Goal: Task Accomplishment & Management: Use online tool/utility

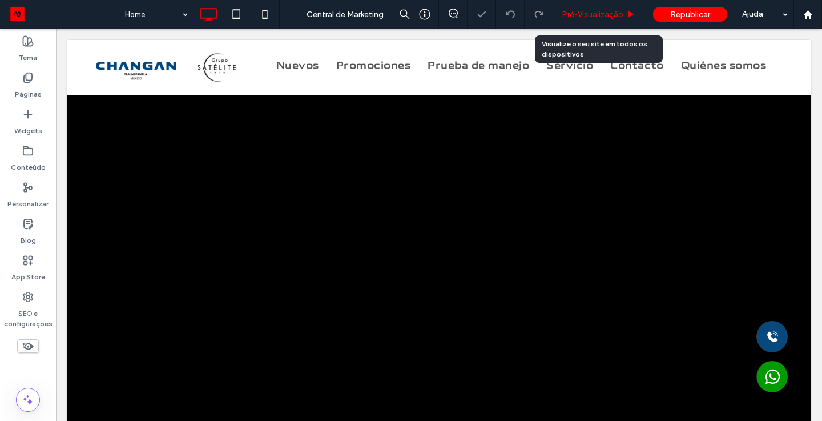
click at [586, 21] on div "Pré-Visualizaçāo" at bounding box center [598, 14] width 91 height 29
click at [582, 17] on span "Pré-Visualizaçāo" at bounding box center [593, 15] width 62 height 10
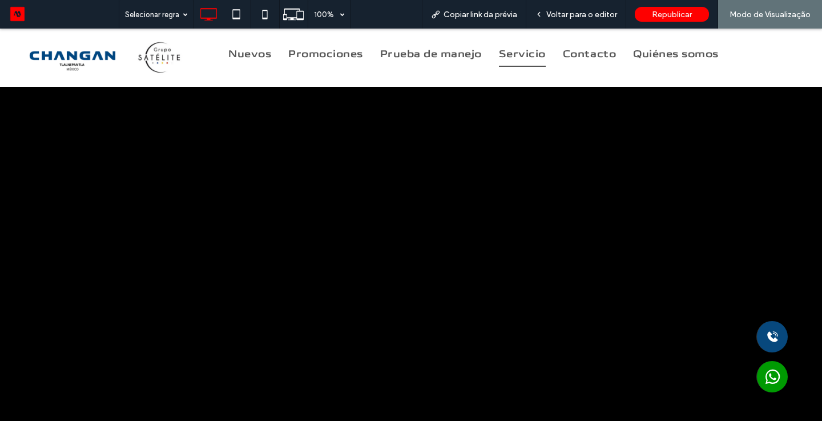
click at [523, 54] on span "Servicio" at bounding box center [522, 55] width 47 height 26
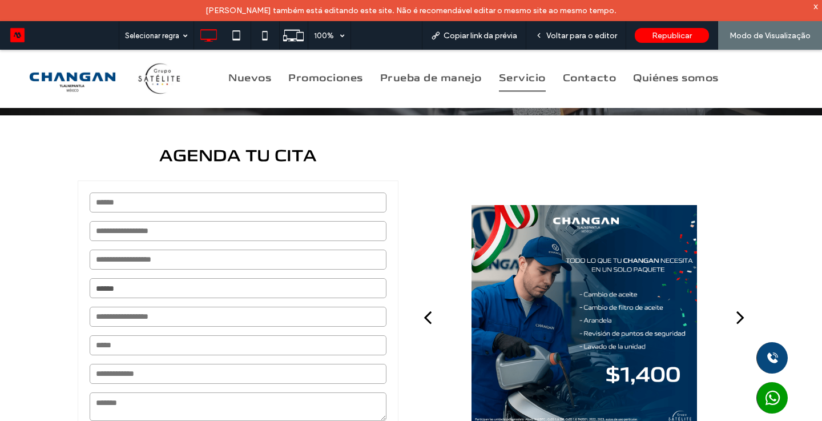
scroll to position [205, 0]
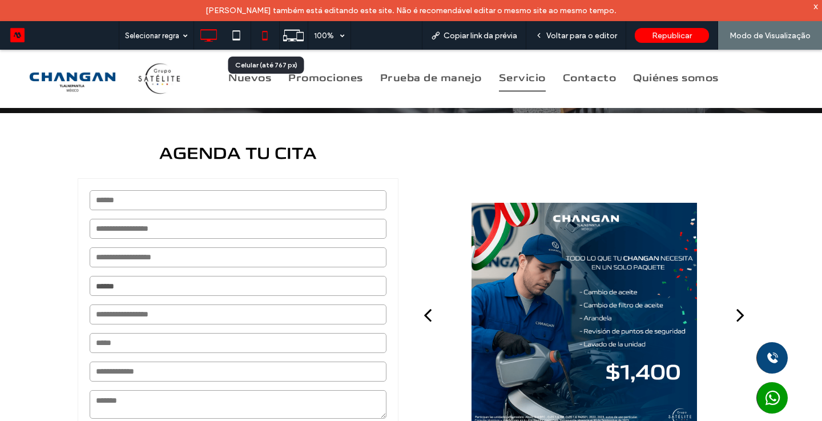
click at [268, 35] on icon at bounding box center [264, 35] width 23 height 23
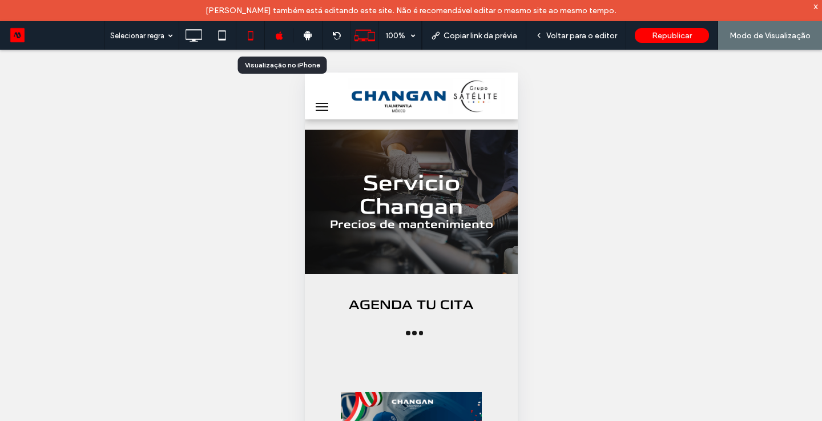
scroll to position [0, 0]
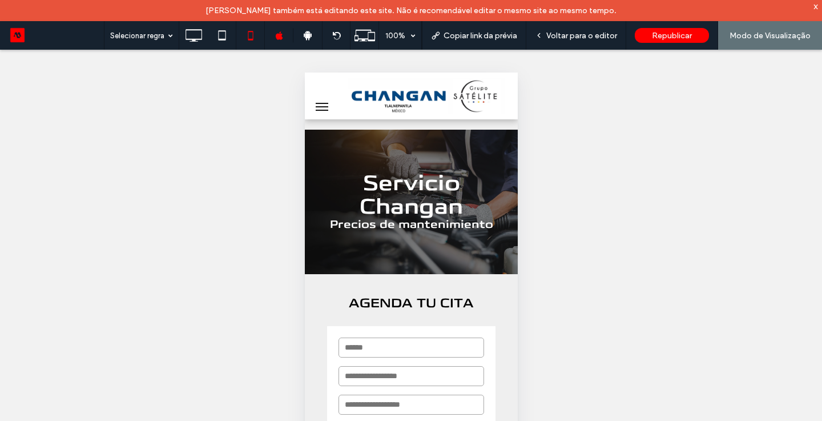
click at [688, 199] on div "Reexibir? Sim Reexibir? Sim Reexibir? Sim Reexibir? Sim Reexibir? Sim Reexibir?…" at bounding box center [411, 250] width 822 height 400
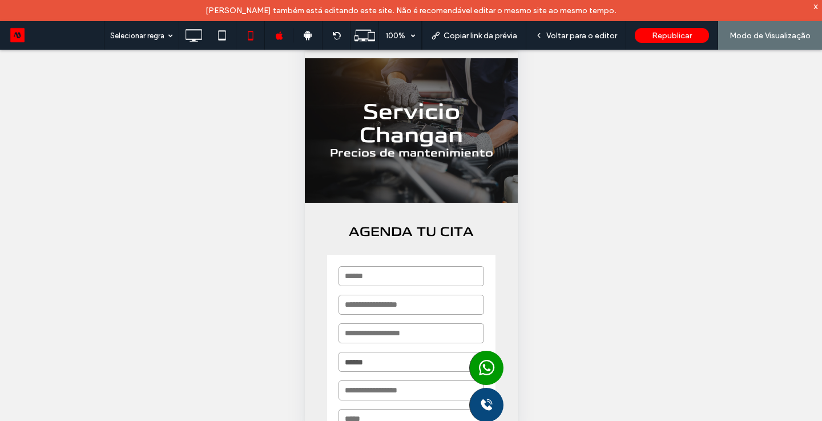
scroll to position [72, 0]
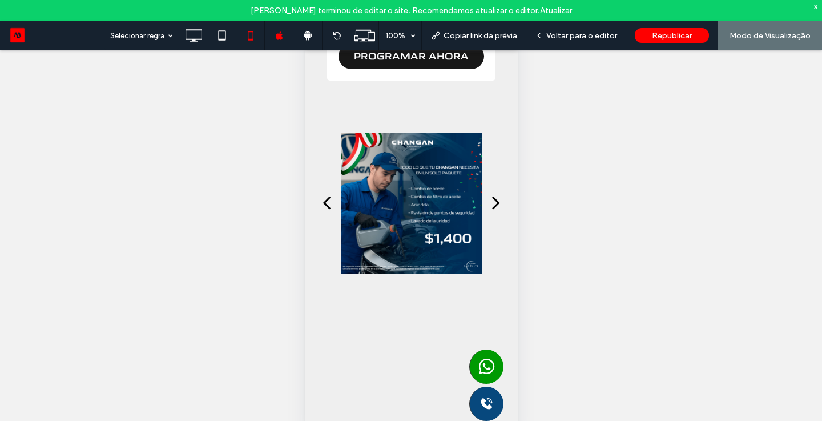
scroll to position [502, 0]
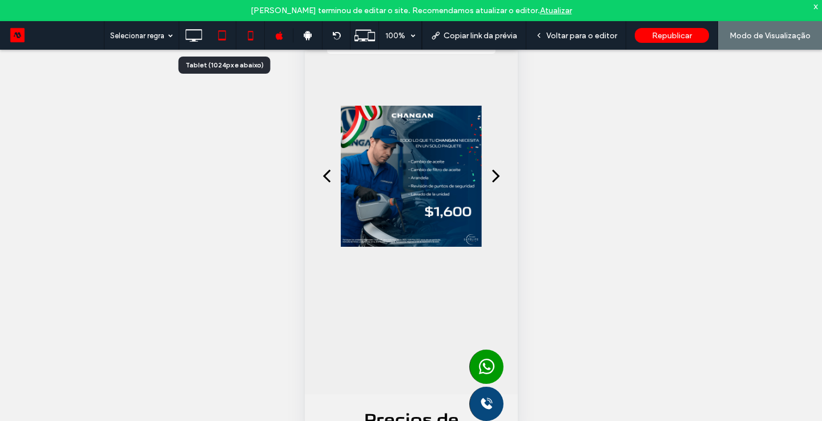
click at [221, 37] on icon at bounding box center [222, 35] width 23 height 23
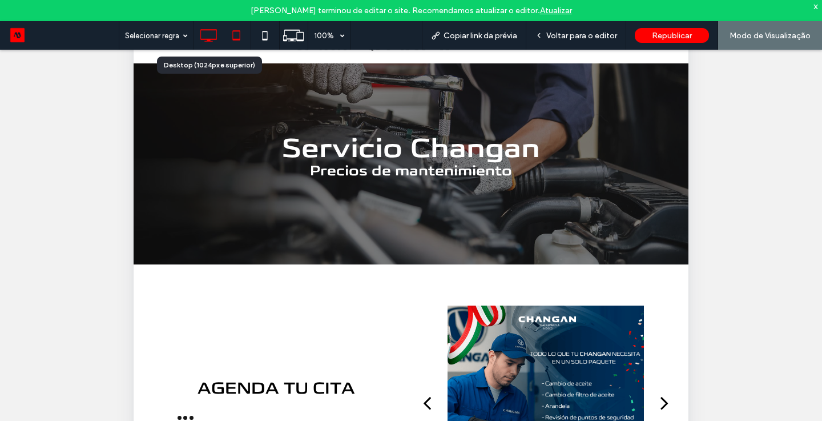
scroll to position [0, 0]
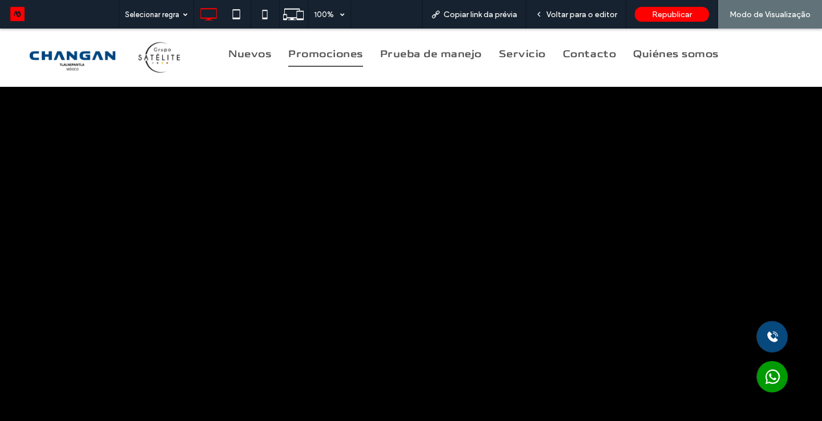
click at [356, 49] on span "Promociones" at bounding box center [325, 55] width 75 height 26
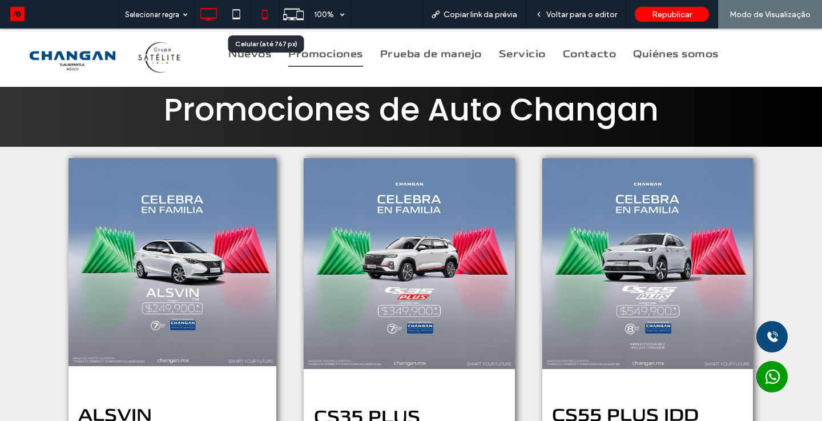
click at [265, 13] on icon at bounding box center [264, 14] width 23 height 23
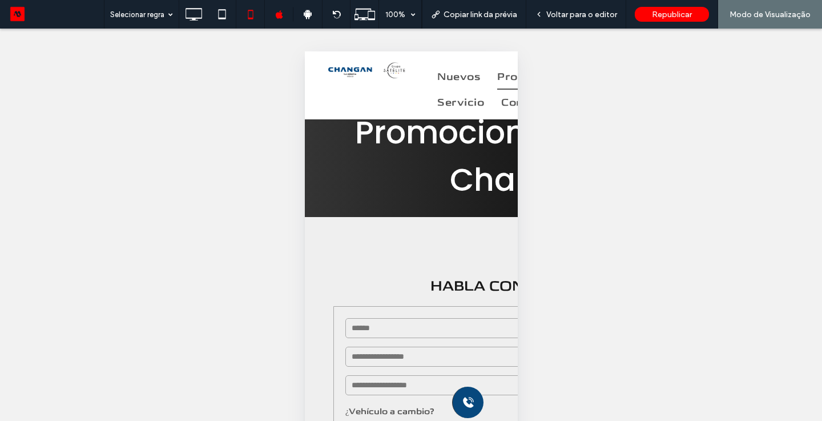
click at [684, 252] on div "Reexibir? Sim Reexibir? Sim Reexibir? Sim Reexibir? Sim Reexibir? Sim Reexibir?…" at bounding box center [411, 239] width 822 height 421
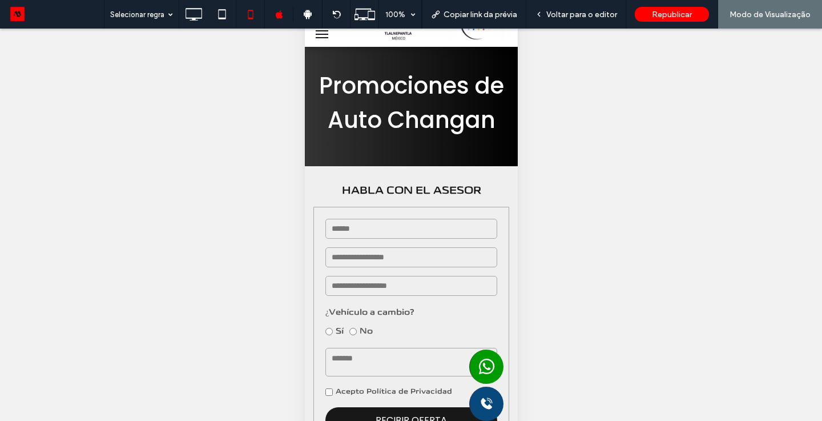
drag, startPoint x: 647, startPoint y: 217, endPoint x: 648, endPoint y: 449, distance: 232.3
click at [648, 420] on html ".wqwq-1{fill:#231f20;} .cls-1q, .cls-2q { fill-rule: evenodd; } .cls-2q { fill:…" at bounding box center [411, 210] width 822 height 421
click at [202, 8] on use at bounding box center [194, 14] width 17 height 13
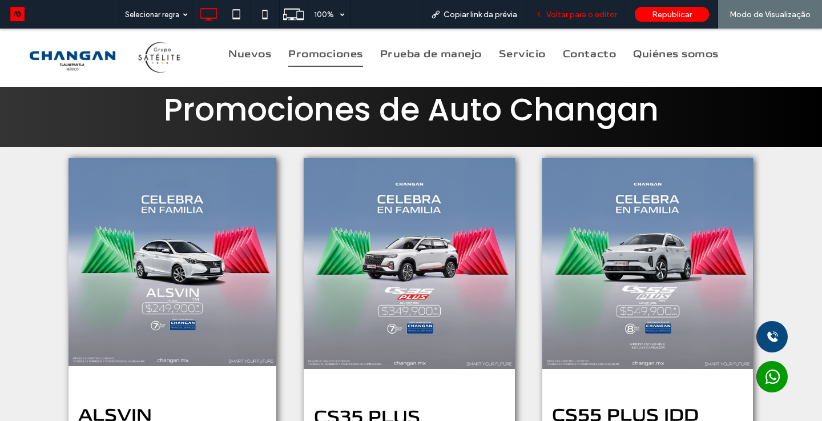
click at [600, 15] on span "Voltar para o editor" at bounding box center [581, 15] width 71 height 10
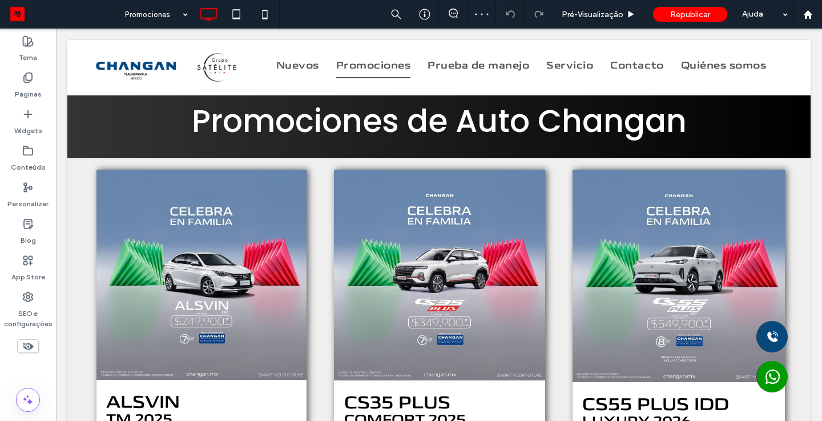
click at [31, 347] on use at bounding box center [28, 345] width 11 height 7
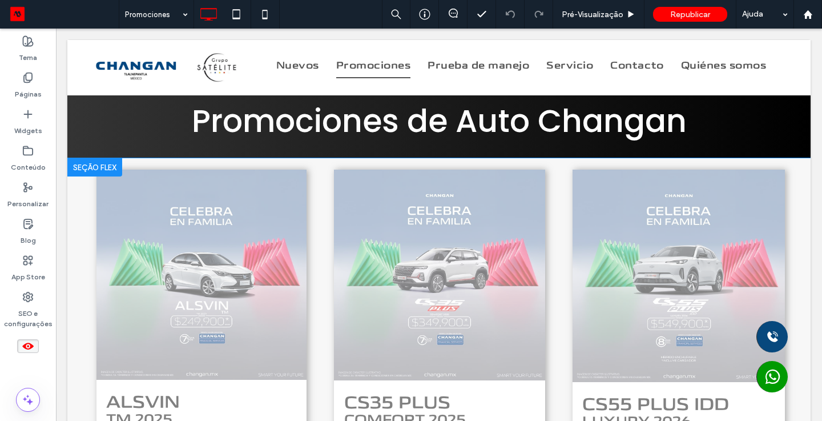
click at [121, 167] on div at bounding box center [94, 167] width 55 height 18
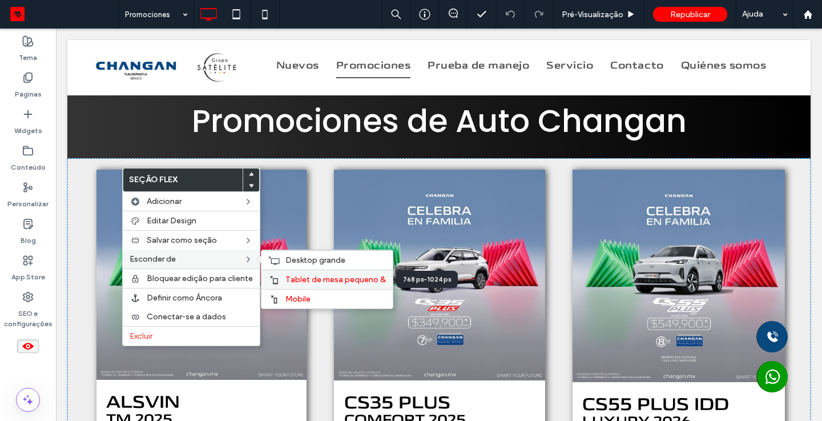
click at [323, 280] on span "Tablet de mesa pequeno &" at bounding box center [335, 280] width 100 height 10
click at [297, 303] on span "Mobile" at bounding box center [297, 299] width 25 height 10
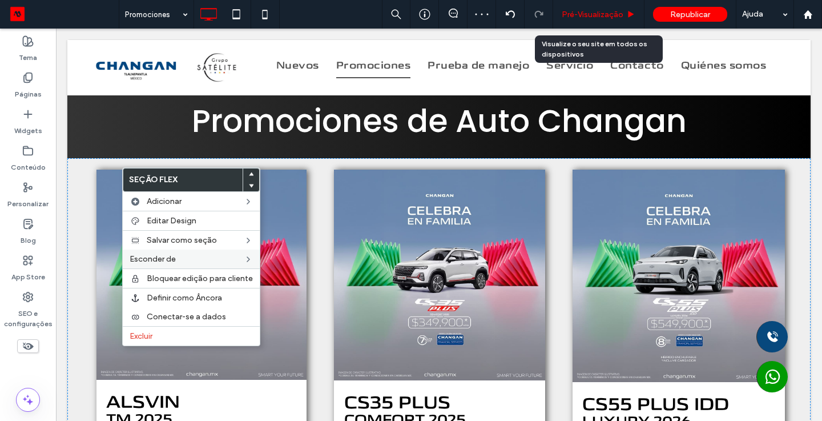
click at [588, 15] on span "Pré-Visualizaçāo" at bounding box center [593, 15] width 62 height 10
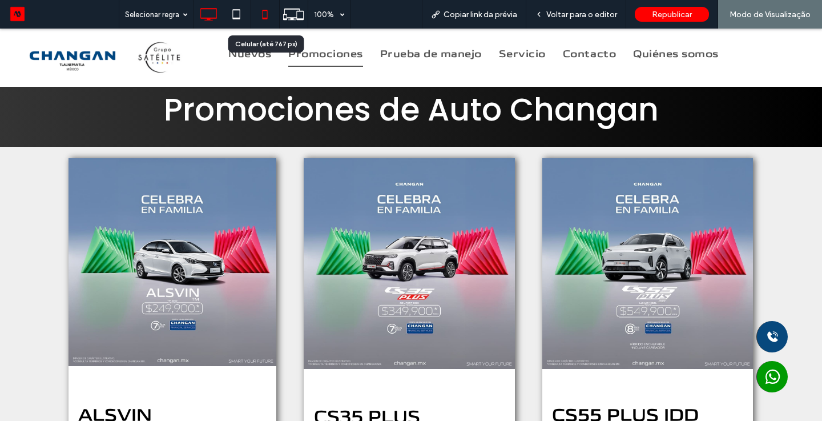
click at [268, 15] on icon at bounding box center [264, 14] width 23 height 23
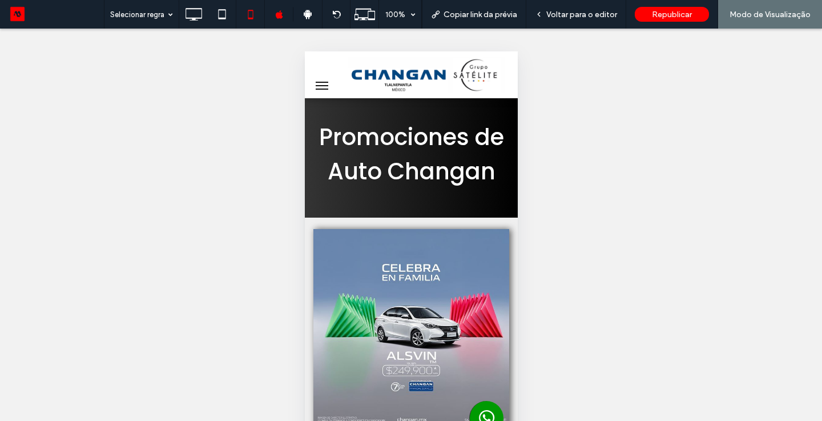
click at [438, 236] on img at bounding box center [411, 327] width 196 height 196
drag, startPoint x: 513, startPoint y: 213, endPoint x: 784, endPoint y: 86, distance: 299.8
click at [575, 17] on span "Voltar para o editor" at bounding box center [581, 15] width 71 height 10
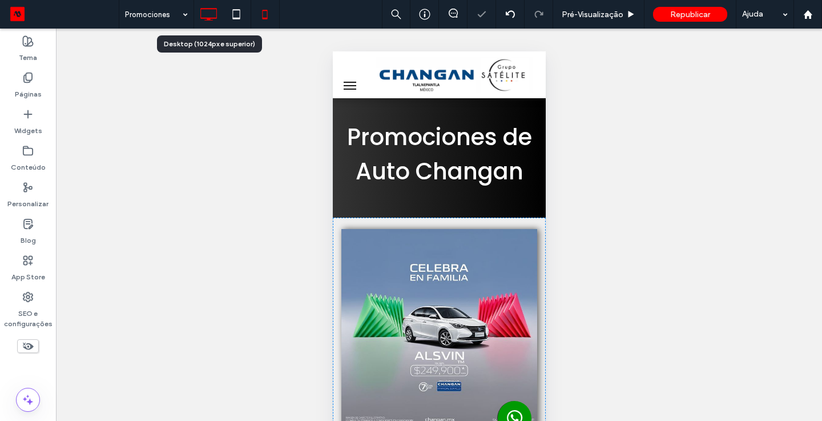
click at [201, 16] on icon at bounding box center [208, 14] width 23 height 23
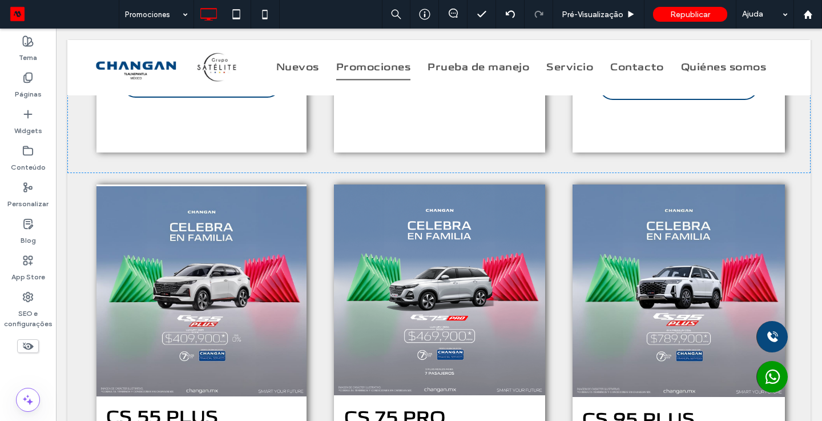
scroll to position [411, 0]
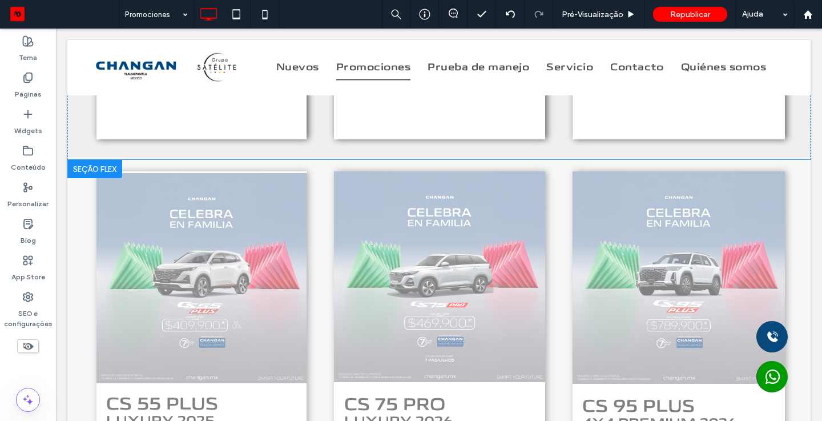
click at [78, 166] on div at bounding box center [94, 169] width 55 height 18
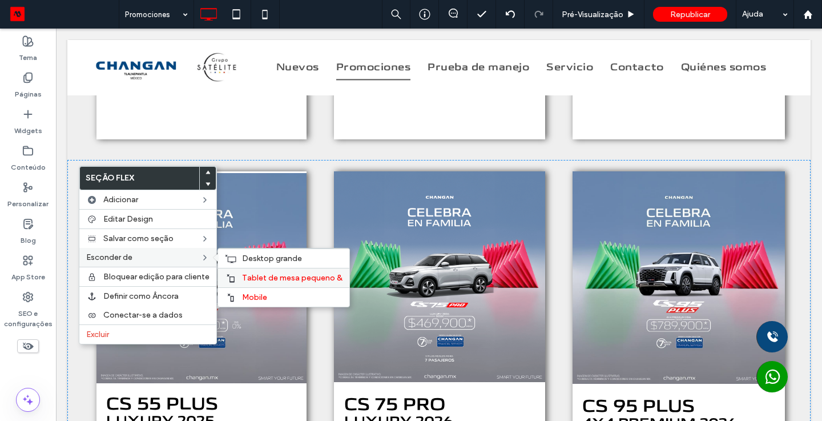
click at [242, 277] on span "Tablet de mesa pequeno &" at bounding box center [292, 278] width 100 height 10
click at [244, 291] on div "Mobile" at bounding box center [283, 296] width 131 height 19
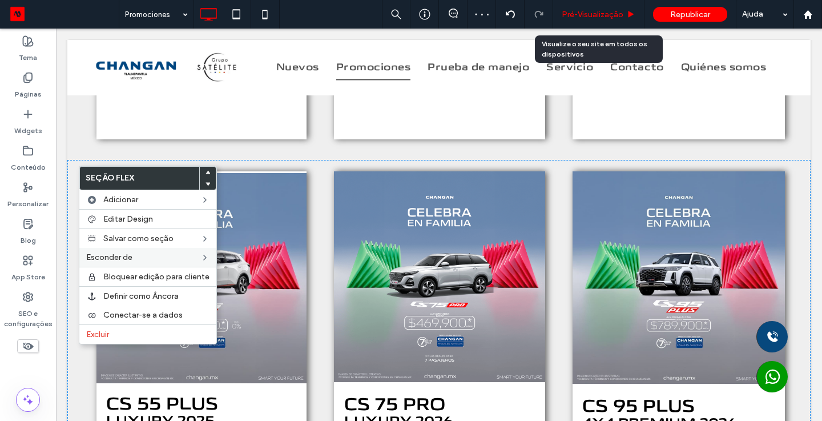
click at [589, 15] on span "Pré-Visualizaçāo" at bounding box center [593, 15] width 62 height 10
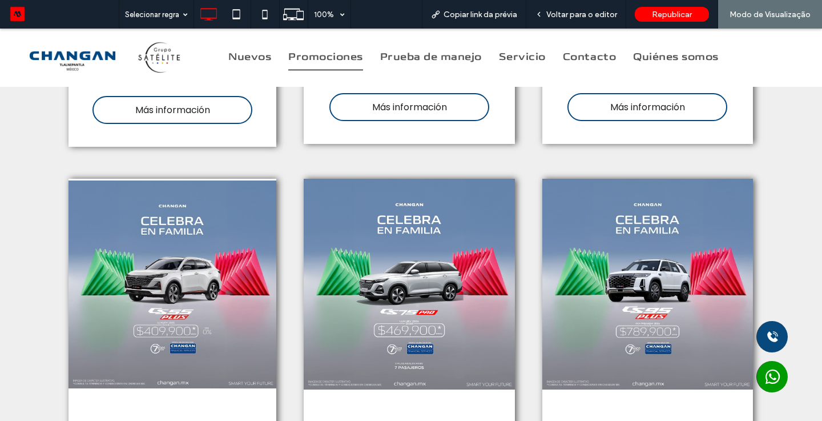
click at [801, 247] on div "CS 55 PLUS LUXURY 2025 Desde $409,900* MXN Más información CS 75 PRO LUXURY 202…" at bounding box center [411, 383] width 822 height 432
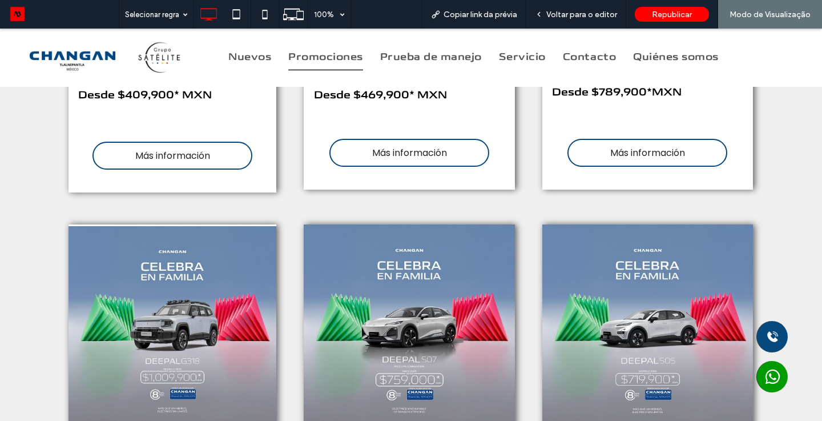
scroll to position [799, 0]
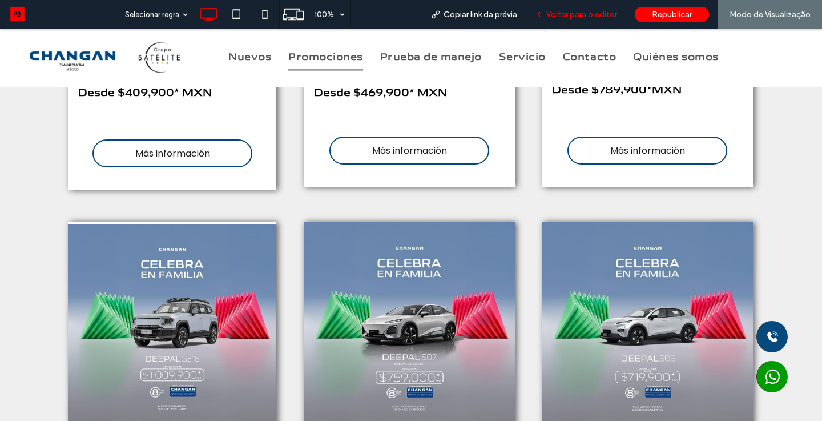
click at [591, 11] on span "Voltar para o editor" at bounding box center [581, 15] width 71 height 10
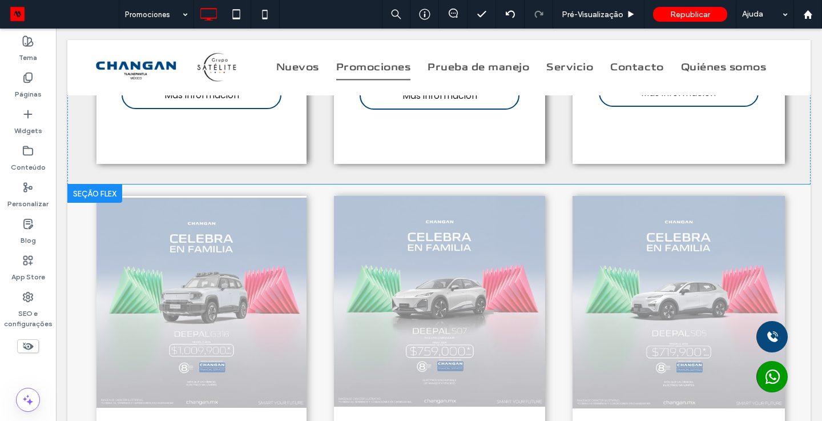
click at [82, 194] on div at bounding box center [94, 193] width 55 height 18
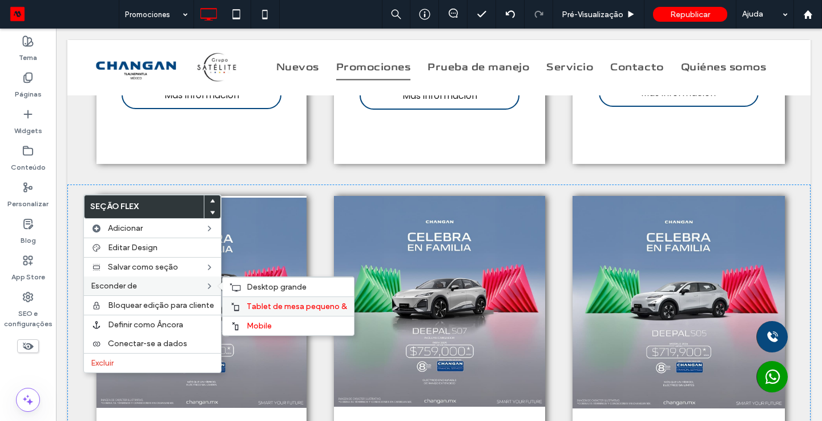
click at [251, 308] on span "Tablet de mesa pequeno &" at bounding box center [297, 306] width 100 height 10
click at [251, 325] on span "Mobile" at bounding box center [259, 326] width 25 height 10
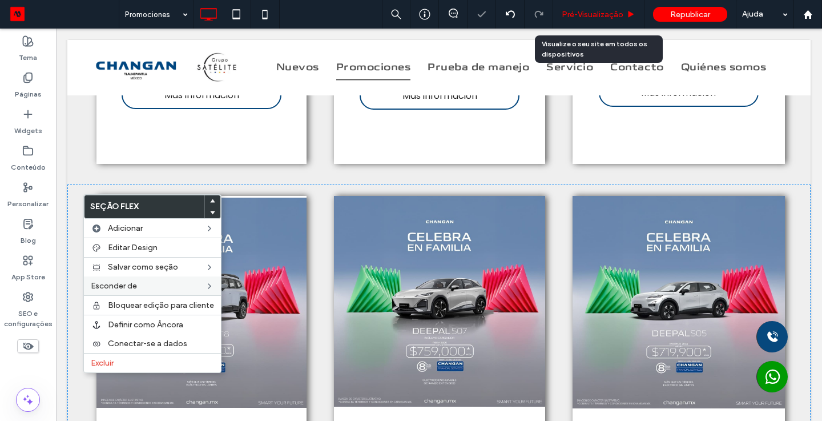
click at [594, 18] on span "Pré-Visualizaçāo" at bounding box center [593, 15] width 62 height 10
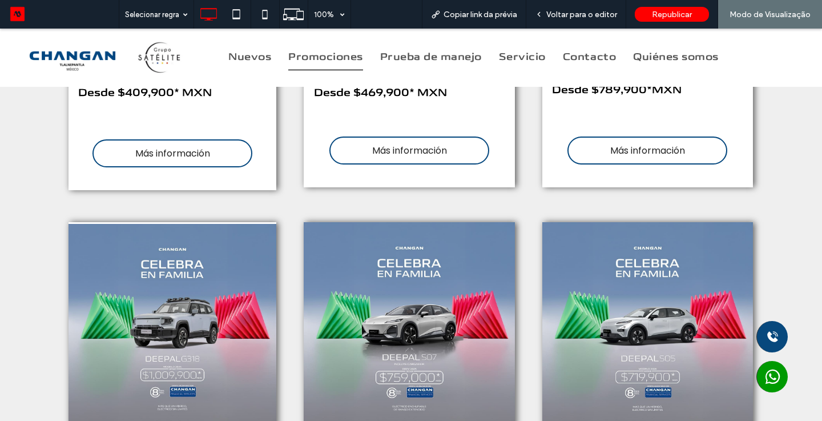
click at [771, 236] on div "DEEPAL G318 MODELO 2026 Desde $1,009,900* MXN Más información DEEPAL S07 REEV 2…" at bounding box center [411, 427] width 822 height 432
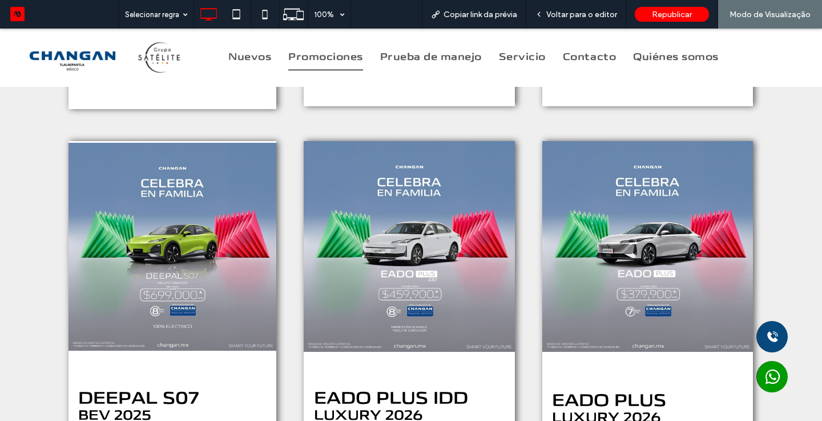
scroll to position [1324, 0]
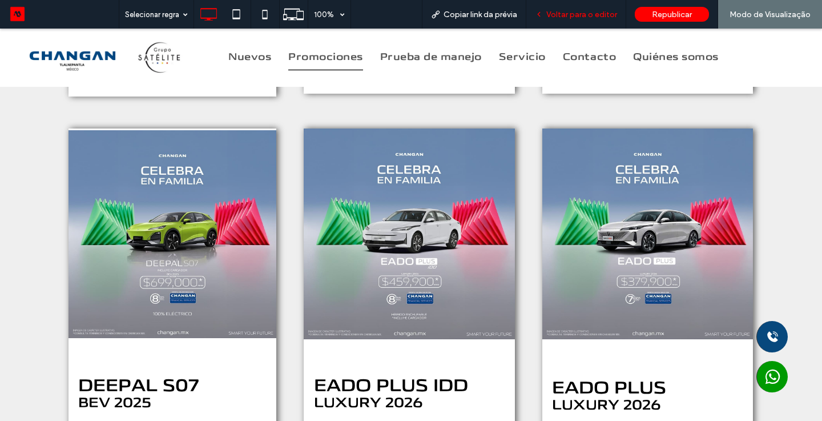
click at [593, 17] on span "Voltar para o editor" at bounding box center [581, 15] width 71 height 10
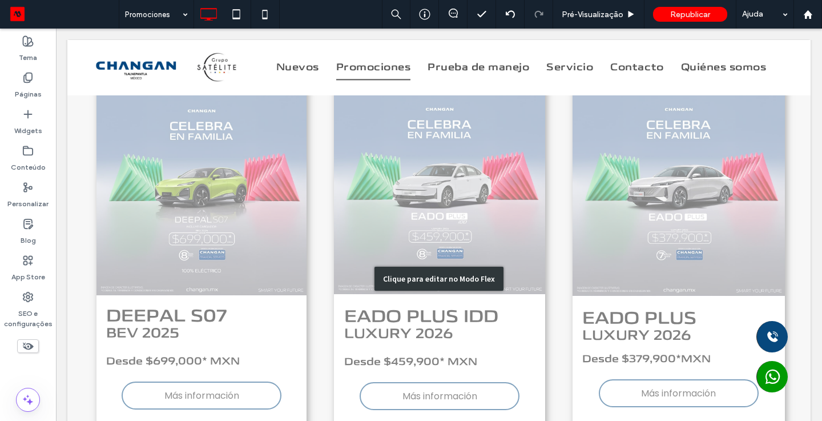
click at [85, 123] on div "Clique para editar no Modo Flex" at bounding box center [438, 278] width 743 height 413
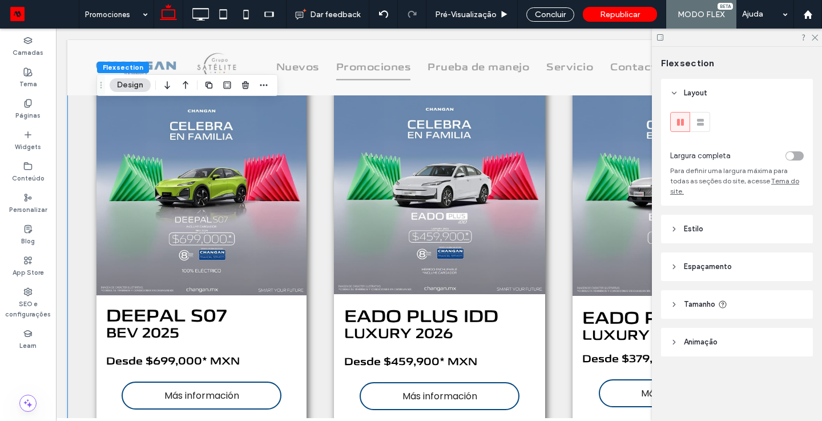
click at [86, 100] on div "DEEPAL S07 BEV 2025 Desde $699,000* MXN Más información EADO PLUS IDD LUXURY 20…" at bounding box center [438, 278] width 743 height 413
click at [545, 15] on div "Concluir" at bounding box center [550, 14] width 48 height 14
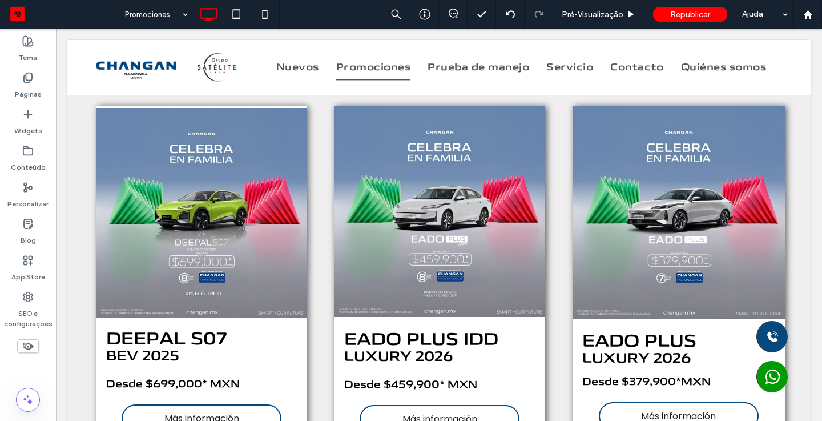
scroll to position [1279, 0]
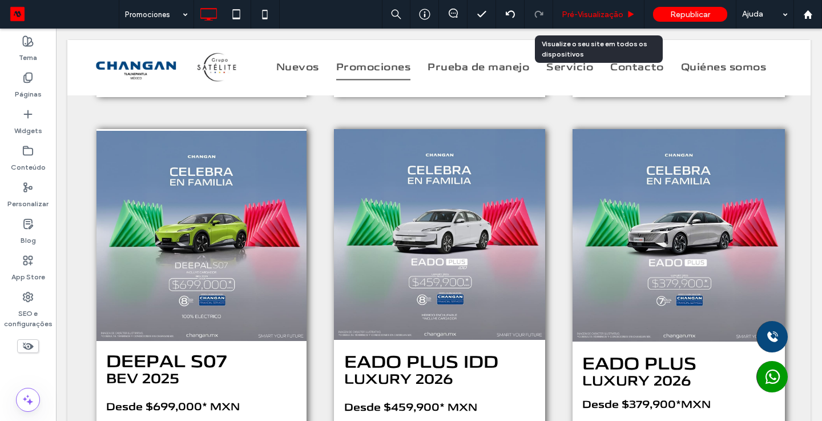
click at [590, 17] on span "Pré-Visualizaçāo" at bounding box center [593, 15] width 62 height 10
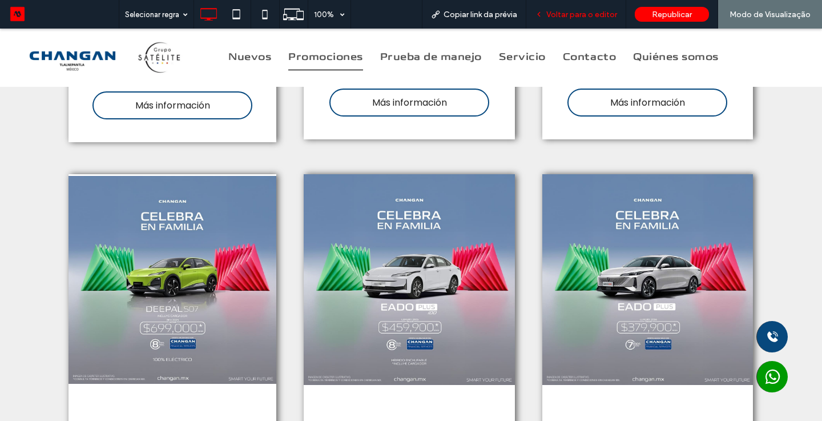
click at [590, 16] on span "Voltar para o editor" at bounding box center [581, 15] width 71 height 10
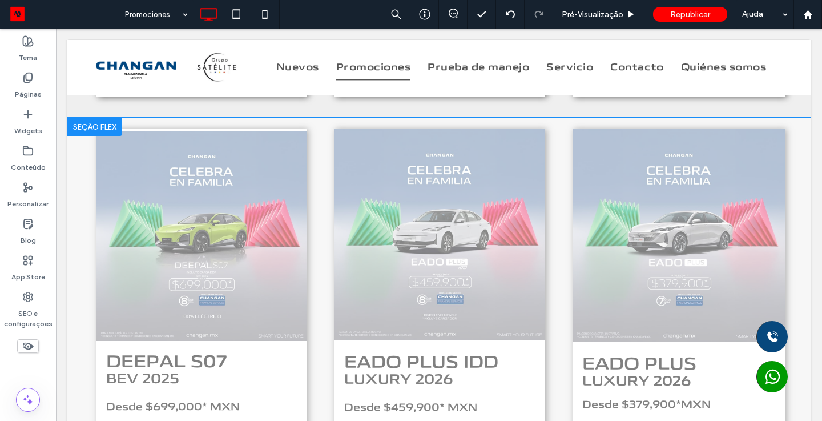
click at [87, 122] on div at bounding box center [94, 127] width 55 height 18
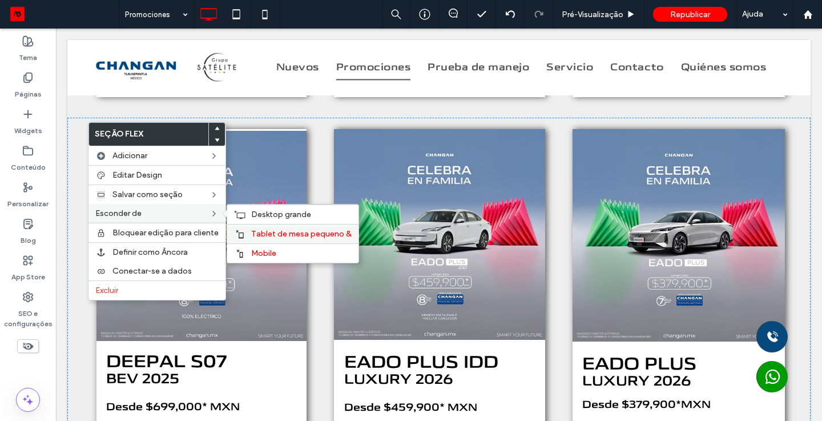
click at [279, 235] on span "Tablet de mesa pequeno &" at bounding box center [301, 234] width 100 height 10
click at [279, 250] on label "Mobile" at bounding box center [301, 253] width 100 height 10
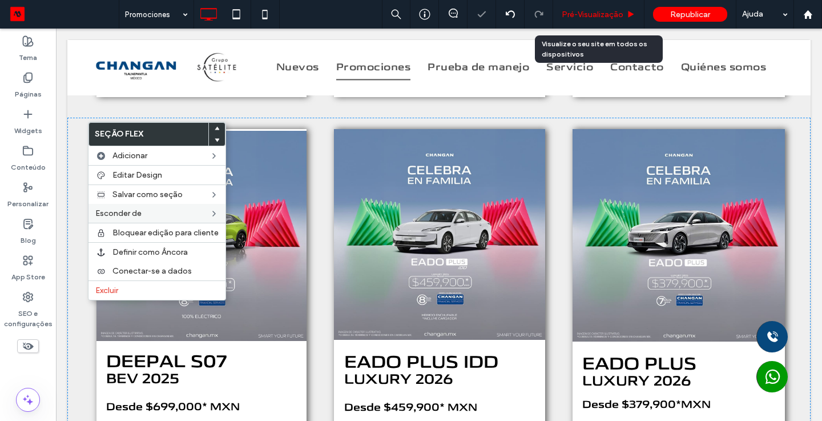
click at [594, 10] on span "Pré-Visualizaçāo" at bounding box center [593, 15] width 62 height 10
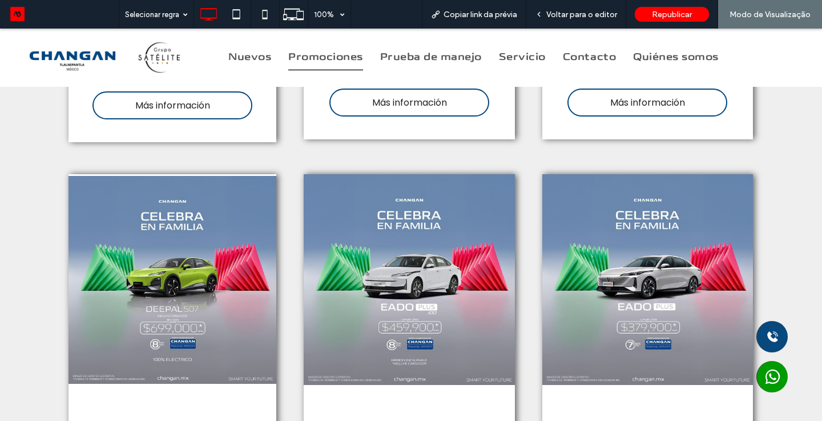
click at [821, 266] on div "DEEPAL S07 BEV 2025 Desde $699,000* MXN Más información EADO PLUS IDD LUXURY 20…" at bounding box center [411, 379] width 822 height 432
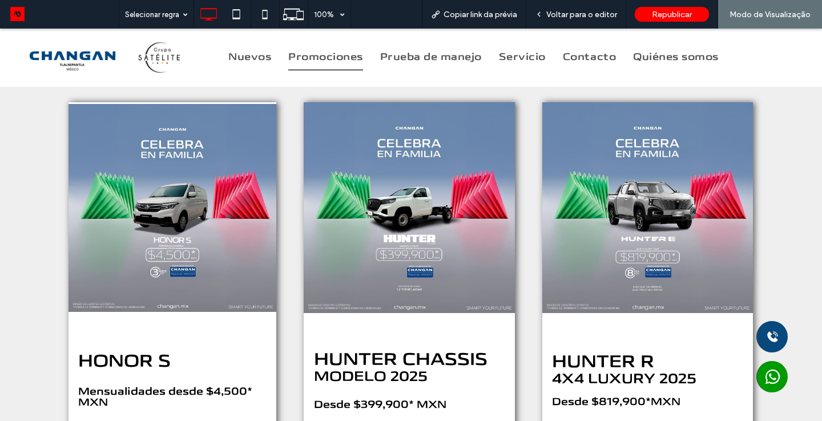
scroll to position [1781, 0]
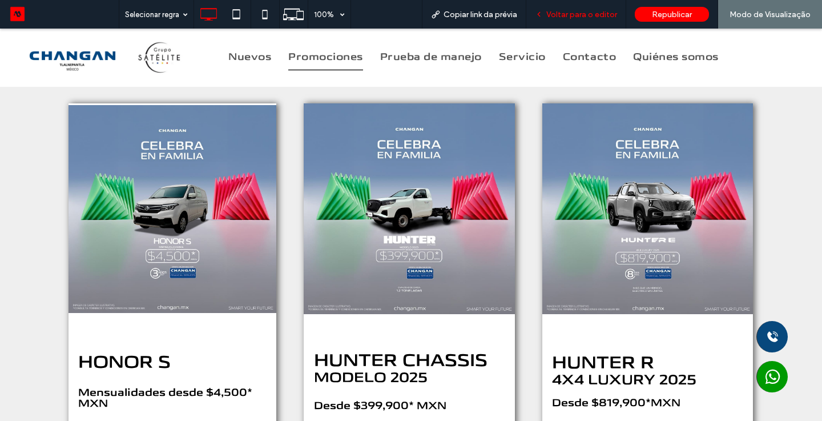
click at [583, 15] on span "Voltar para o editor" at bounding box center [581, 15] width 71 height 10
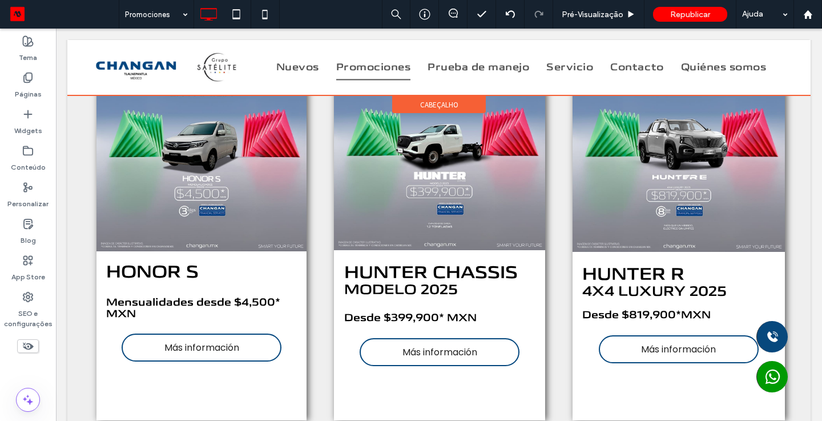
click at [84, 92] on div at bounding box center [438, 67] width 743 height 55
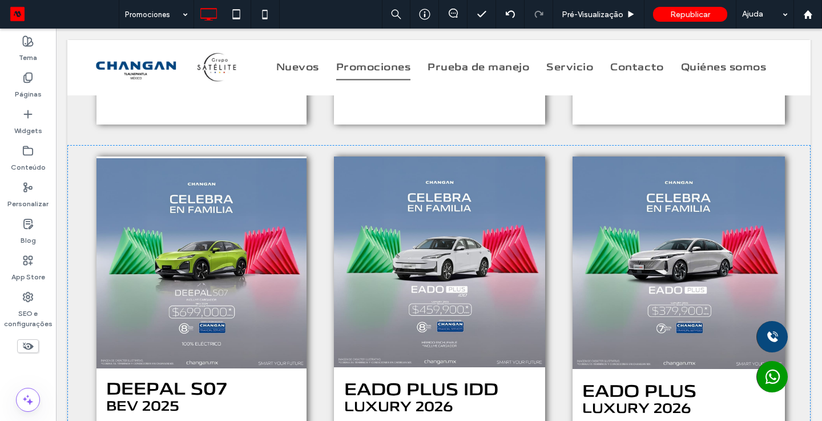
scroll to position [1260, 0]
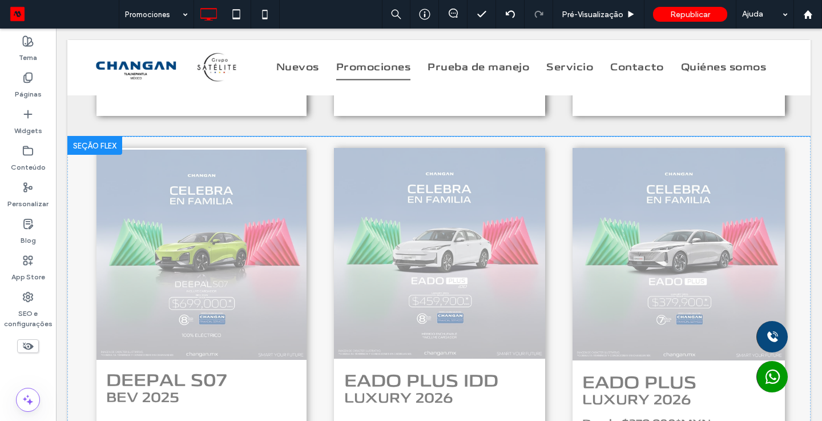
click at [78, 140] on div at bounding box center [94, 145] width 55 height 18
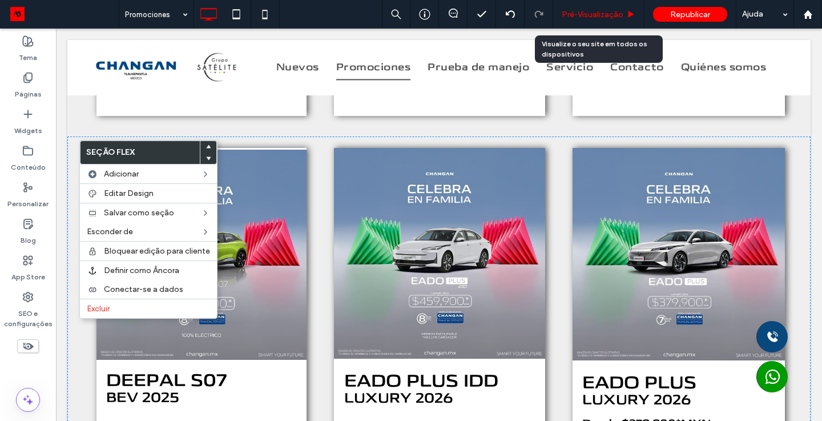
click at [602, 21] on div "Pré-Visualizaçāo" at bounding box center [598, 14] width 91 height 29
click at [594, 14] on span "Pré-Visualizaçāo" at bounding box center [593, 15] width 62 height 10
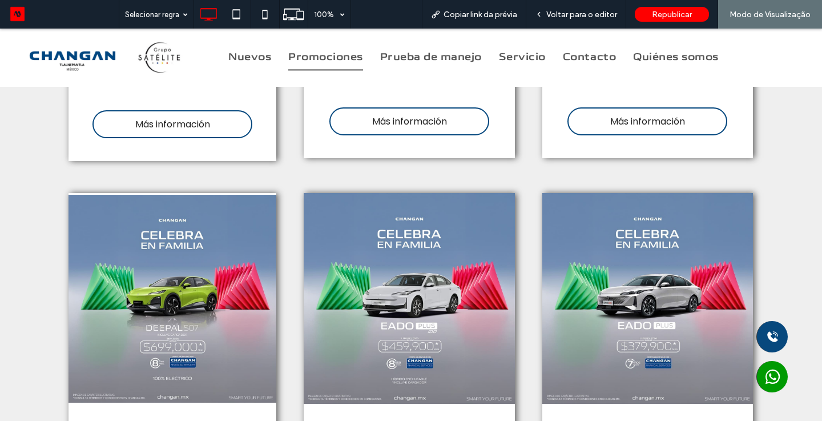
click at [819, 224] on div "DEEPAL S07 BEV 2025 Desde $699,000* MXN Más información EADO PLUS IDD LUXURY 20…" at bounding box center [411, 398] width 822 height 432
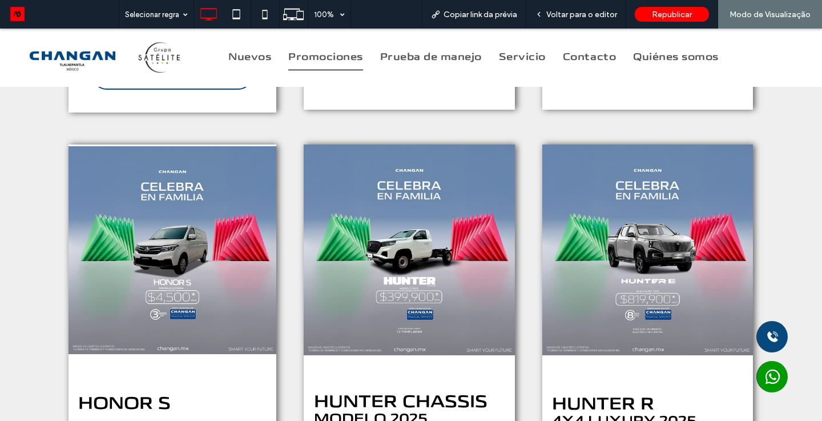
scroll to position [1762, 0]
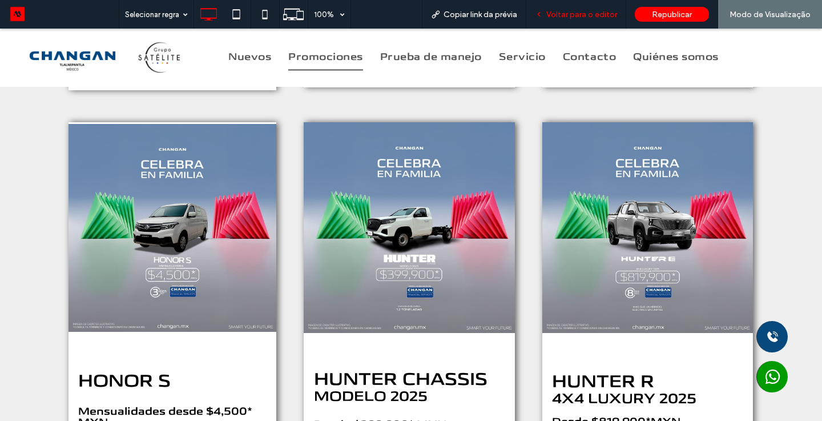
click at [571, 17] on span "Voltar para o editor" at bounding box center [581, 15] width 71 height 10
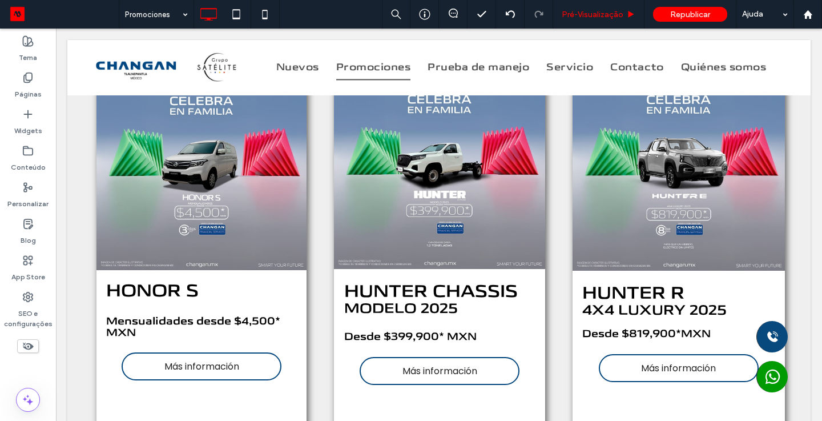
click at [613, 17] on span "Pré-Visualizaçāo" at bounding box center [593, 15] width 62 height 10
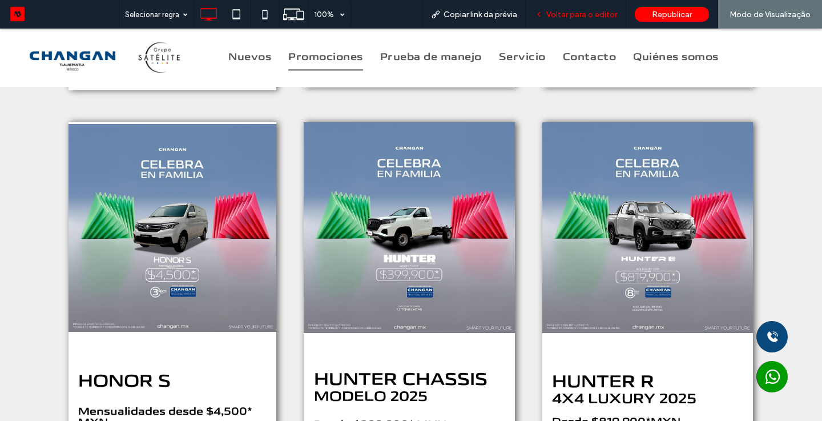
scroll to position [1819, 0]
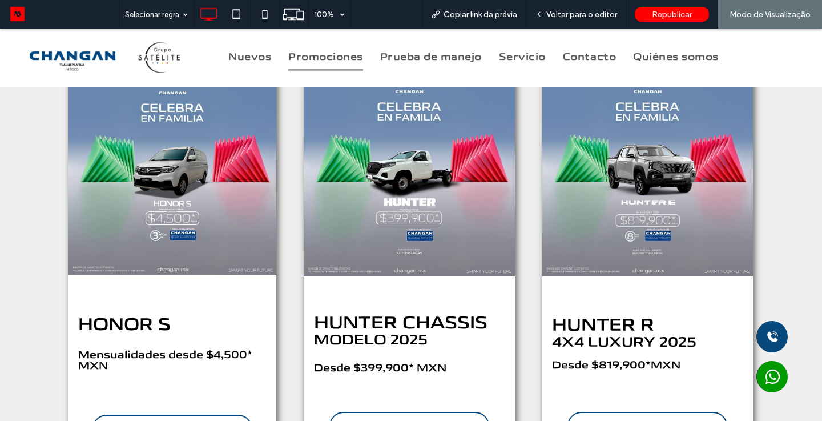
click at [760, 240] on div "HONOR S Mensualidades desde $4,500* MXN Más información HUNTER CHASSIS MODELO 2…" at bounding box center [411, 270] width 822 height 432
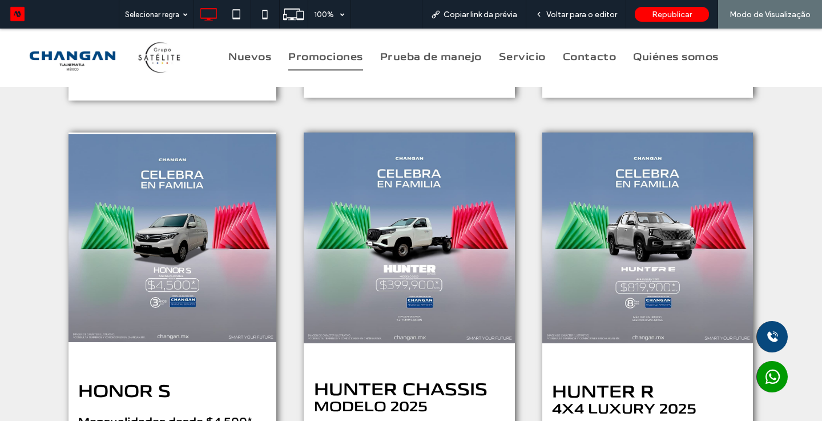
scroll to position [1750, 0]
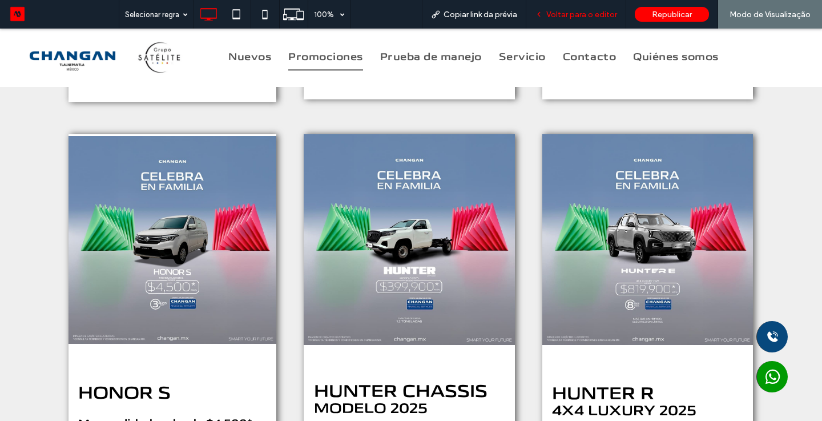
click at [575, 10] on span "Voltar para o editor" at bounding box center [581, 15] width 71 height 10
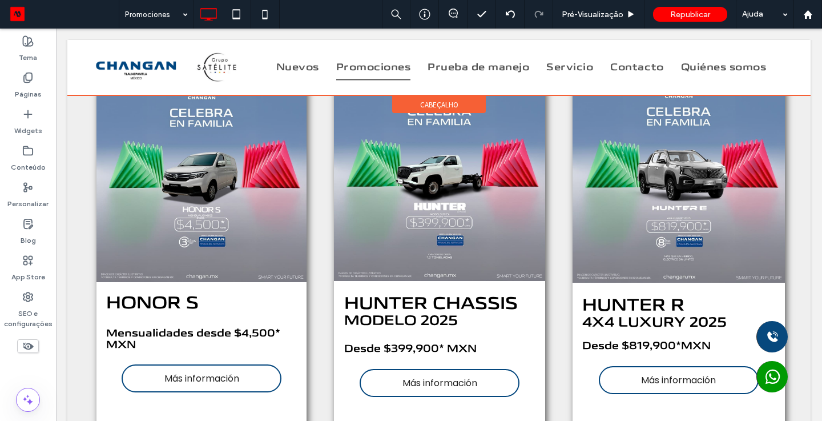
click at [84, 95] on div "cabeçalho" at bounding box center [438, 95] width 743 height 1
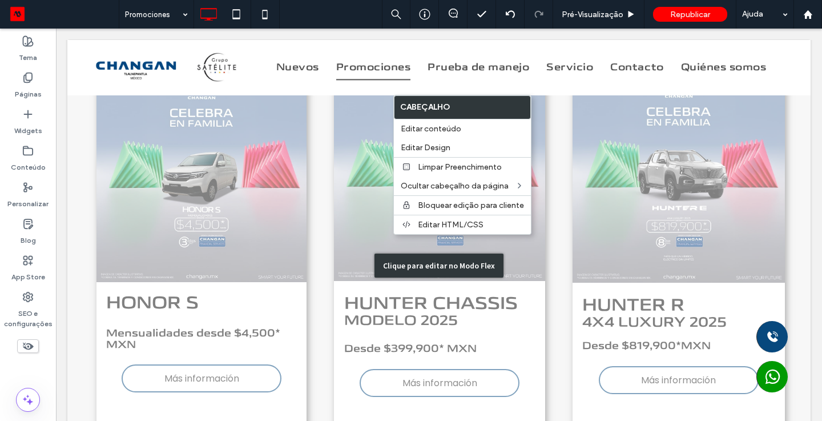
click at [84, 104] on div "Clique para editar no Modo Flex" at bounding box center [438, 265] width 743 height 413
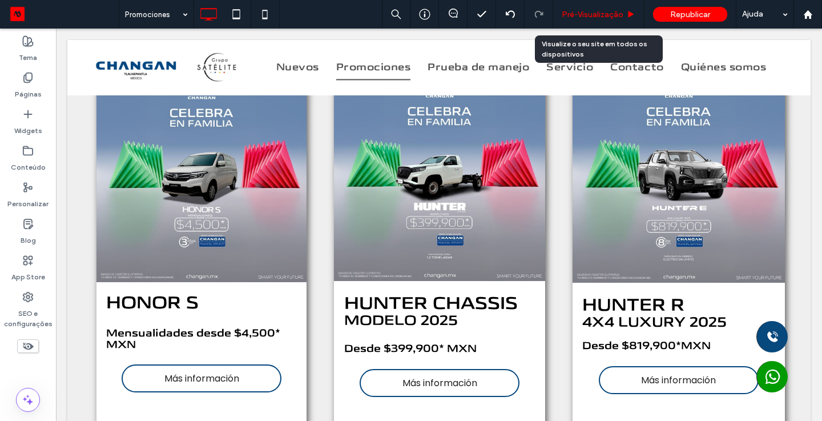
click at [586, 15] on span "Pré-Visualizaçāo" at bounding box center [593, 15] width 62 height 10
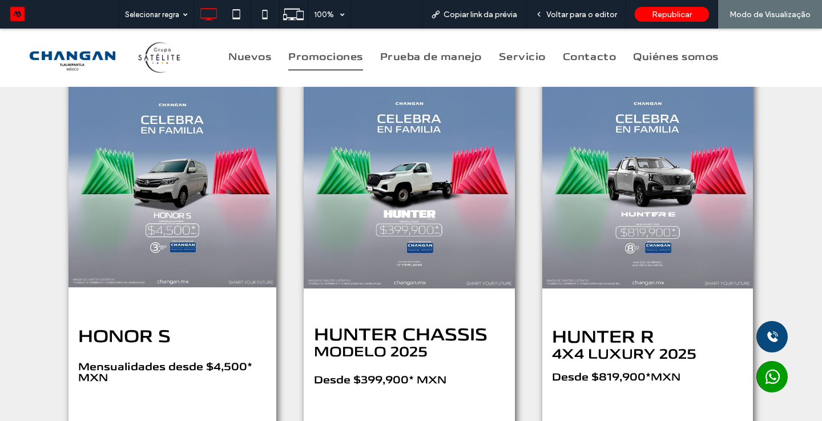
click at [800, 231] on div "HONOR S Mensualidades desde $4,500* MXN Más información HUNTER CHASSIS MODELO 2…" at bounding box center [411, 282] width 822 height 432
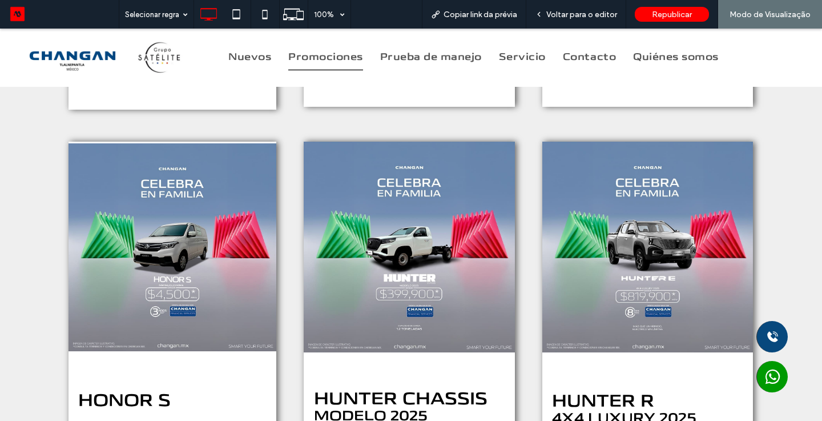
scroll to position [1738, 0]
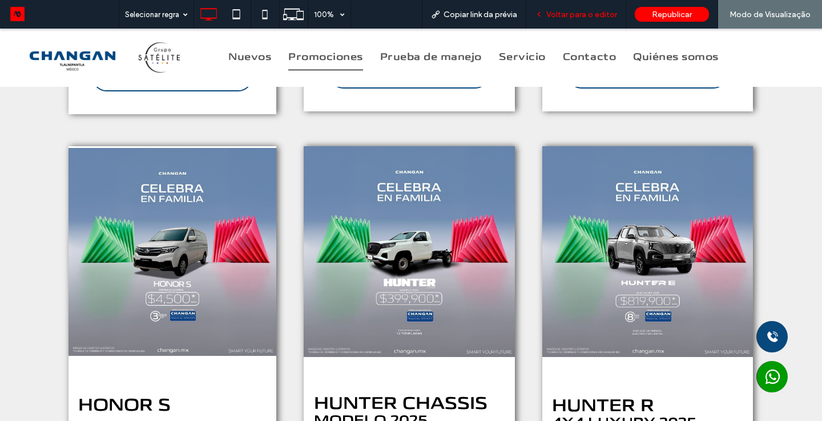
click at [610, 12] on span "Voltar para o editor" at bounding box center [581, 15] width 71 height 10
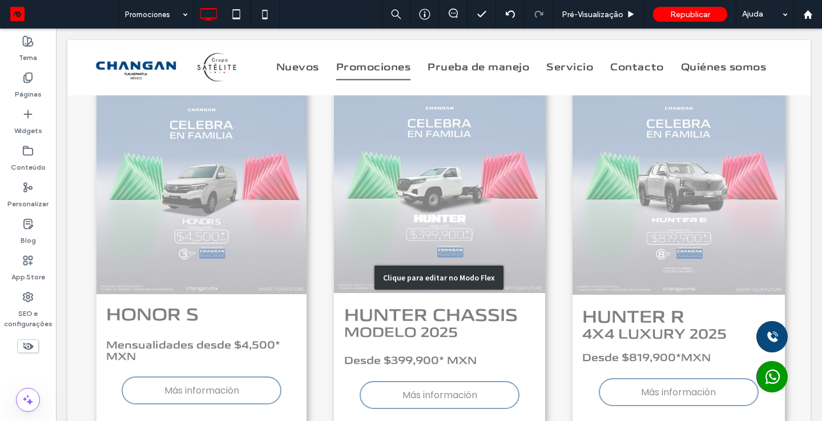
click at [90, 106] on div "Clique para editar no Modo Flex" at bounding box center [438, 277] width 743 height 413
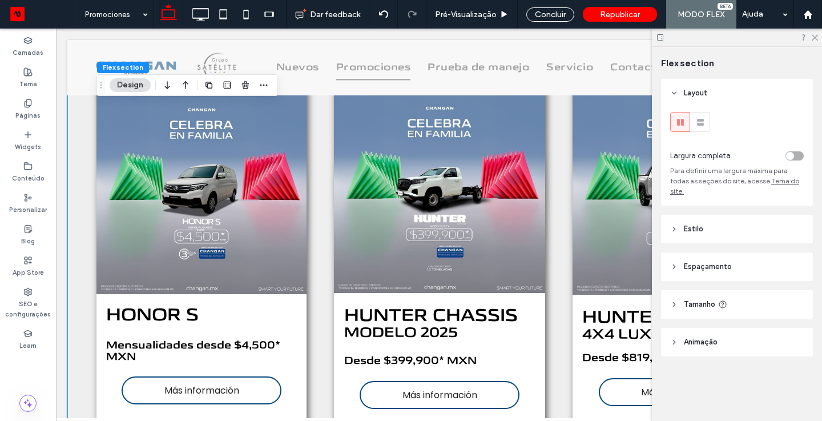
click at [84, 104] on div "HONOR S Mensualidades desde $4,500* MXN Más información HUNTER CHASSIS MODELO 2…" at bounding box center [438, 277] width 743 height 413
click at [815, 37] on use at bounding box center [815, 38] width 6 height 6
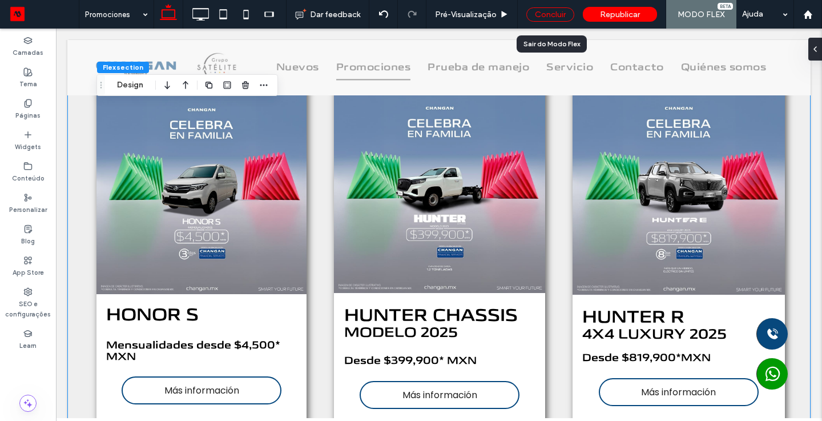
drag, startPoint x: 553, startPoint y: 15, endPoint x: 667, endPoint y: 159, distance: 183.6
click at [553, 15] on div "Concluir" at bounding box center [550, 14] width 48 height 14
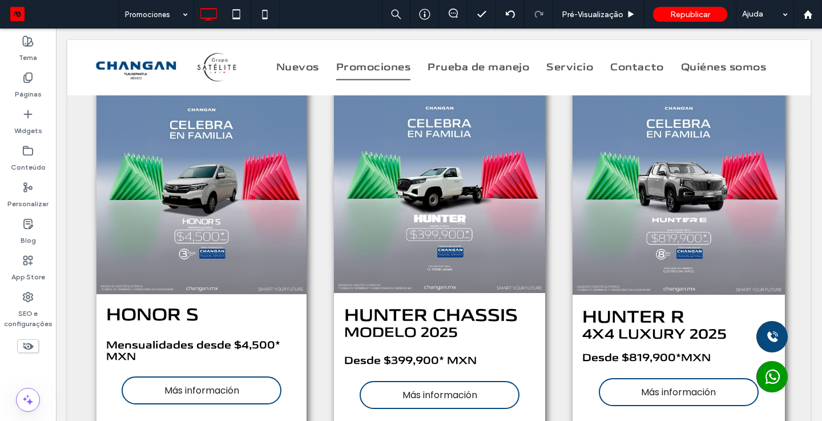
click at [811, 245] on body "Click To Paste Click To Paste Click To Paste Click To Paste Click To Paste Clic…" at bounding box center [439, 260] width 766 height 3940
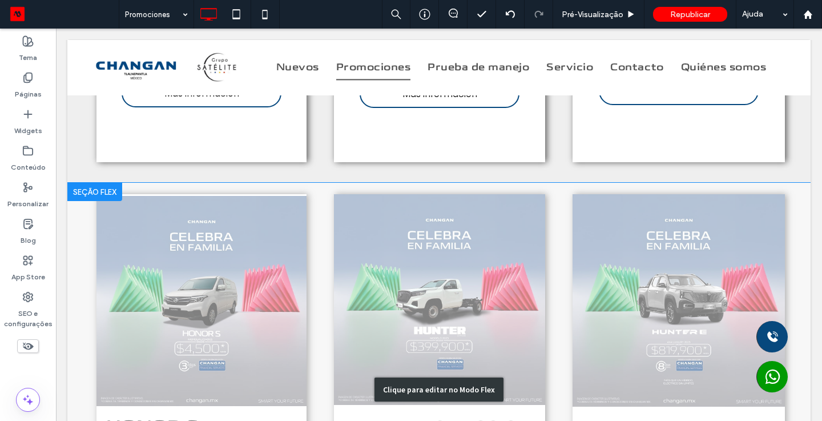
scroll to position [1624, 0]
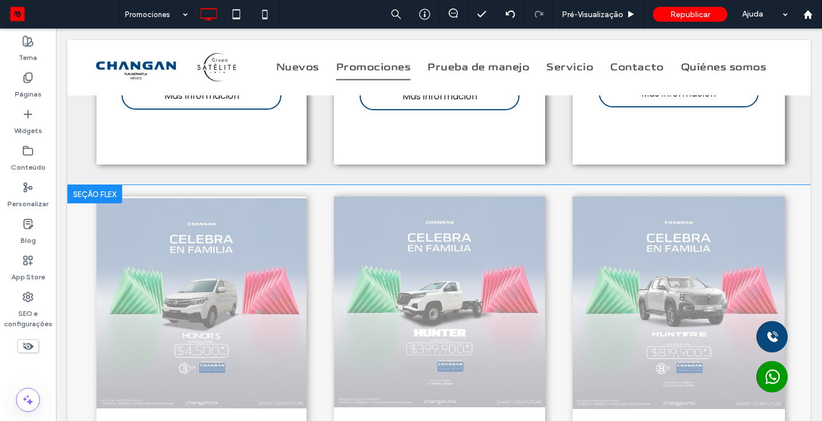
click at [82, 187] on div at bounding box center [94, 194] width 55 height 18
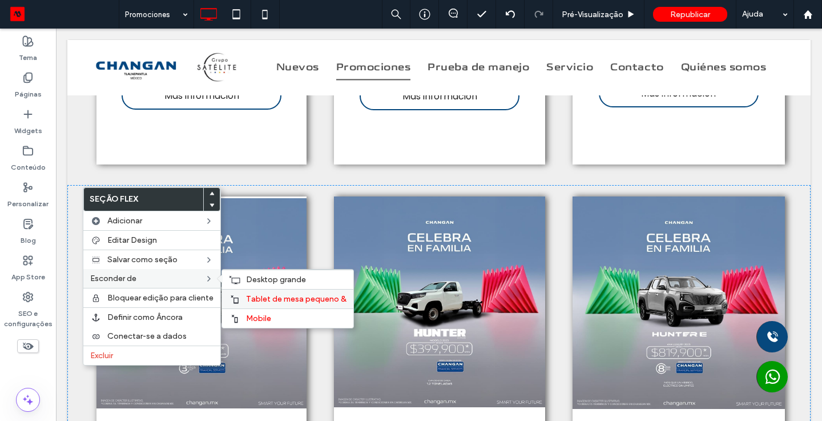
click at [246, 294] on span "Tablet de mesa pequeno &" at bounding box center [296, 299] width 100 height 10
click at [255, 325] on div at bounding box center [411, 210] width 822 height 421
click at [249, 317] on span "Mobile" at bounding box center [258, 318] width 25 height 10
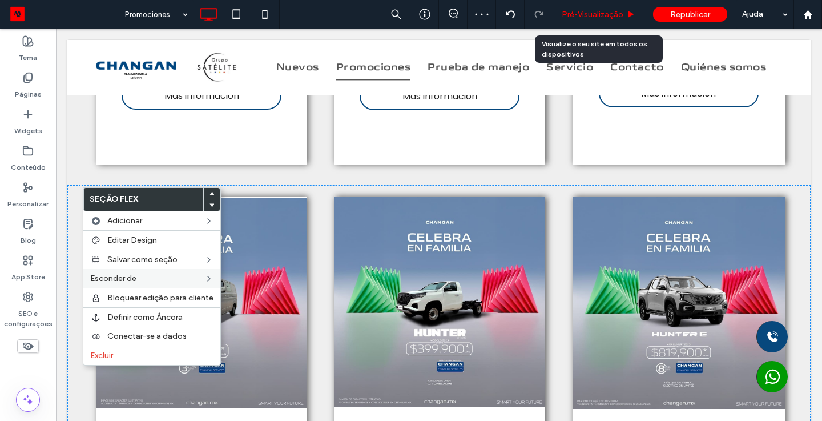
click at [609, 18] on span "Pré-Visualizaçāo" at bounding box center [593, 15] width 62 height 10
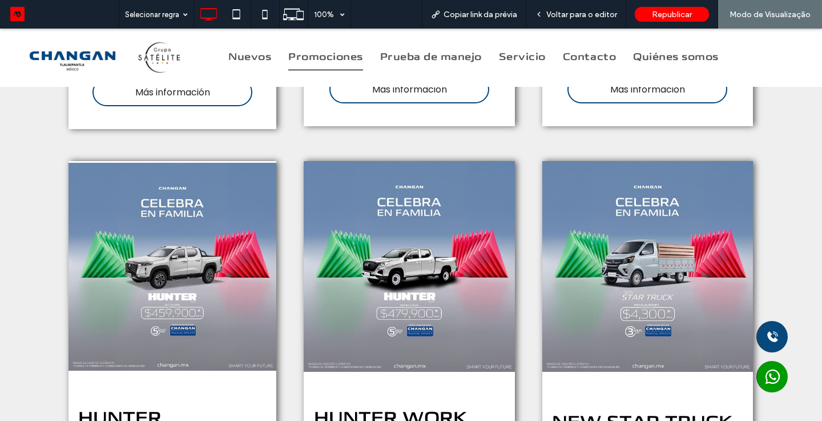
scroll to position [2126, 0]
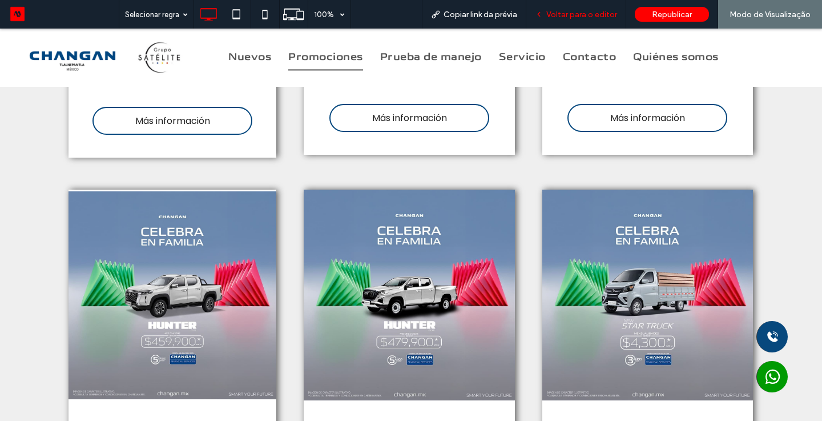
click at [591, 15] on span "Voltar para o editor" at bounding box center [581, 15] width 71 height 10
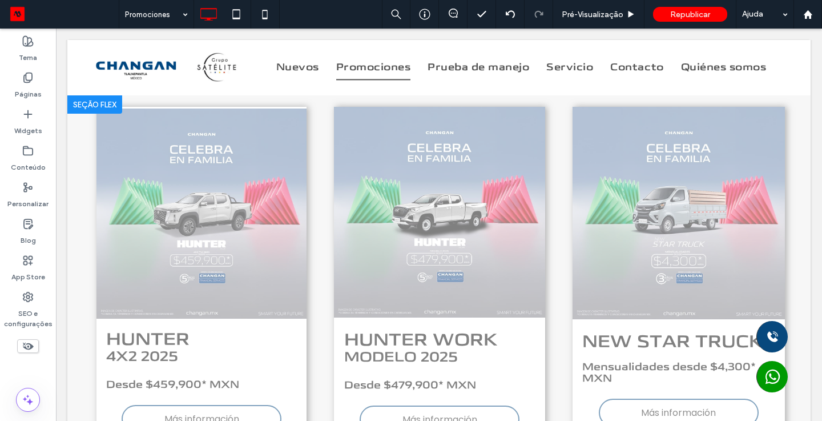
click at [90, 105] on div at bounding box center [94, 104] width 55 height 18
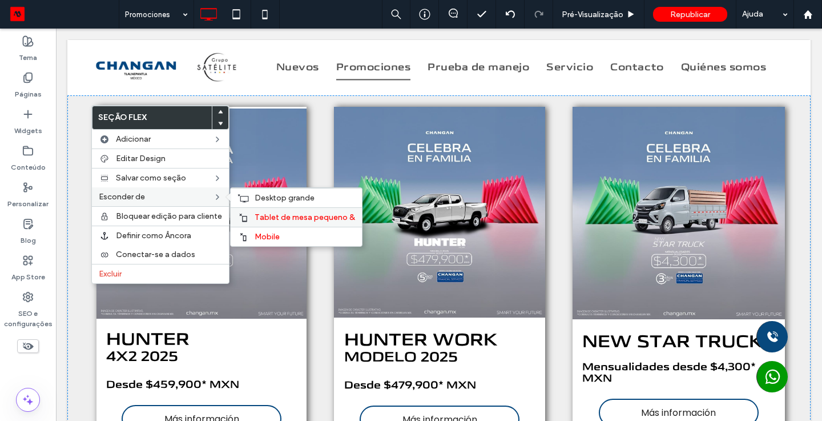
click at [255, 217] on span "Tablet de mesa pequeno &" at bounding box center [305, 217] width 100 height 10
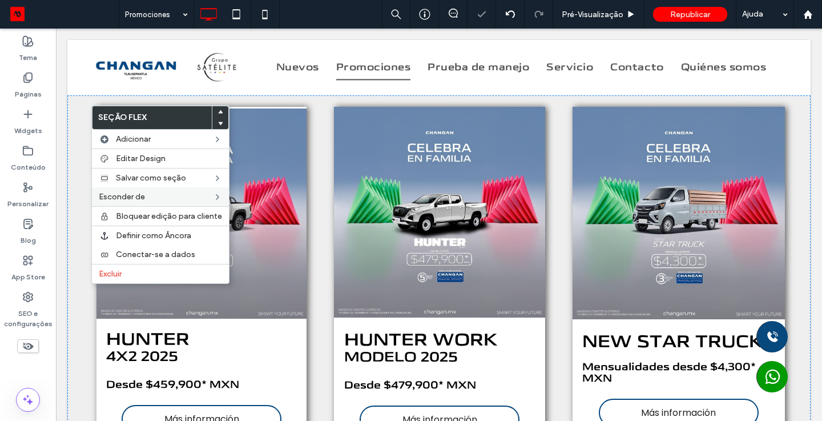
click at [253, 230] on div at bounding box center [411, 210] width 822 height 421
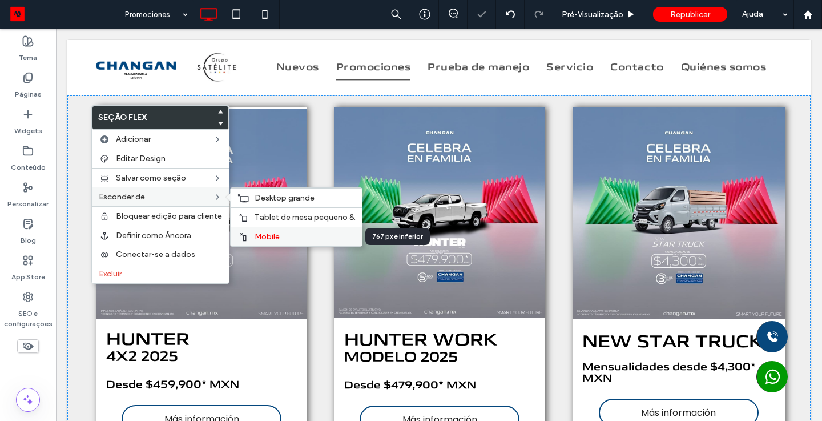
click at [269, 240] on span "Mobile" at bounding box center [267, 237] width 25 height 10
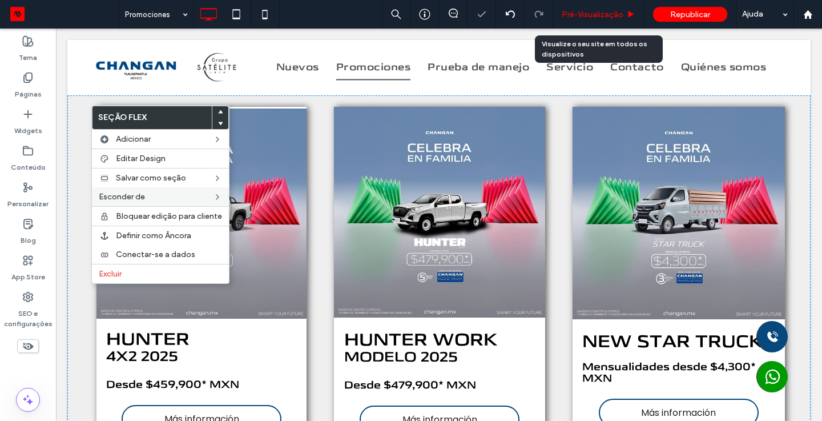
click at [592, 15] on span "Pré-Visualizaçāo" at bounding box center [593, 15] width 62 height 10
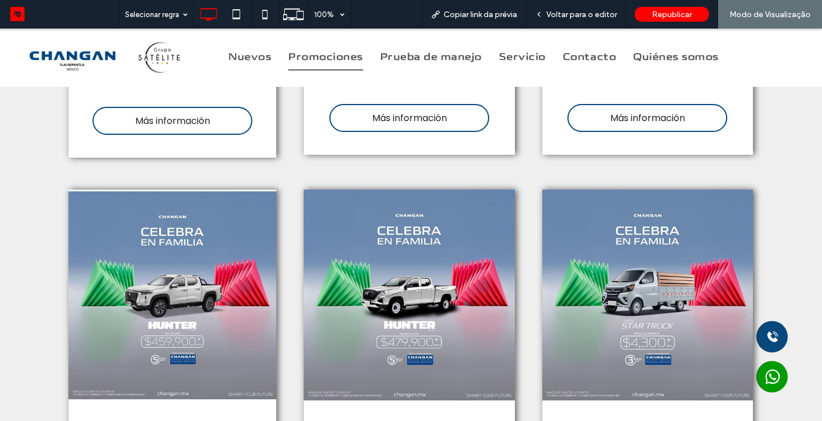
click at [788, 202] on div "HUNTER 4X2 2025 Desde $459,900* MXN Más información HUNTER WORK MODELO 2025 Des…" at bounding box center [411, 394] width 822 height 432
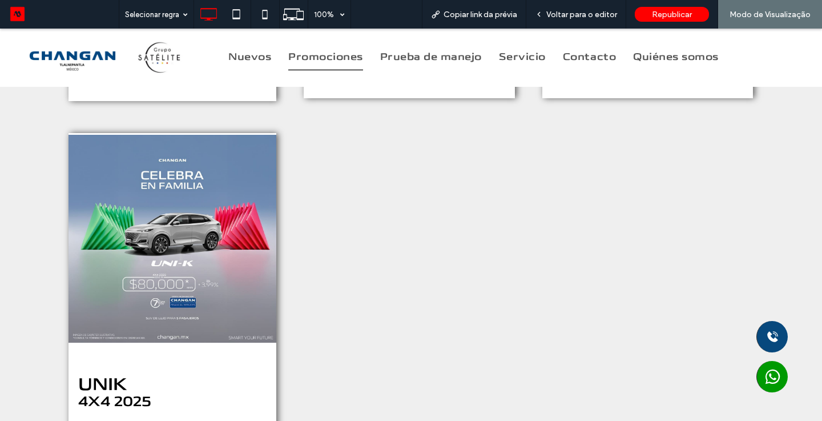
scroll to position [2581, 0]
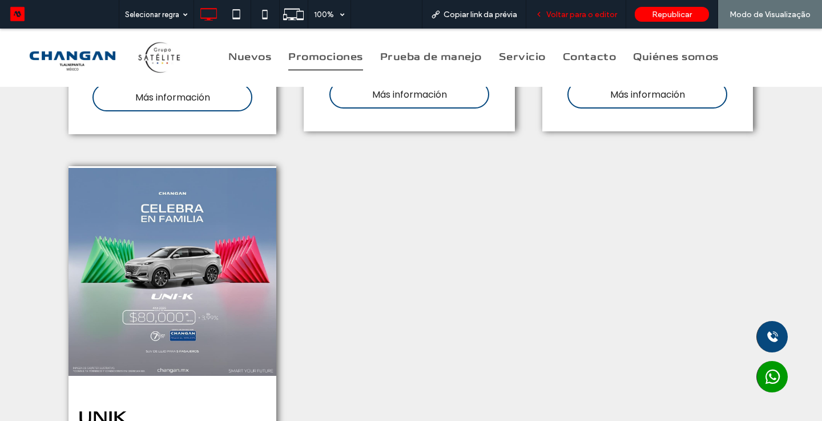
click at [589, 12] on span "Voltar para o editor" at bounding box center [581, 15] width 71 height 10
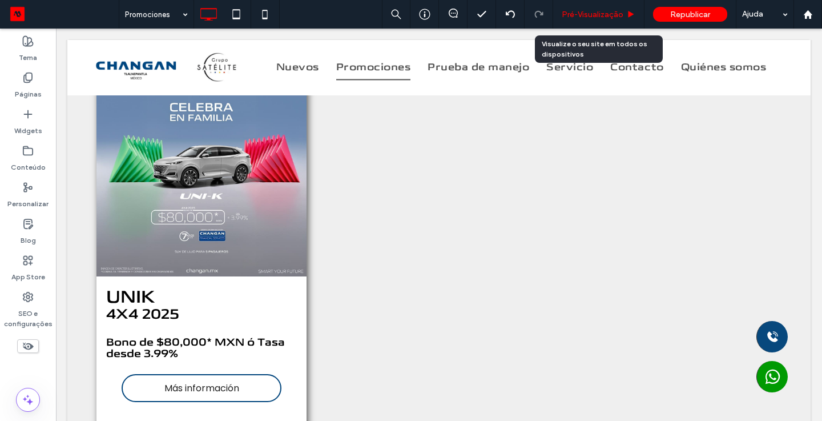
click at [597, 13] on span "Pré-Visualizaçāo" at bounding box center [593, 15] width 62 height 10
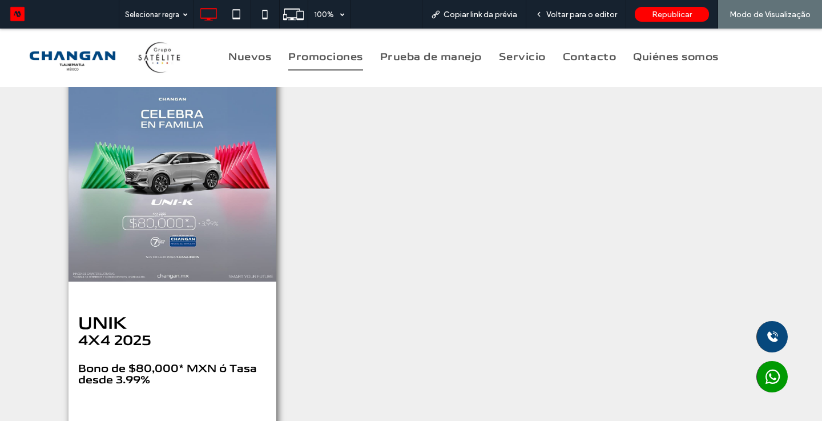
click at [630, 221] on div "UNIK 4X4 2025 Bono de $80,000* MXN ó Tasa desde 3.99% Más información" at bounding box center [410, 276] width 685 height 409
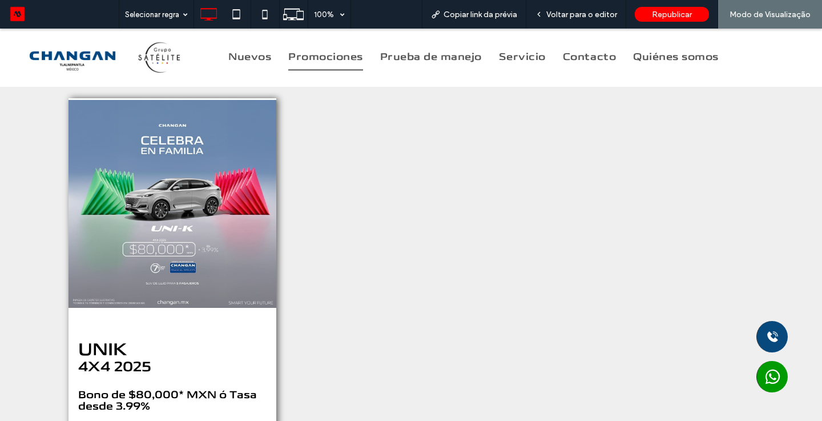
scroll to position [2607, 0]
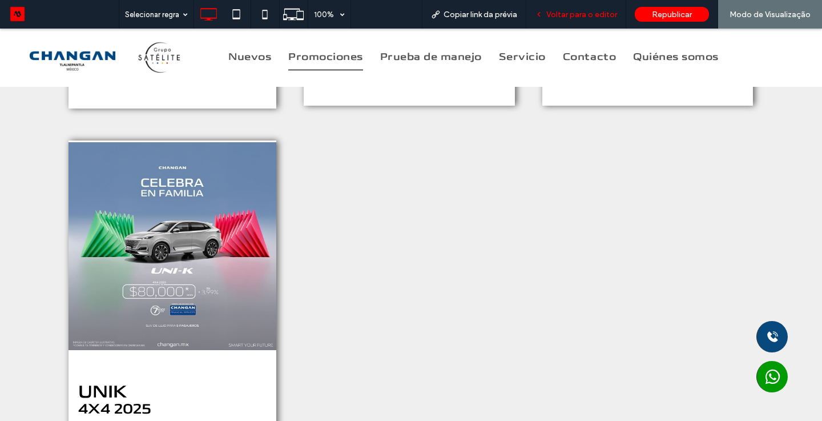
click at [586, 2] on div "Voltar para o editor" at bounding box center [576, 14] width 100 height 29
click at [582, 13] on span "Voltar para o editor" at bounding box center [581, 15] width 71 height 10
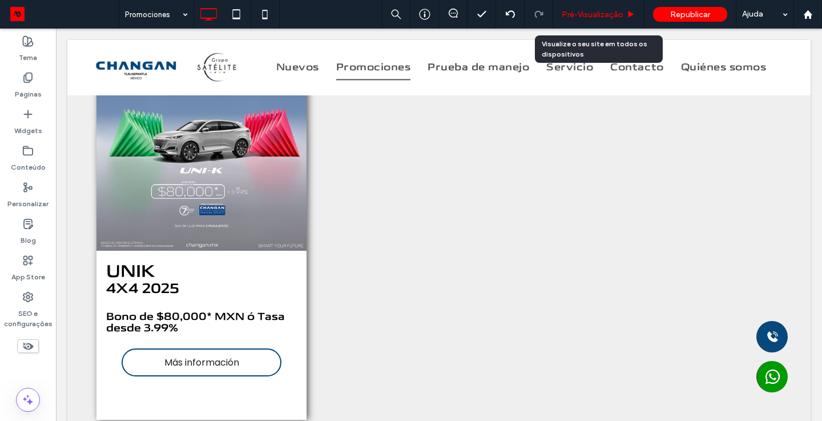
click at [589, 14] on span "Pré-Visualizaçāo" at bounding box center [593, 15] width 62 height 10
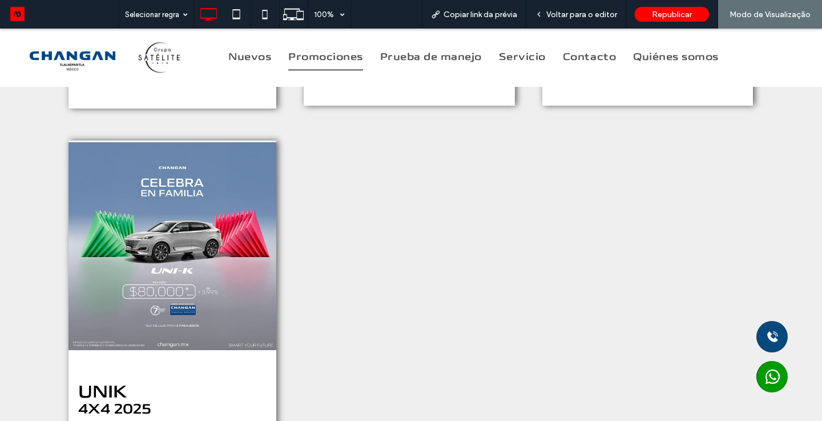
click at [543, 219] on div "UNIK 4X4 2025 Bono de $80,000* MXN ó Tasa desde 3.99% Más información" at bounding box center [410, 344] width 685 height 409
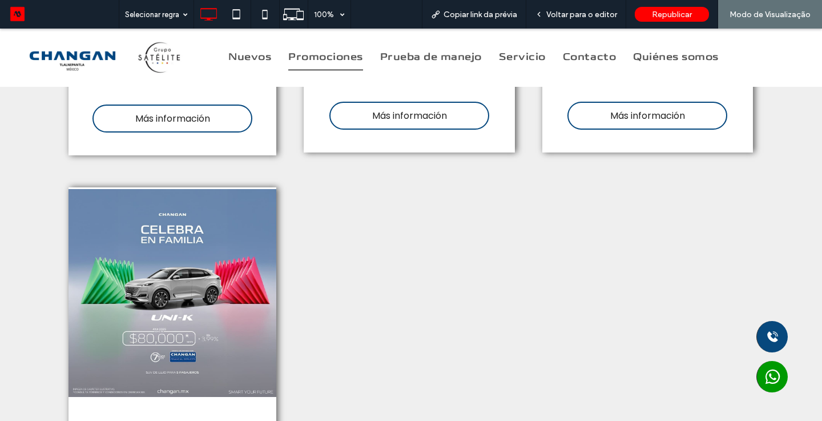
scroll to position [2538, 0]
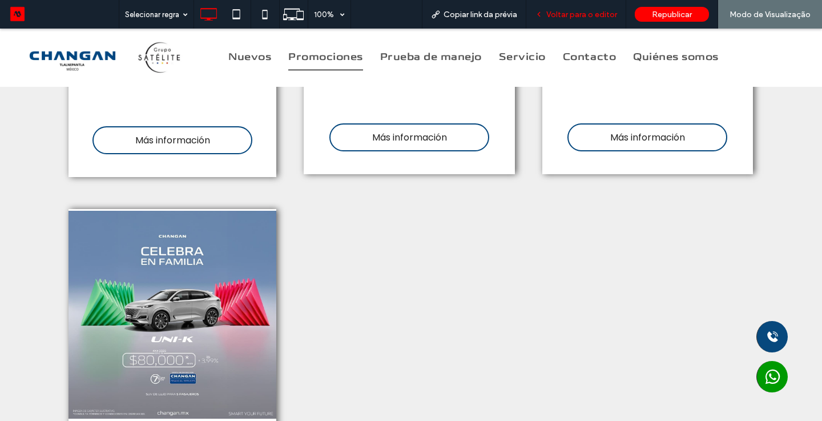
click at [598, 16] on span "Voltar para o editor" at bounding box center [581, 15] width 71 height 10
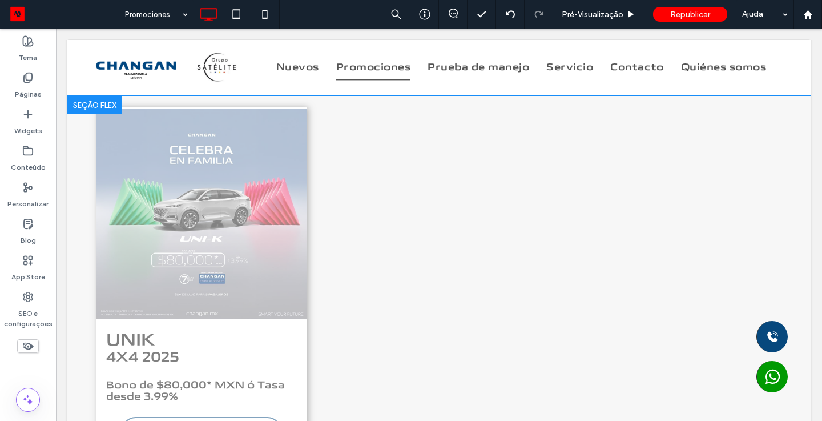
click at [85, 102] on div at bounding box center [94, 105] width 55 height 18
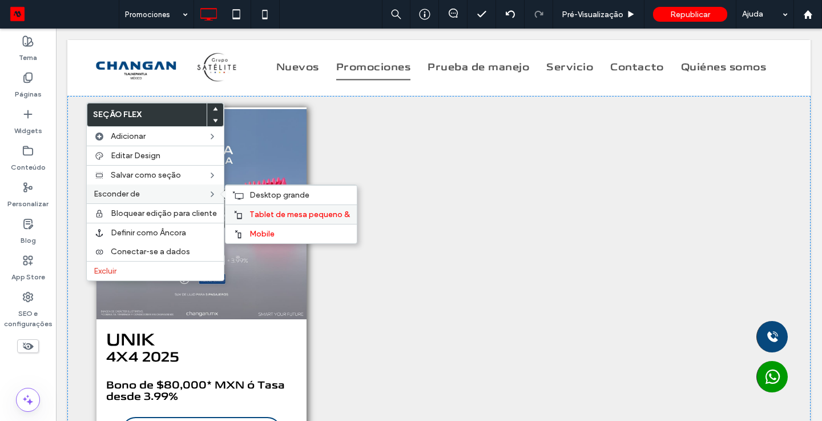
click at [247, 212] on div "Tablet de mesa pequeno &" at bounding box center [290, 213] width 131 height 19
click at [252, 229] on span "Mobile" at bounding box center [261, 234] width 25 height 10
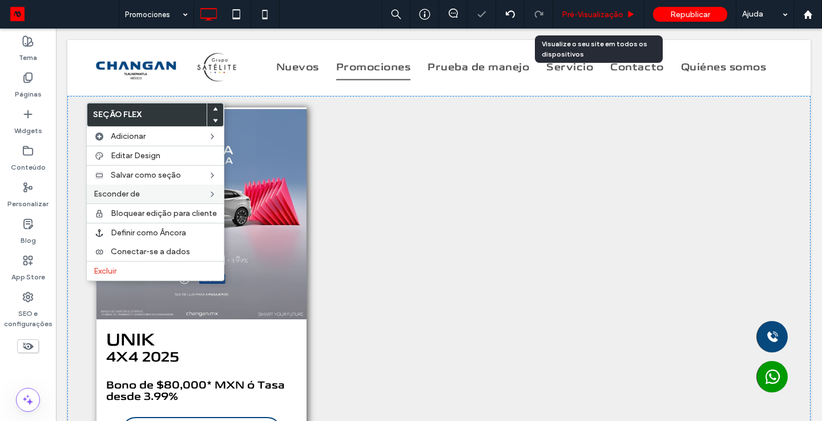
click at [610, 14] on span "Pré-Visualizaçāo" at bounding box center [593, 15] width 62 height 10
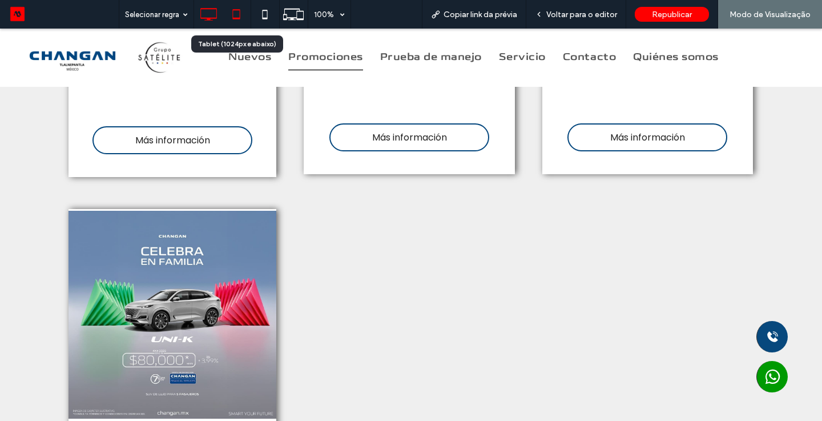
click at [233, 7] on icon at bounding box center [236, 14] width 23 height 23
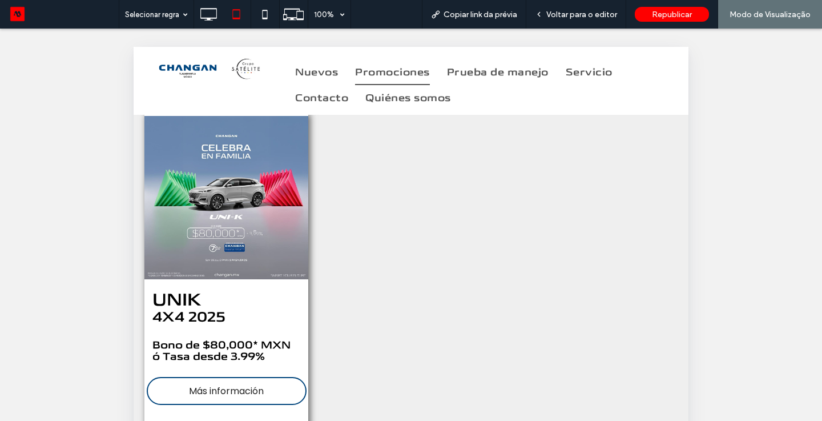
click at [407, 231] on div "UNIK 4X4 2025 Bono de $80,000* MXN ó Tasa desde 3.99% Más información" at bounding box center [410, 309] width 533 height 390
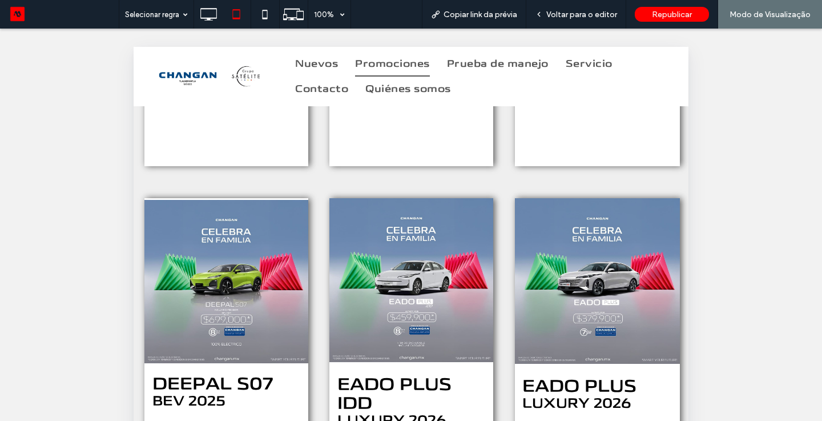
scroll to position [1214, 0]
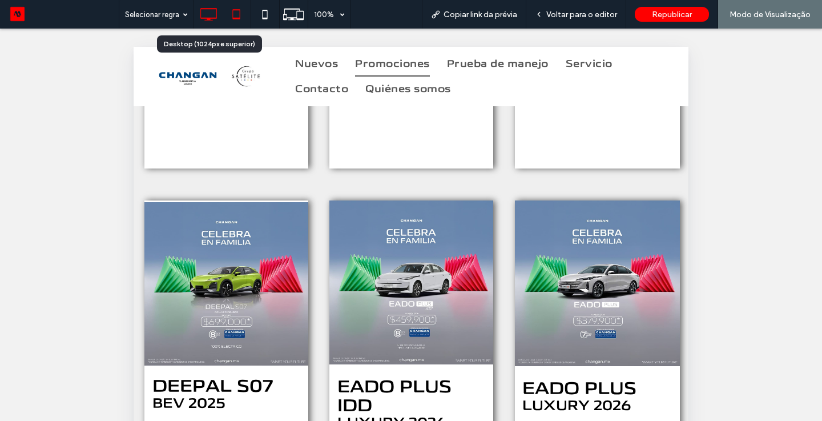
click at [201, 17] on icon at bounding box center [208, 14] width 23 height 23
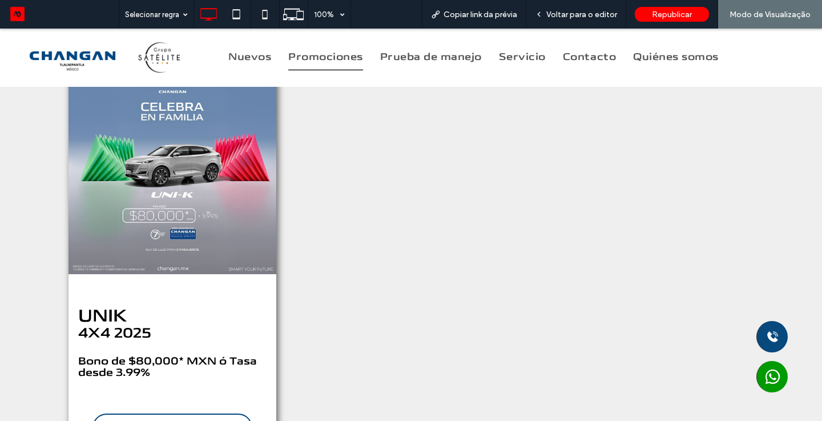
scroll to position [2701, 0]
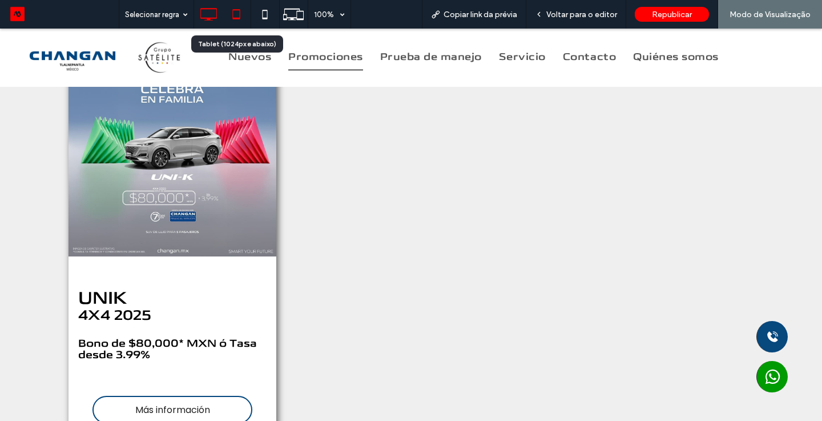
click at [239, 9] on icon at bounding box center [236, 14] width 23 height 23
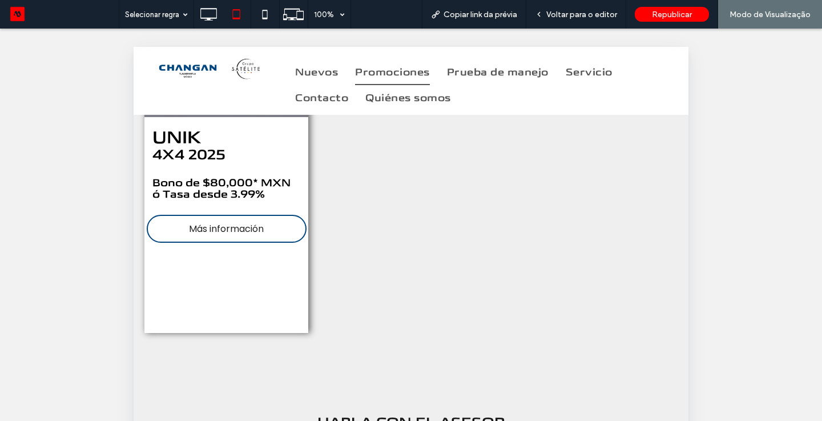
click at [739, 259] on div "Reexibir? Sim Reexibir? Sim Reexibir? Sim Reexibir? Sim Reexibir? Sim Reexibir?…" at bounding box center [411, 239] width 822 height 421
click at [656, 256] on div "UNIK 4X4 2025 Bono de $80,000* MXN ó Tasa desde 3.99% Más información" at bounding box center [410, 147] width 533 height 390
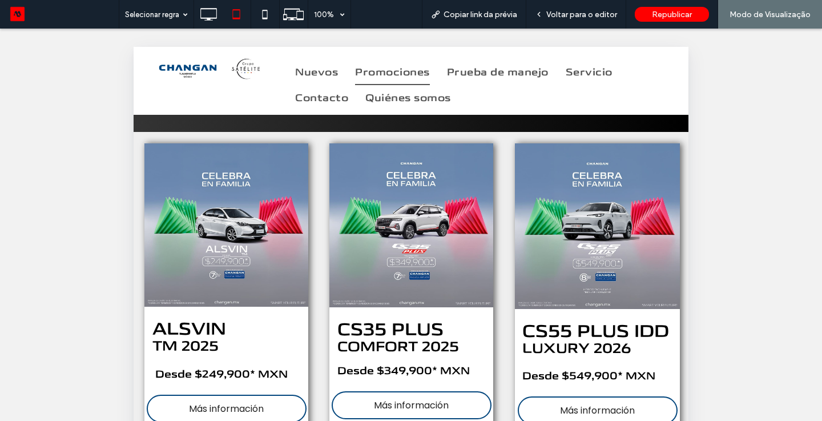
scroll to position [0, 0]
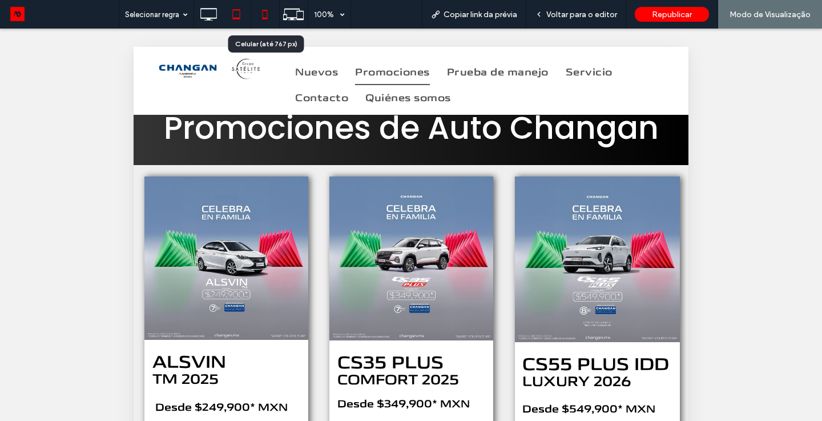
click at [267, 14] on use at bounding box center [265, 14] width 5 height 9
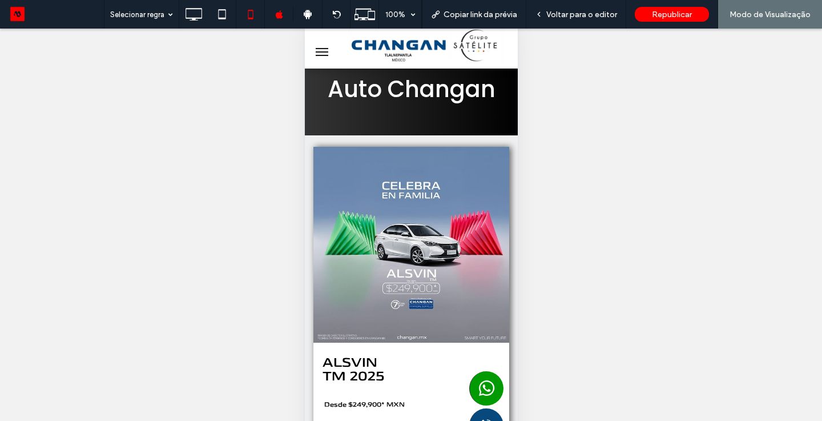
scroll to position [38, 0]
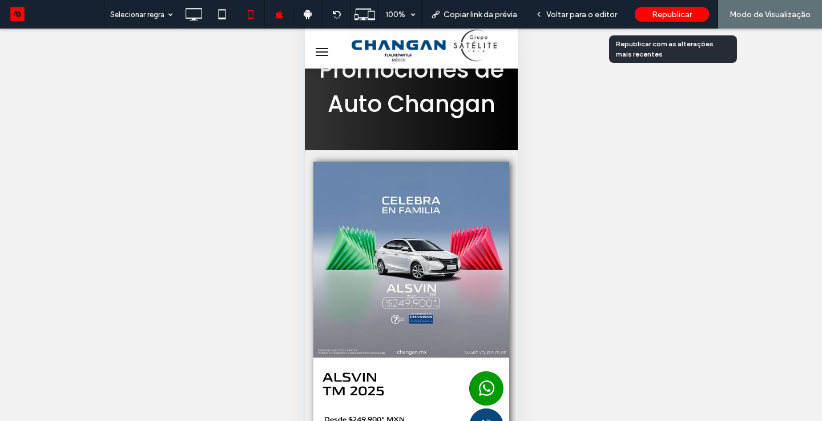
click at [661, 14] on span "Republicar" at bounding box center [672, 15] width 40 height 10
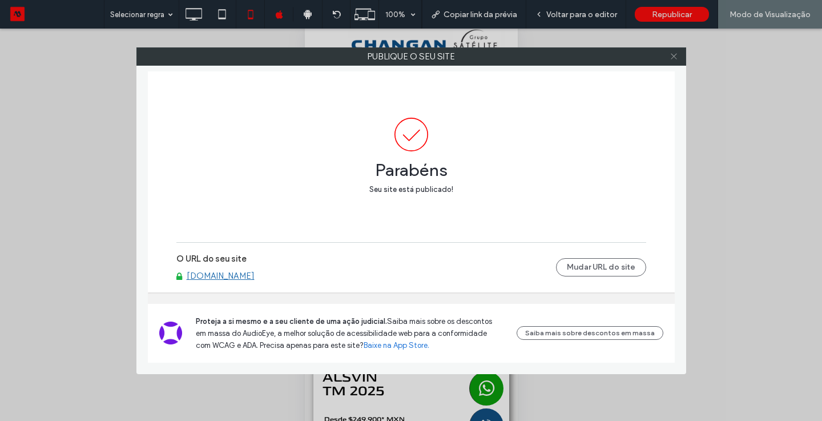
click at [672, 55] on use at bounding box center [674, 57] width 6 height 6
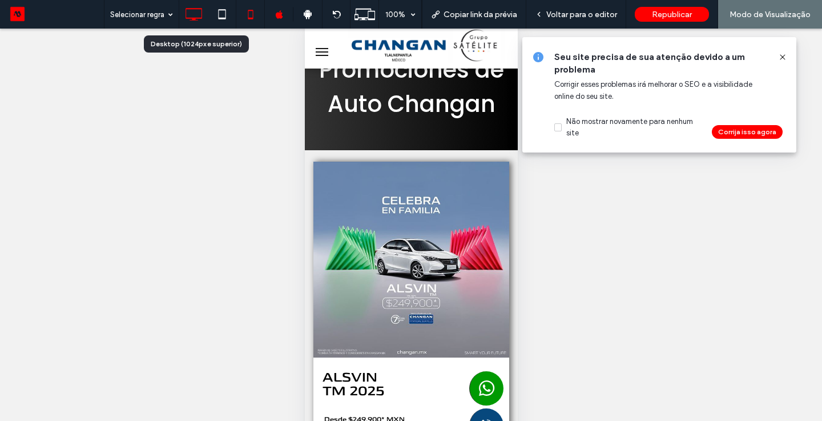
click at [195, 13] on icon at bounding box center [193, 14] width 23 height 23
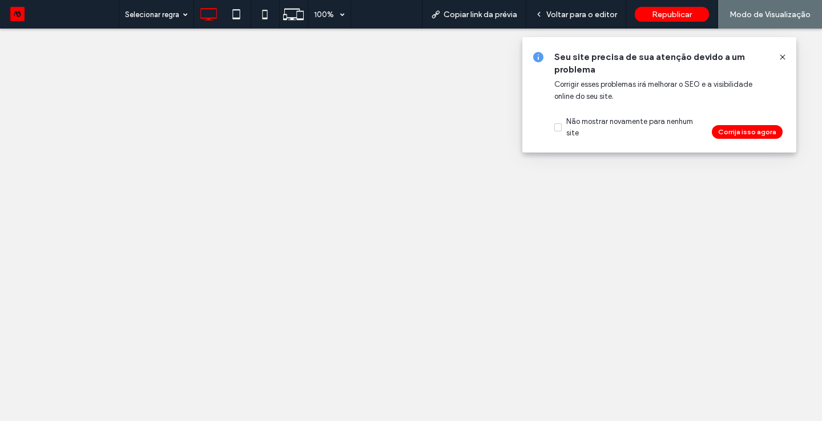
click at [783, 55] on use at bounding box center [782, 56] width 5 height 5
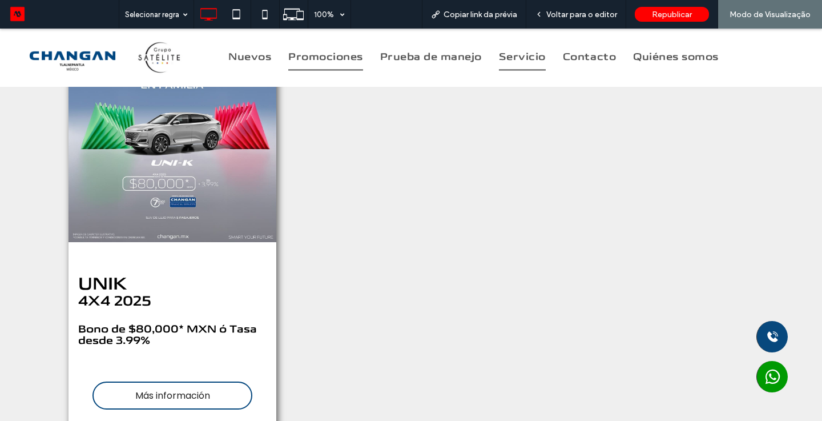
scroll to position [2727, 0]
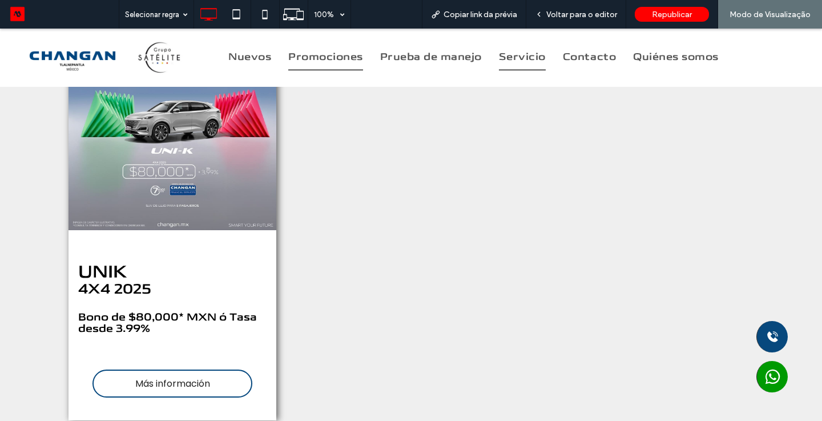
click at [533, 56] on span "Servicio" at bounding box center [522, 58] width 47 height 26
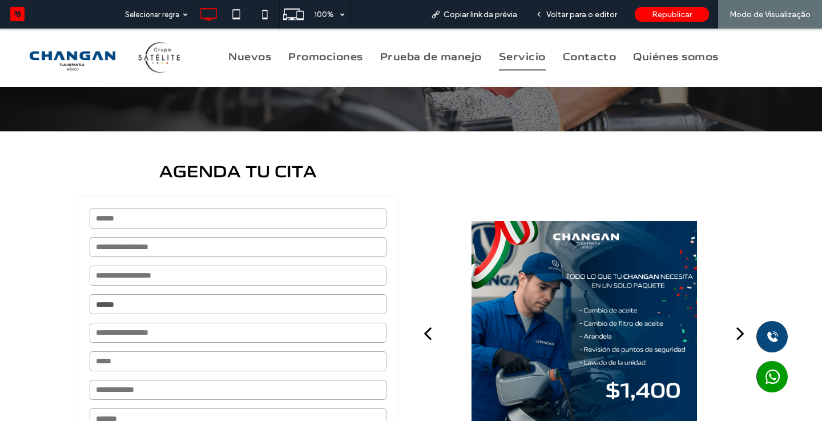
scroll to position [183, 0]
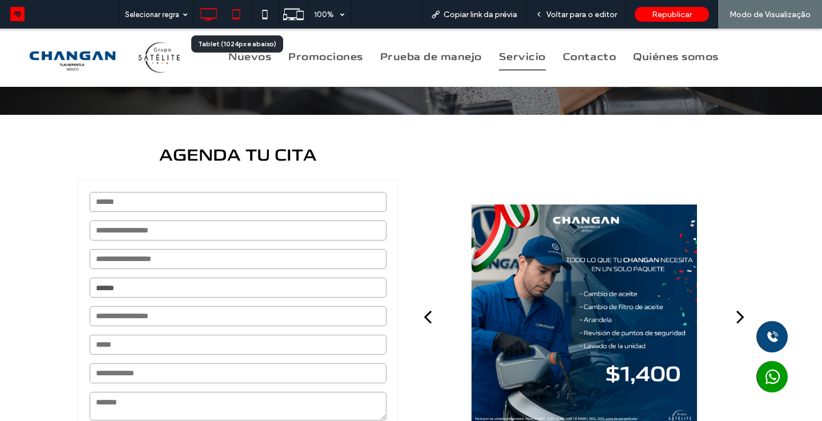
click at [234, 9] on use at bounding box center [236, 14] width 7 height 10
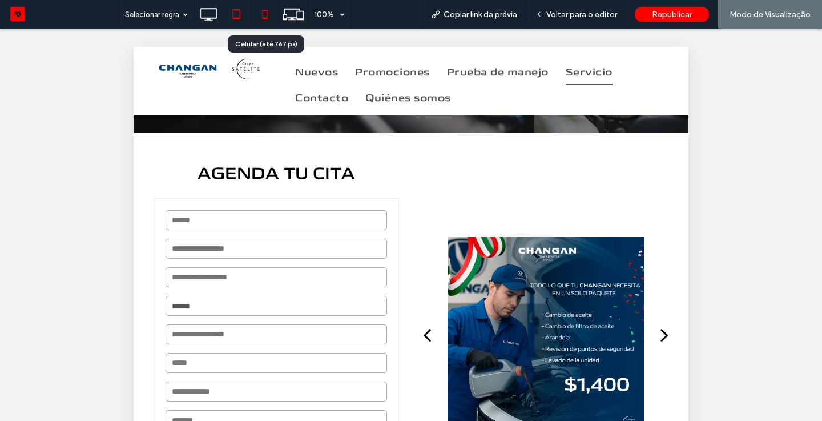
click at [265, 16] on icon at bounding box center [264, 14] width 23 height 23
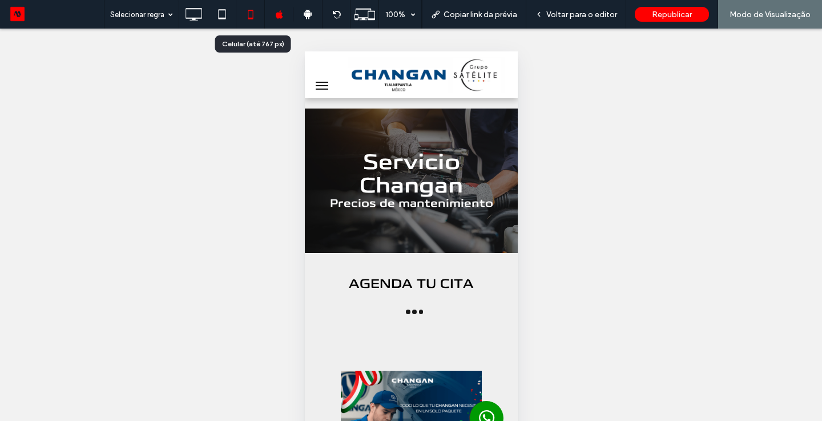
scroll to position [0, 0]
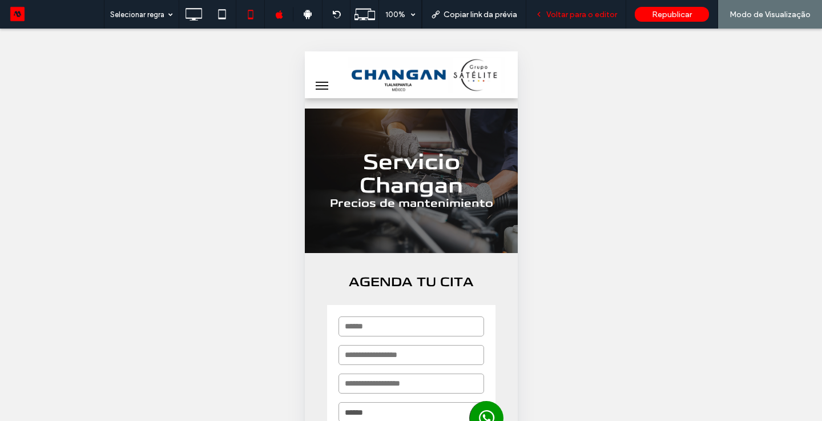
click at [593, 11] on span "Voltar para o editor" at bounding box center [581, 15] width 71 height 10
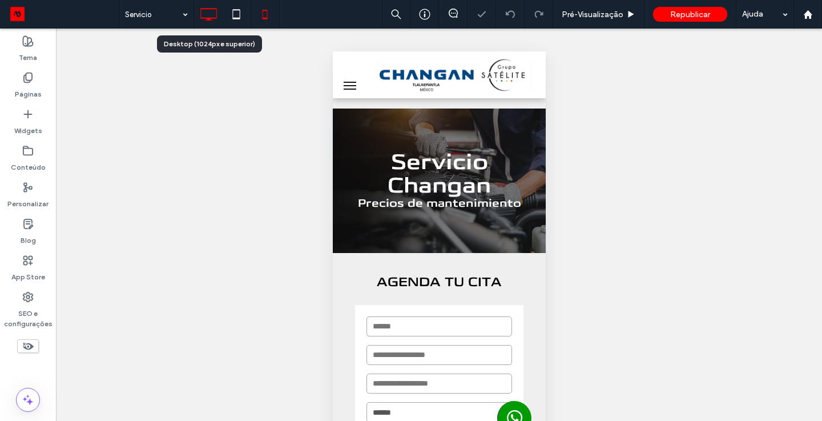
click at [213, 11] on icon at bounding box center [208, 14] width 23 height 23
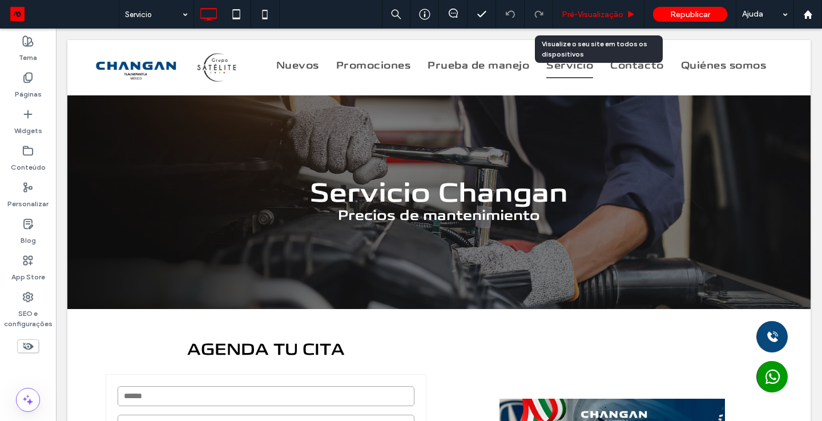
click at [608, 15] on span "Pré-Visualizaçāo" at bounding box center [593, 15] width 62 height 10
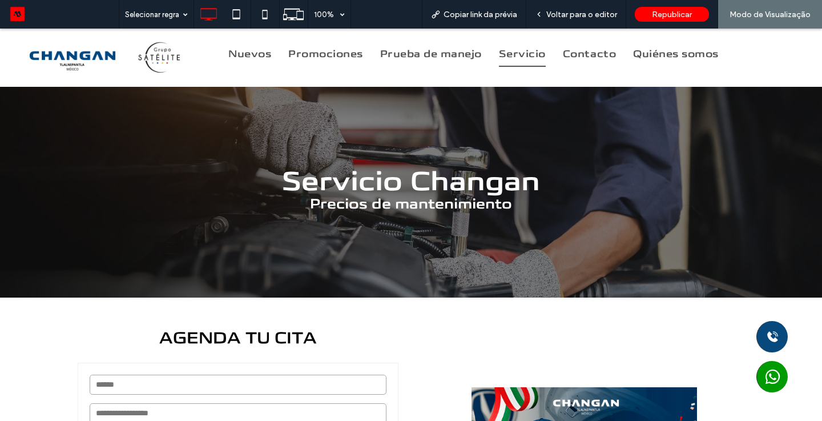
drag, startPoint x: 154, startPoint y: 55, endPoint x: 154, endPoint y: 83, distance: 28.5
click at [154, 55] on img at bounding box center [108, 57] width 182 height 41
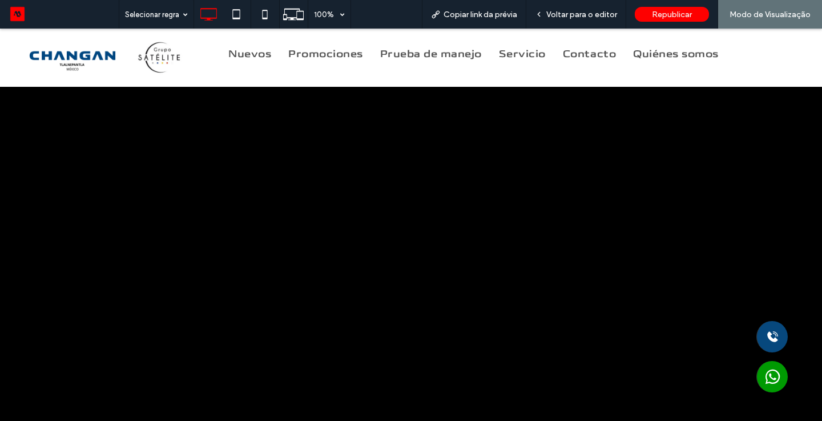
click at [416, 293] on div at bounding box center [411, 270] width 822 height 483
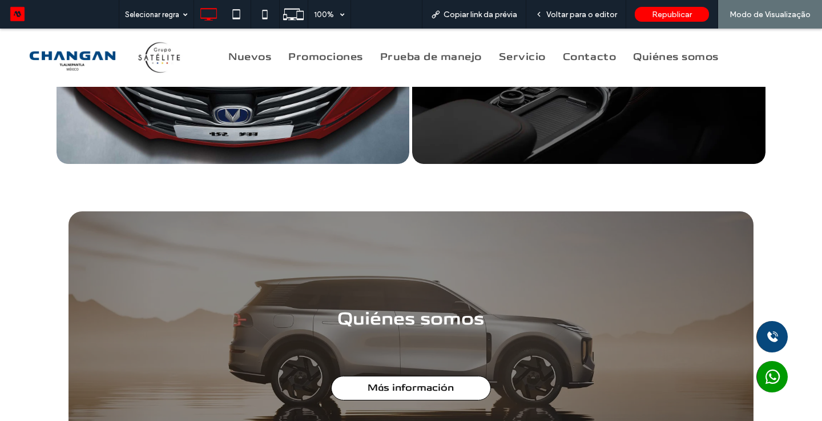
scroll to position [936, 0]
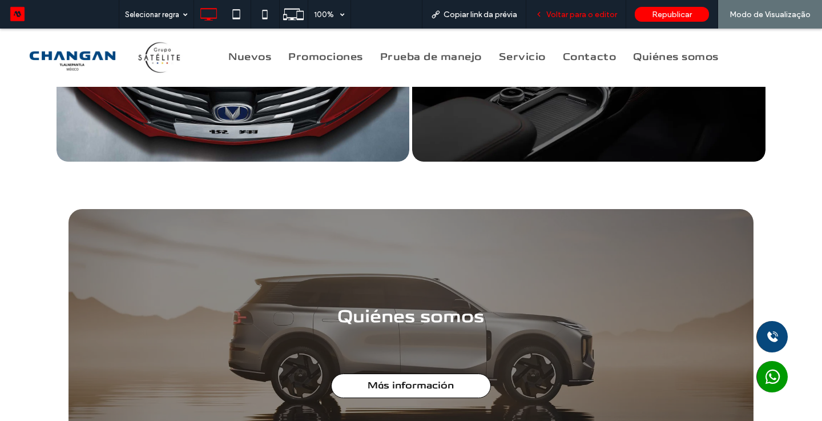
click at [558, 19] on div "Voltar para o editor" at bounding box center [576, 14] width 100 height 29
click at [565, 14] on span "Voltar para o editor" at bounding box center [581, 15] width 71 height 10
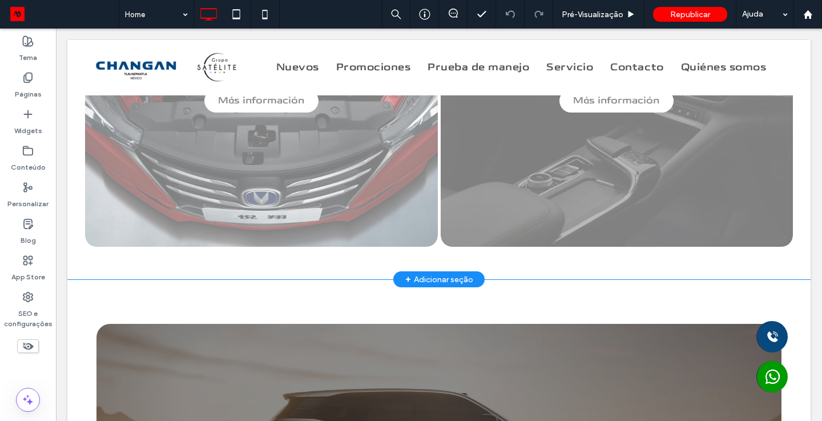
click at [419, 276] on div "+ Adicionar seção" at bounding box center [439, 279] width 68 height 13
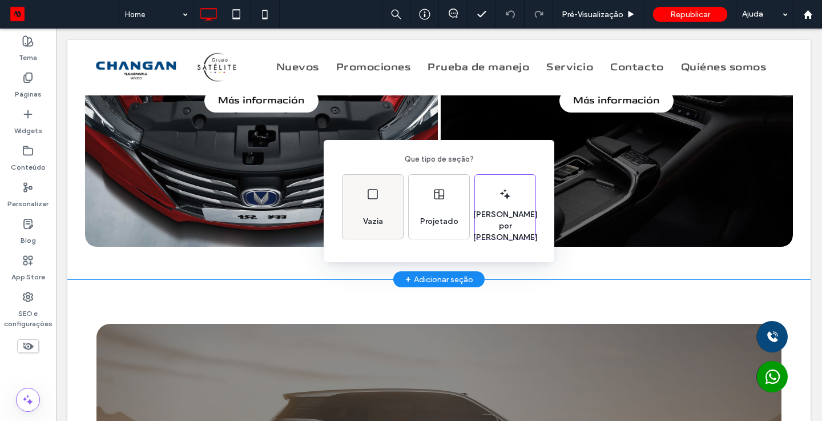
click at [382, 213] on div "Vazia" at bounding box center [372, 221] width 29 height 25
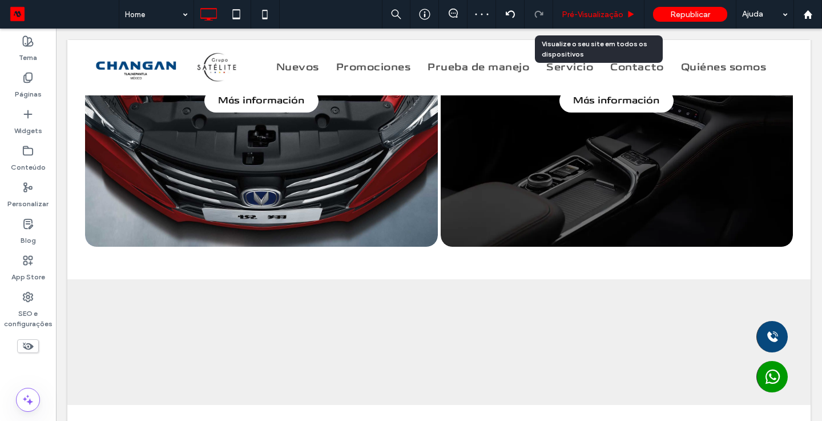
click at [600, 21] on div "Pré-Visualizaçāo" at bounding box center [598, 14] width 91 height 29
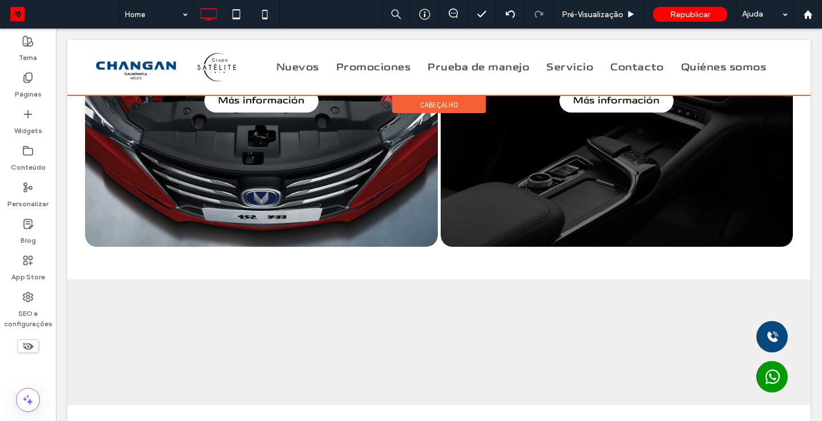
click at [371, 67] on div at bounding box center [438, 67] width 743 height 55
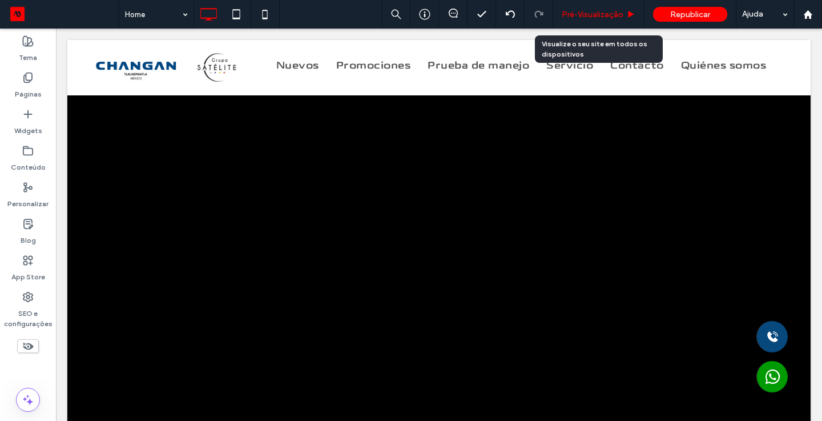
click at [602, 10] on span "Pré-Visualizaçāo" at bounding box center [593, 15] width 62 height 10
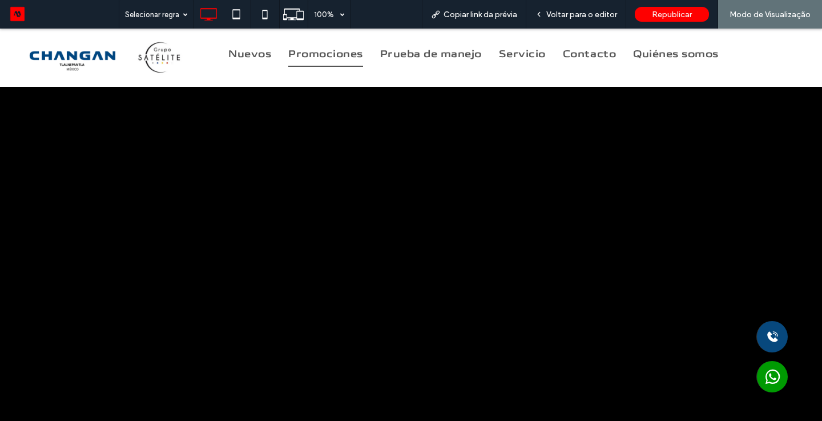
click at [327, 58] on span "Promociones" at bounding box center [325, 55] width 75 height 26
click at [584, 10] on span "Voltar para o editor" at bounding box center [581, 15] width 71 height 10
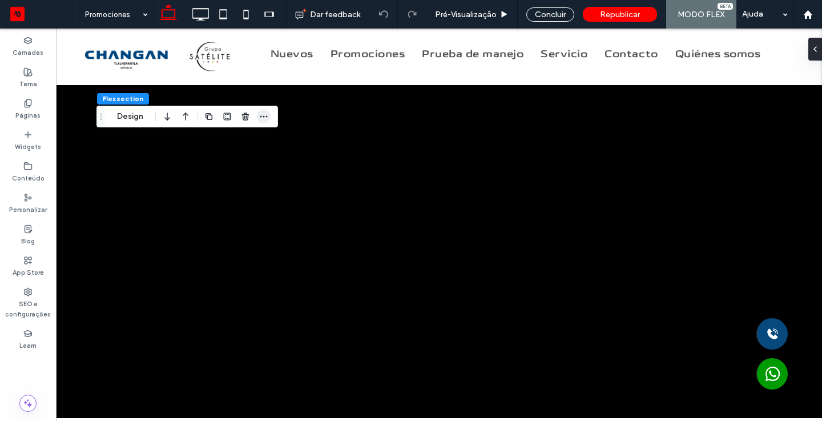
click at [265, 119] on icon "button" at bounding box center [263, 116] width 9 height 9
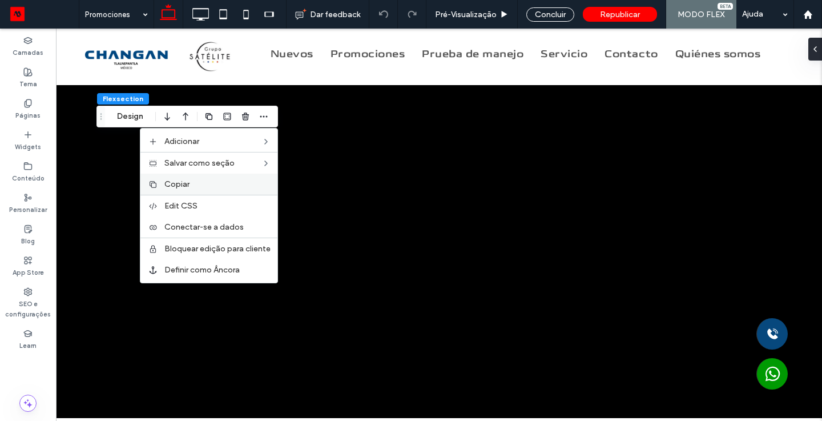
click at [198, 183] on label "Copiar" at bounding box center [217, 184] width 106 height 10
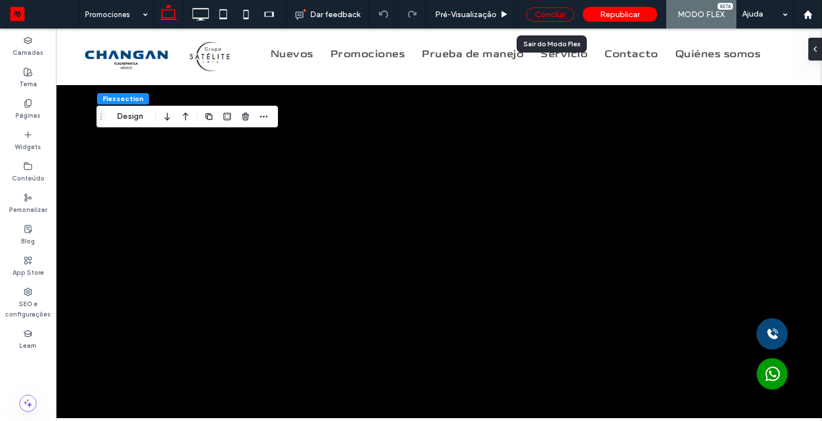
click at [551, 16] on div "Concluir" at bounding box center [550, 14] width 48 height 14
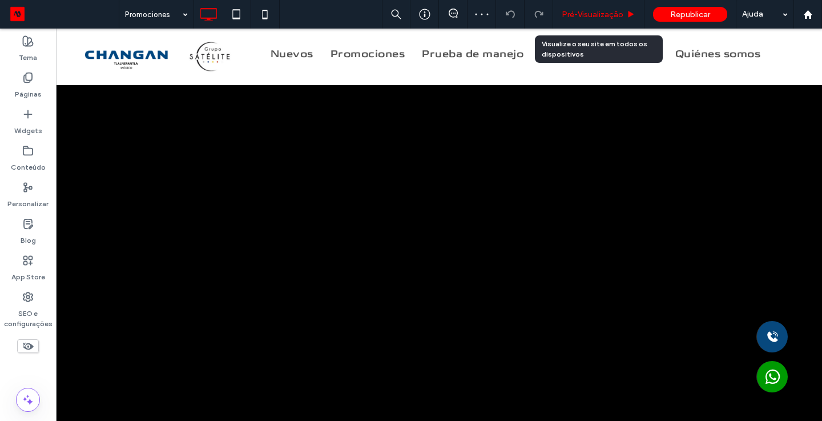
click at [614, 13] on span "Pré-Visualizaçāo" at bounding box center [593, 15] width 62 height 10
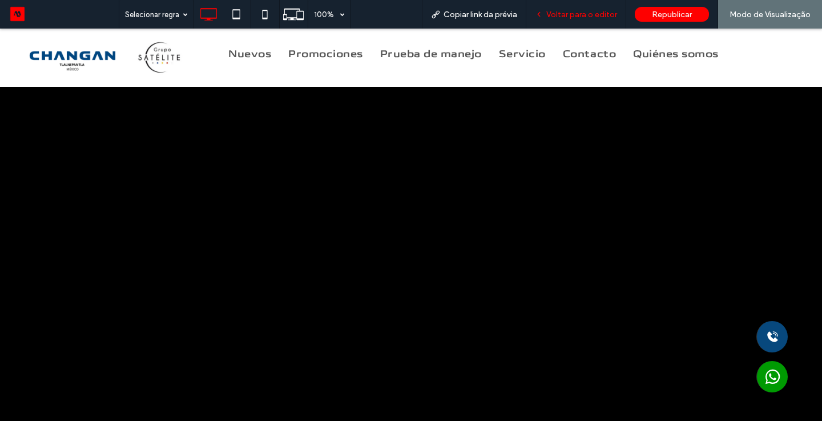
click at [591, 15] on span "Voltar para o editor" at bounding box center [581, 15] width 71 height 10
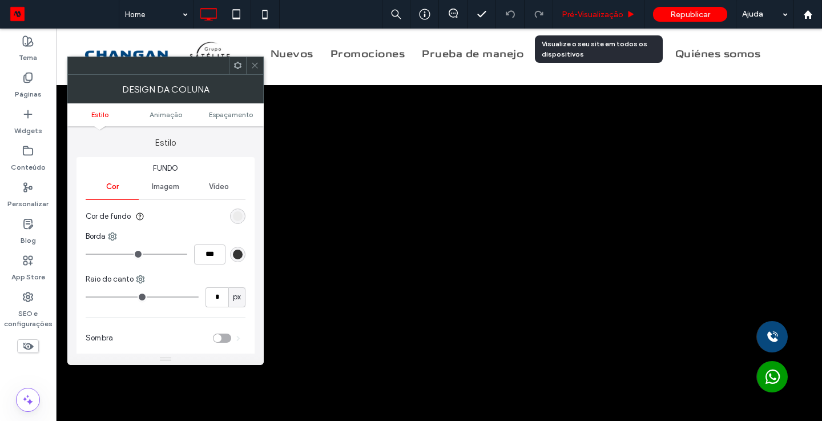
click at [594, 19] on div "Pré-Visualizaçāo" at bounding box center [598, 14] width 91 height 29
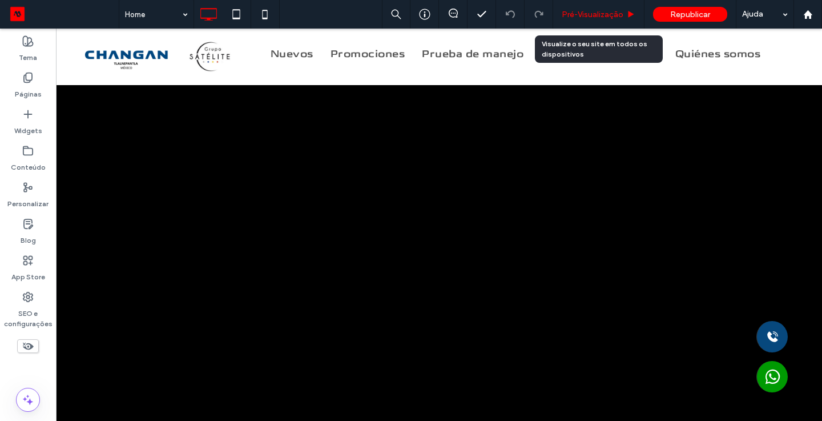
click at [595, 19] on div "Pré-Visualizaçāo" at bounding box center [598, 14] width 91 height 29
click at [585, 18] on span "Pré-Visualizaçāo" at bounding box center [593, 15] width 62 height 10
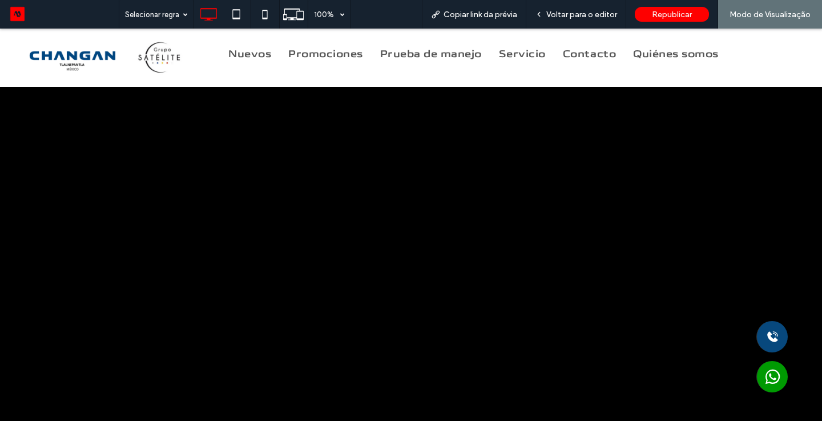
click at [328, 54] on div at bounding box center [411, 210] width 822 height 421
click at [578, 11] on span "Voltar para o editor" at bounding box center [581, 15] width 71 height 10
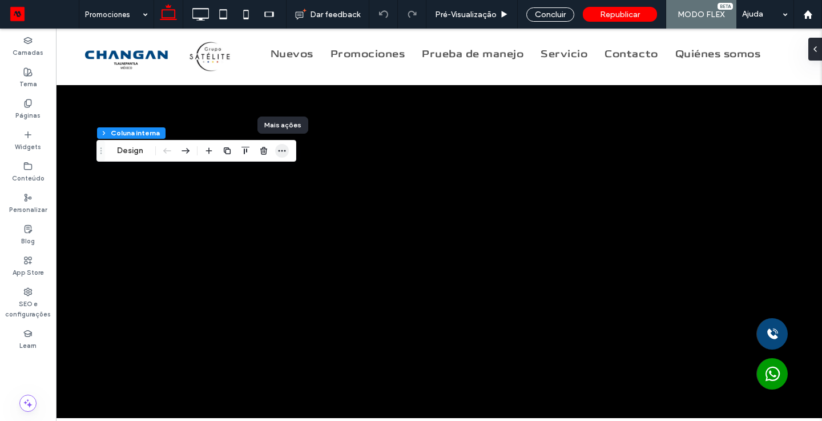
click at [285, 147] on icon "button" at bounding box center [281, 150] width 9 height 9
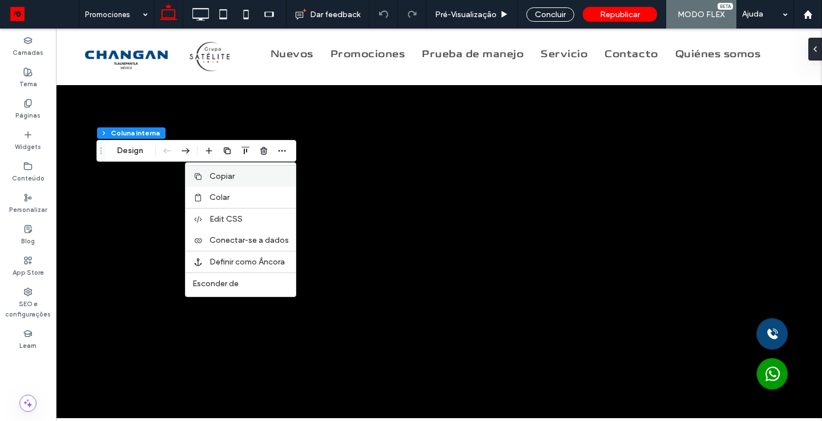
click at [200, 175] on icon at bounding box center [198, 176] width 9 height 9
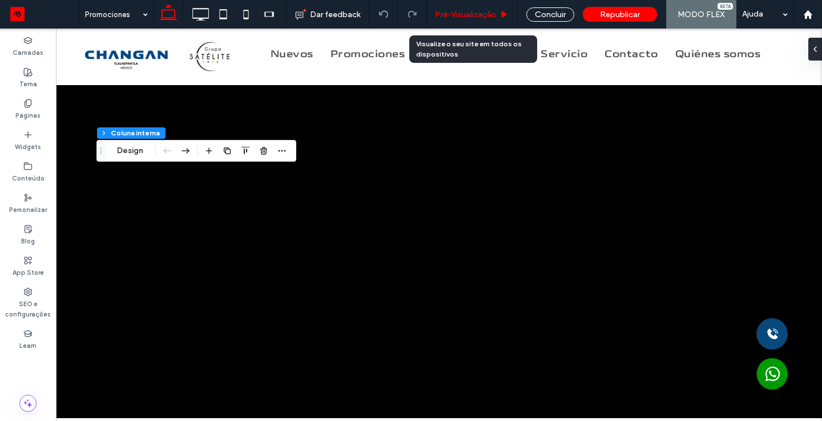
click at [489, 18] on span "Pré-Visualizaçāo" at bounding box center [466, 15] width 62 height 10
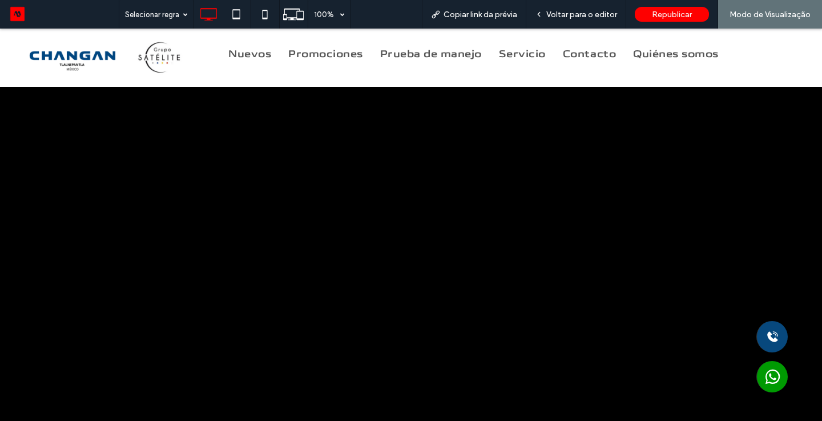
click at [163, 53] on div at bounding box center [411, 210] width 822 height 421
click at [596, 20] on div "Voltar para o editor" at bounding box center [576, 14] width 100 height 29
click at [564, 13] on span "Voltar para o editor" at bounding box center [581, 15] width 71 height 10
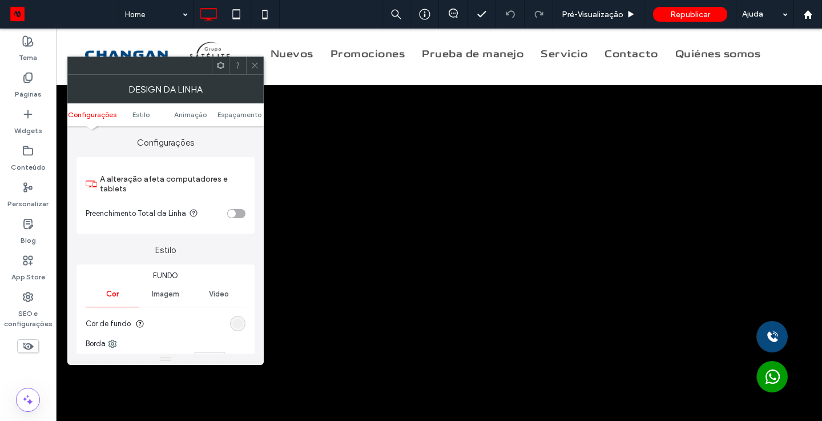
click at [256, 63] on icon at bounding box center [255, 65] width 9 height 9
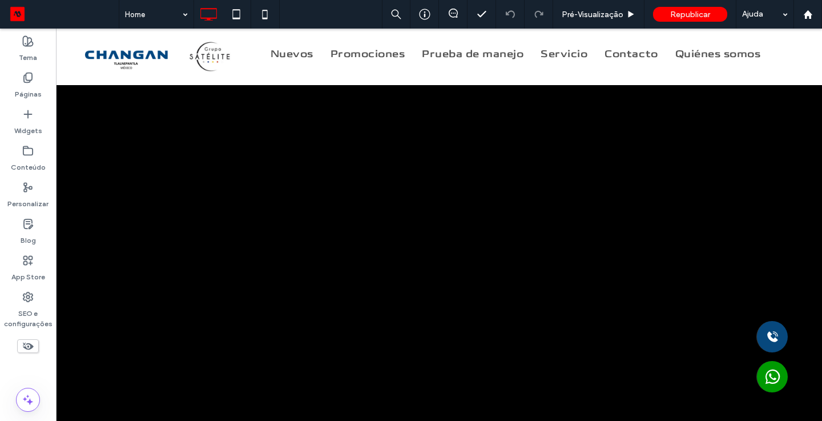
click at [27, 344] on icon at bounding box center [28, 346] width 13 height 13
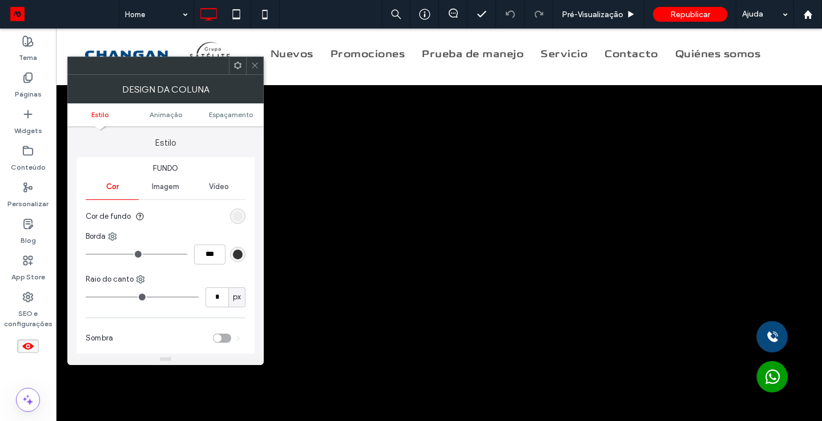
click at [256, 72] on span at bounding box center [255, 65] width 9 height 17
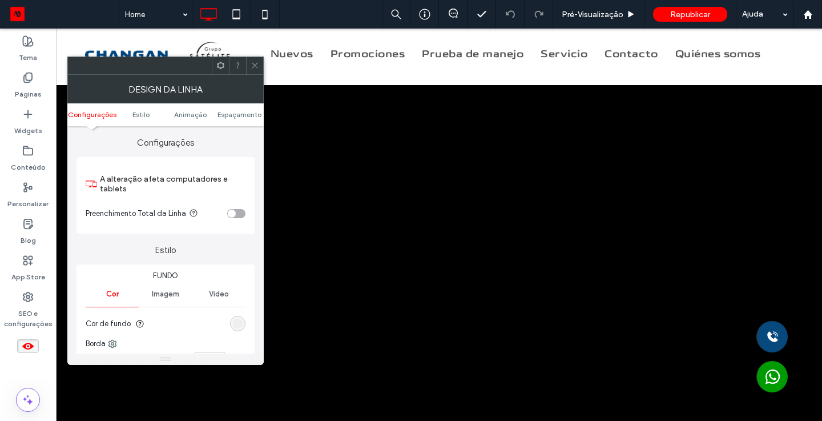
click at [255, 70] on span at bounding box center [255, 65] width 9 height 17
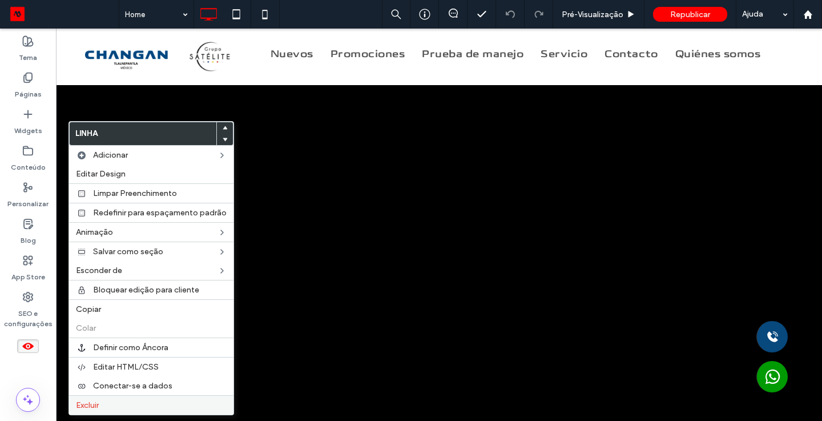
click at [91, 404] on span "Excluir" at bounding box center [87, 405] width 23 height 10
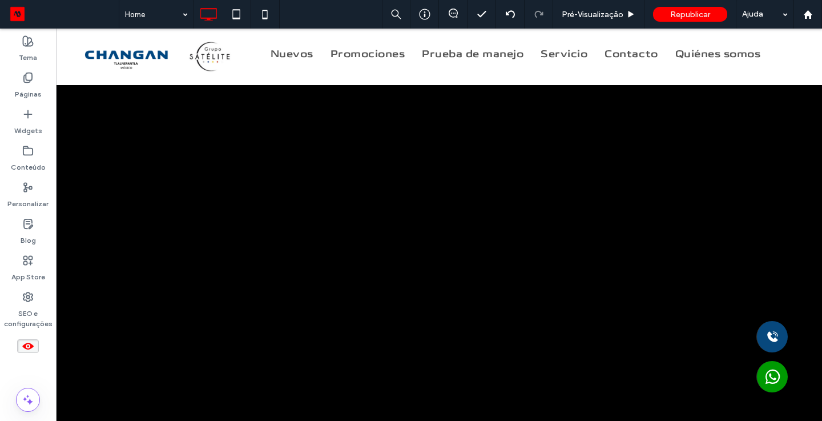
click at [25, 345] on use at bounding box center [27, 345] width 11 height 7
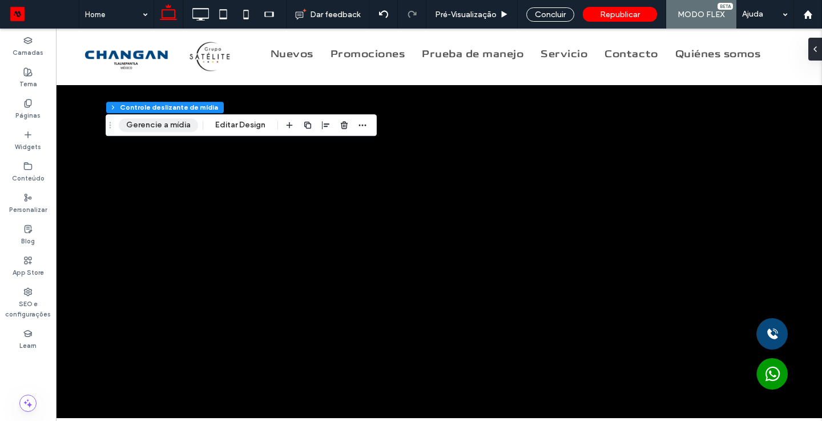
click at [163, 126] on button "Gerencie a mídia" at bounding box center [158, 125] width 79 height 14
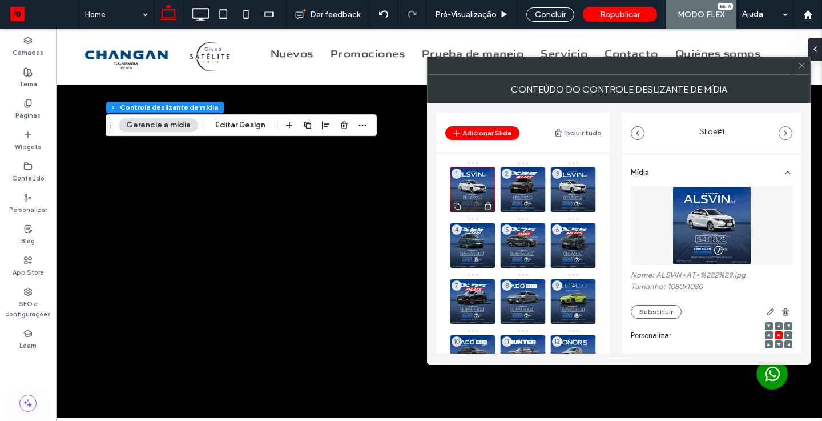
click at [460, 206] on icon at bounding box center [457, 206] width 9 height 10
click at [659, 313] on button "Substituir" at bounding box center [656, 312] width 51 height 14
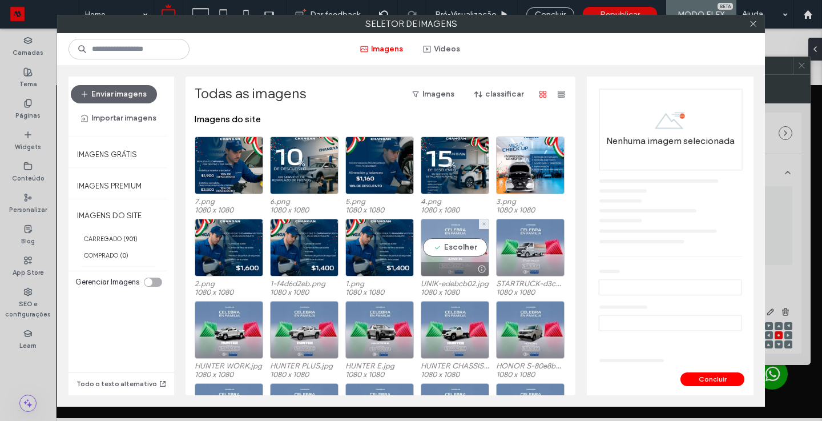
click at [440, 246] on div "Escolher" at bounding box center [455, 248] width 68 height 58
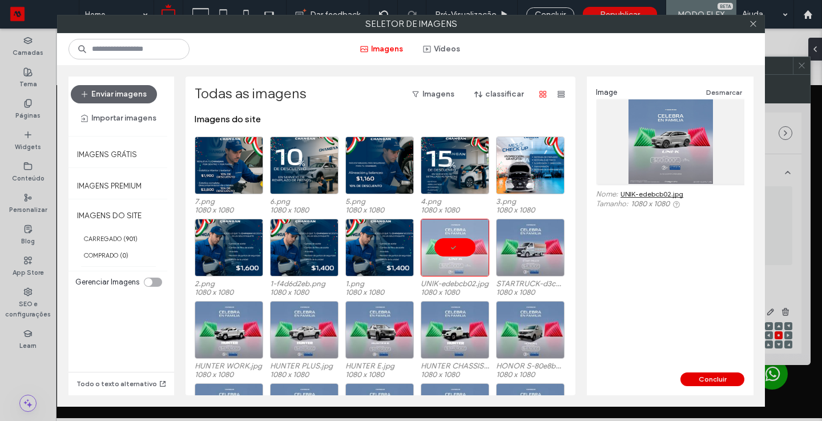
click at [699, 381] on button "Concluir" at bounding box center [712, 379] width 64 height 14
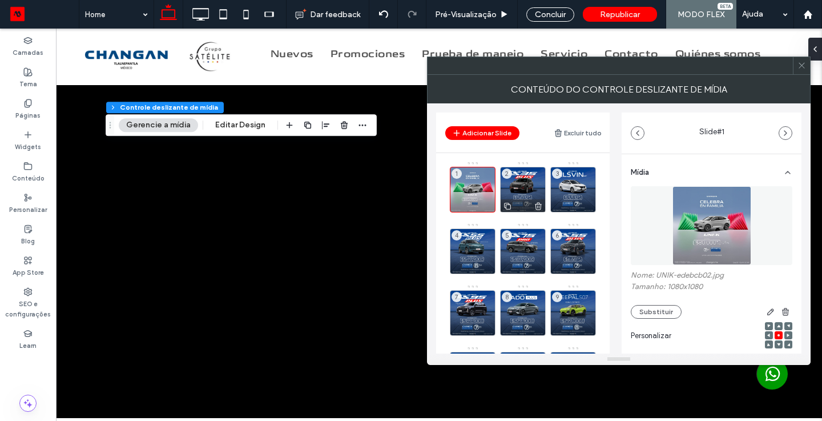
click at [526, 180] on div "2" at bounding box center [523, 190] width 46 height 46
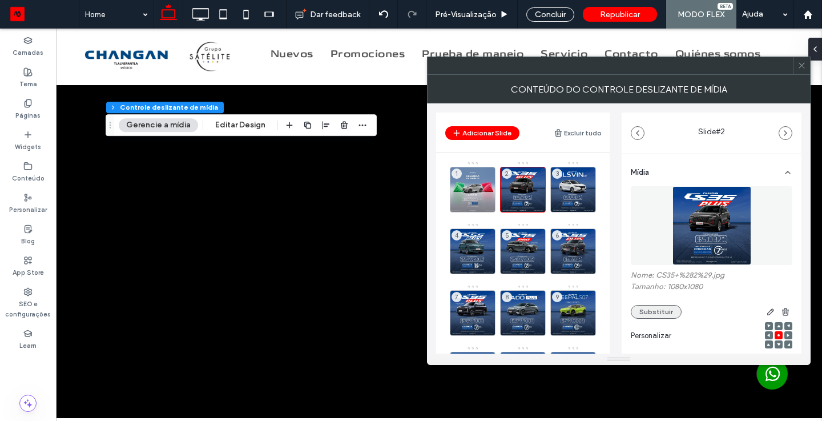
click at [668, 312] on button "Substituir" at bounding box center [656, 312] width 51 height 14
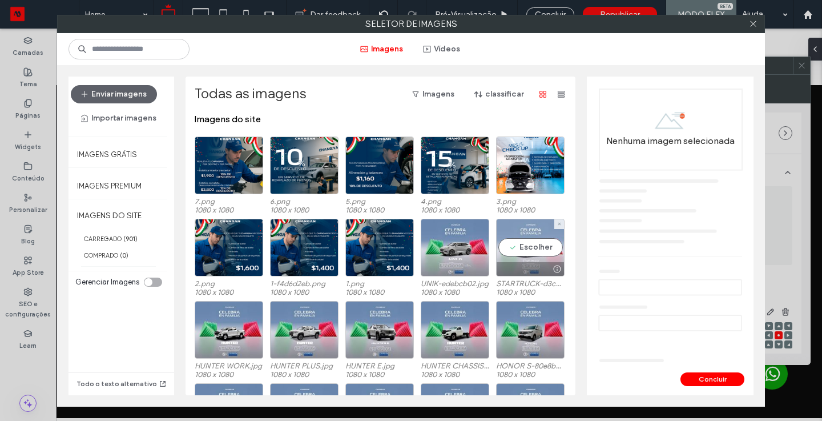
click at [527, 227] on div "Escolher" at bounding box center [530, 248] width 68 height 58
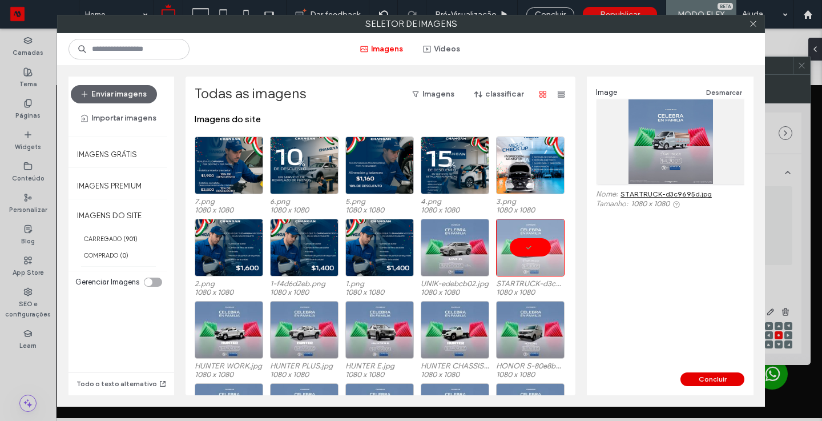
click at [726, 381] on button "Concluir" at bounding box center [712, 379] width 64 height 14
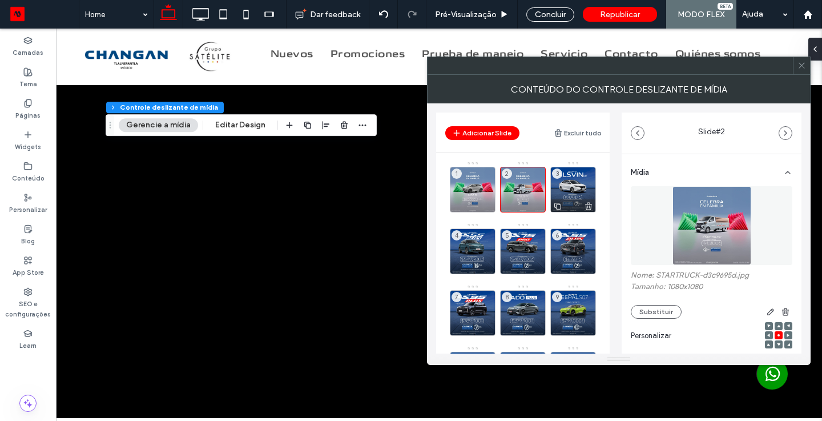
click at [564, 184] on div "3" at bounding box center [573, 190] width 46 height 46
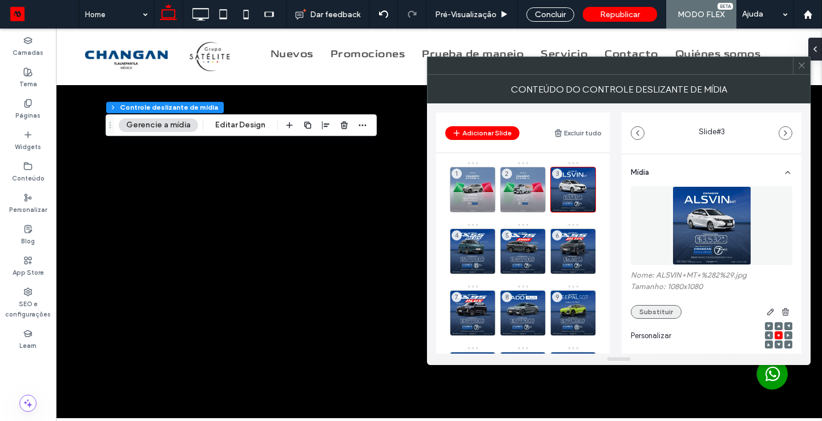
click at [655, 314] on button "Substituir" at bounding box center [656, 312] width 51 height 14
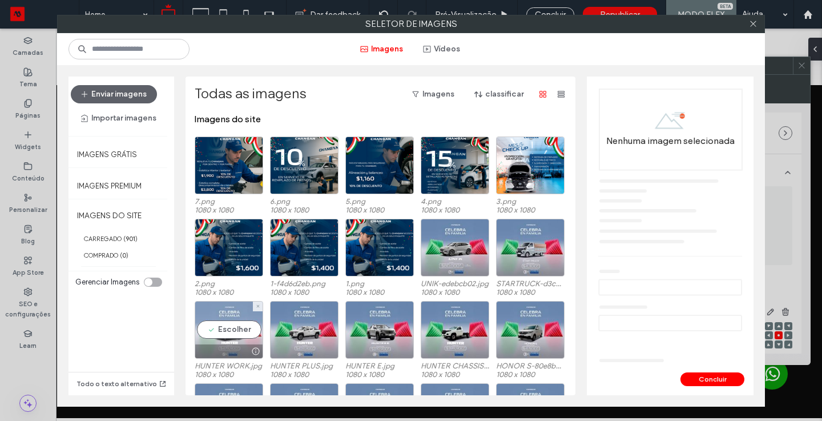
click at [225, 333] on div "Escolher" at bounding box center [229, 330] width 68 height 58
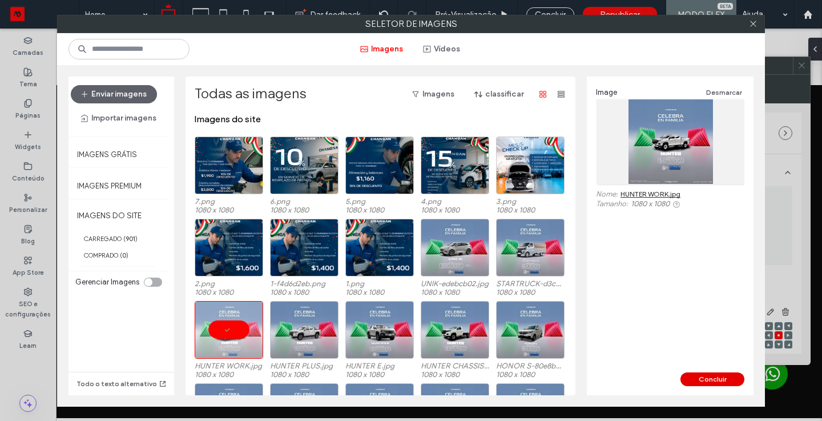
click at [730, 380] on button "Concluir" at bounding box center [712, 379] width 64 height 14
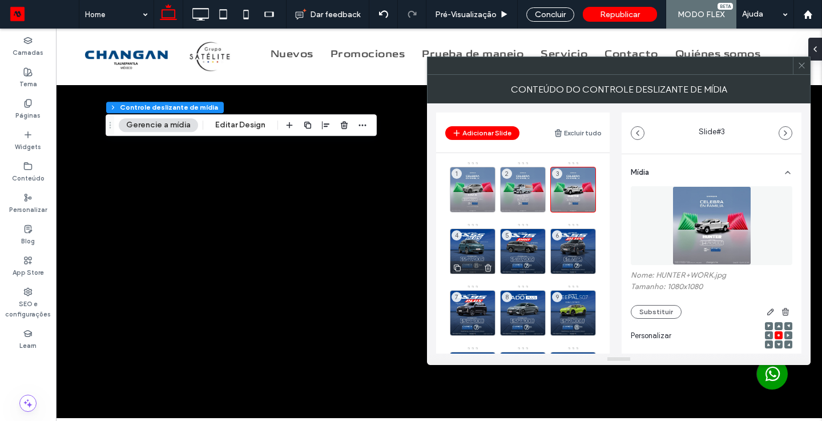
click at [471, 244] on div "4" at bounding box center [473, 251] width 46 height 46
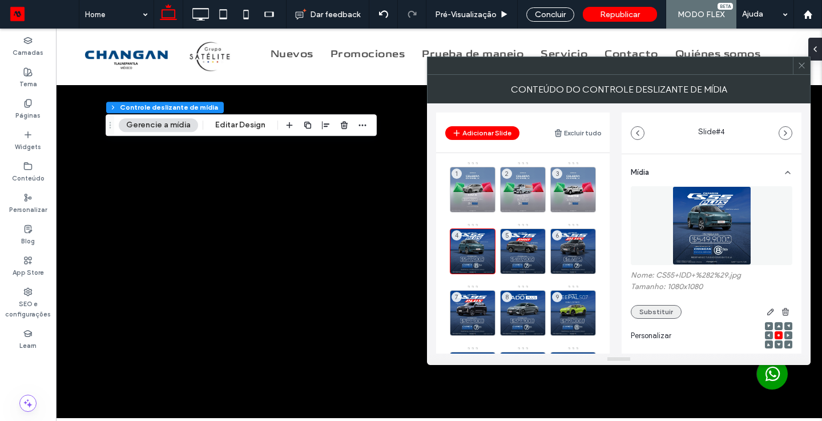
click at [659, 309] on button "Substituir" at bounding box center [656, 312] width 51 height 14
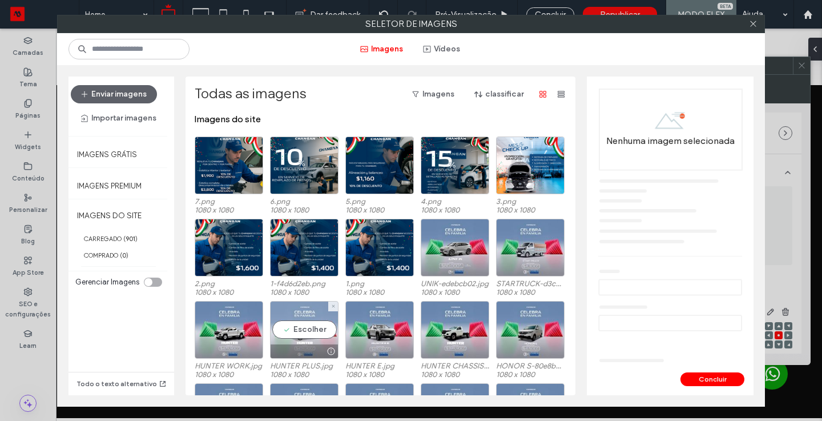
click at [306, 316] on div "Escolher" at bounding box center [304, 330] width 68 height 58
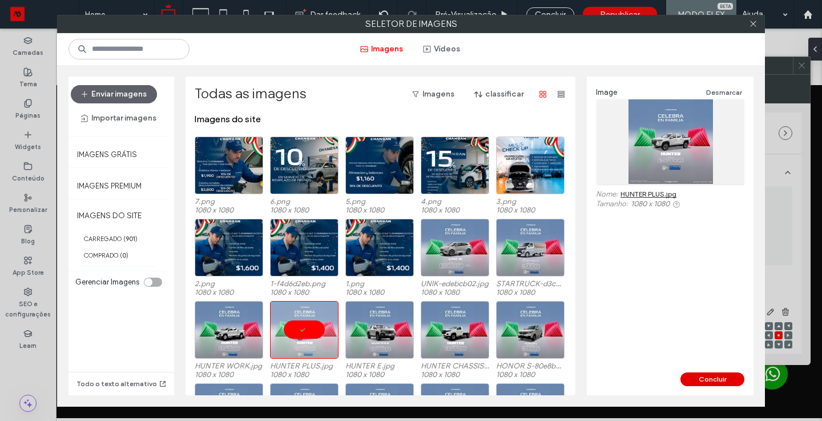
click at [699, 381] on button "Concluir" at bounding box center [712, 379] width 64 height 14
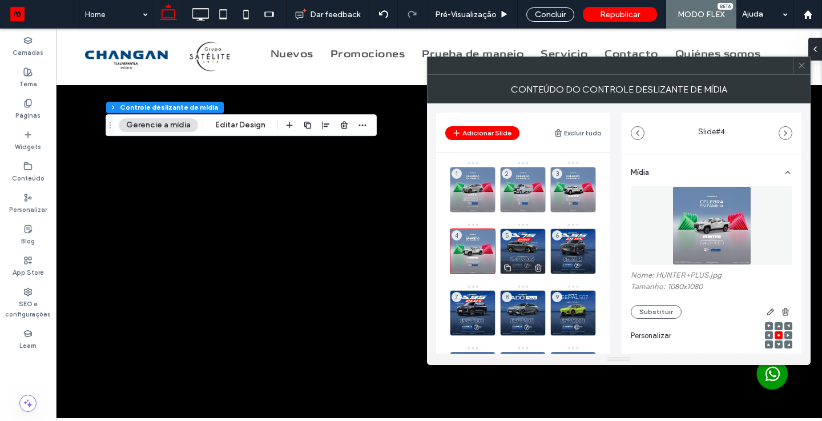
click at [533, 247] on div "5" at bounding box center [523, 251] width 46 height 46
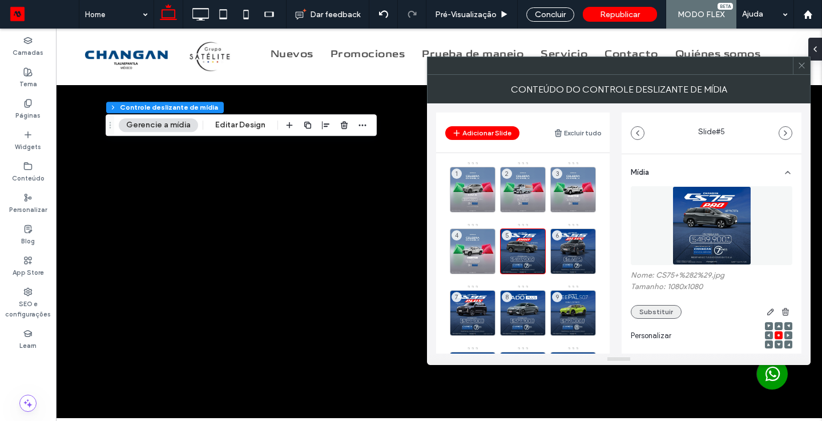
click at [670, 317] on button "Substituir" at bounding box center [656, 312] width 51 height 14
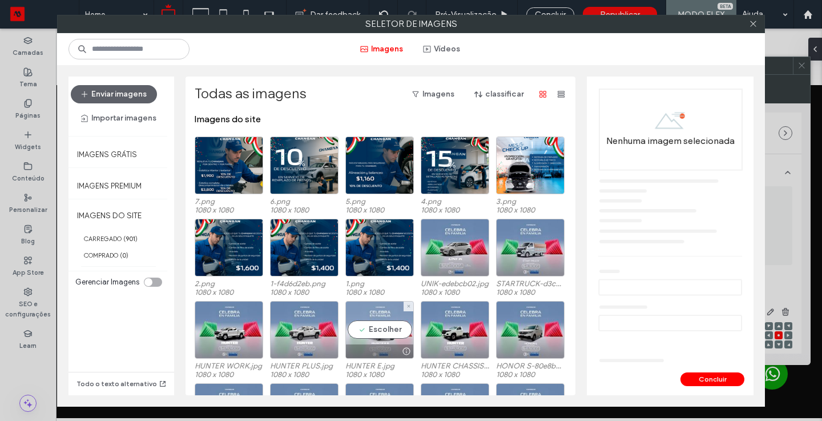
click at [384, 324] on div "Escolher" at bounding box center [379, 330] width 68 height 58
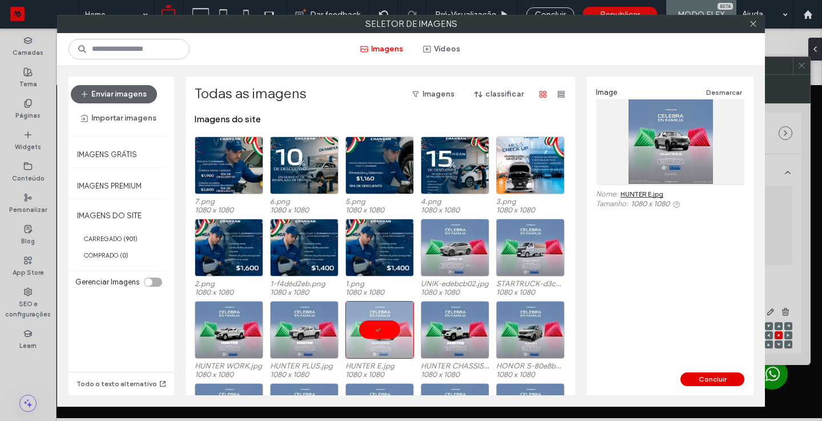
click at [713, 377] on button "Concluir" at bounding box center [712, 379] width 64 height 14
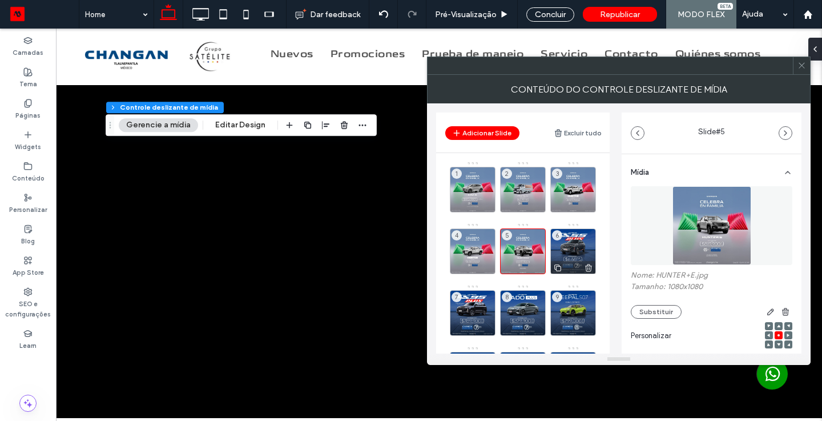
click at [573, 255] on div "6" at bounding box center [573, 251] width 46 height 46
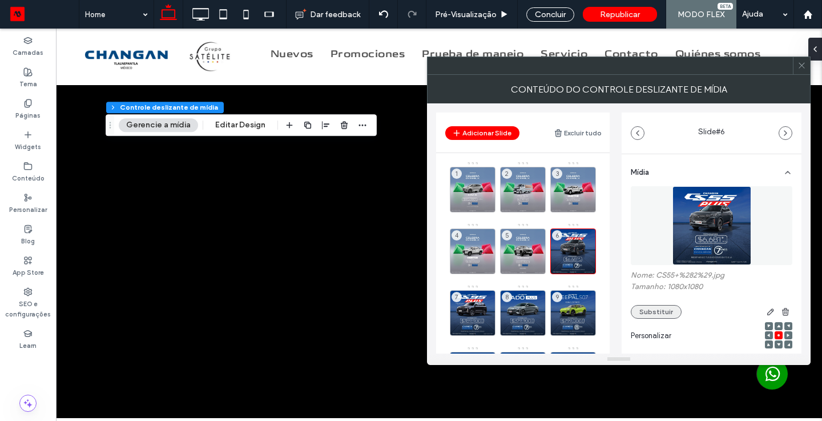
click at [655, 312] on button "Substituir" at bounding box center [656, 312] width 51 height 14
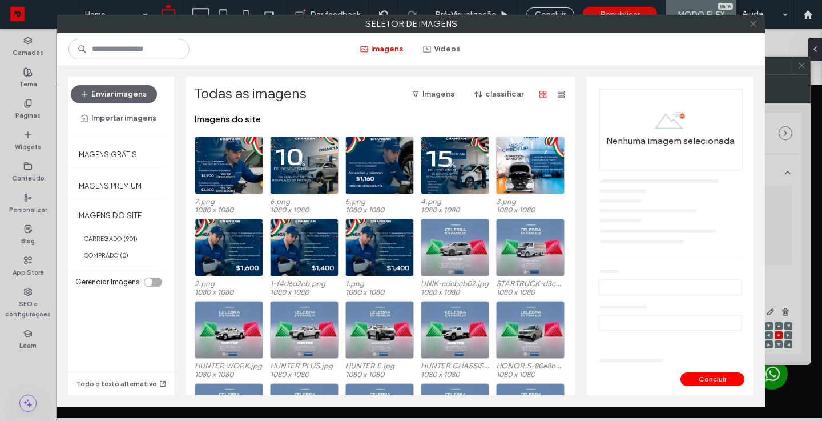
click at [755, 24] on icon at bounding box center [753, 23] width 9 height 9
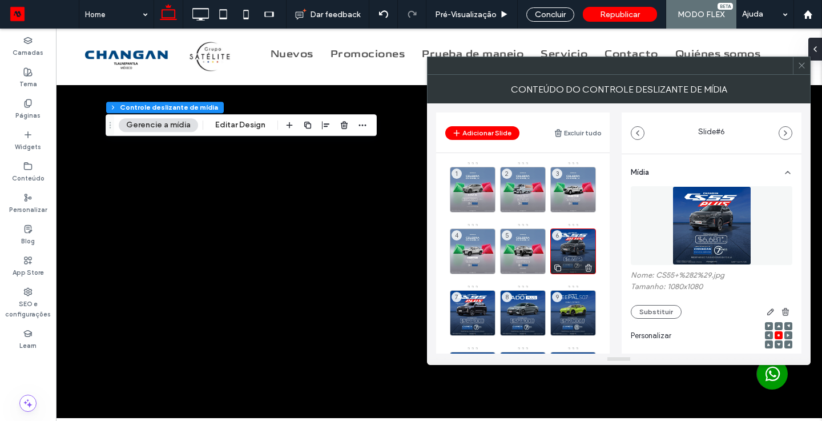
click at [574, 248] on div "6" at bounding box center [573, 251] width 46 height 46
click at [654, 308] on button "Substituir" at bounding box center [656, 312] width 51 height 14
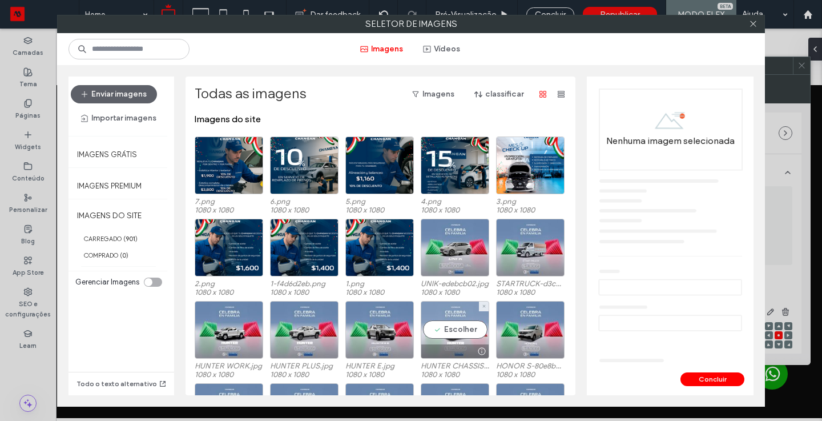
click at [446, 327] on div "Escolher" at bounding box center [455, 330] width 68 height 58
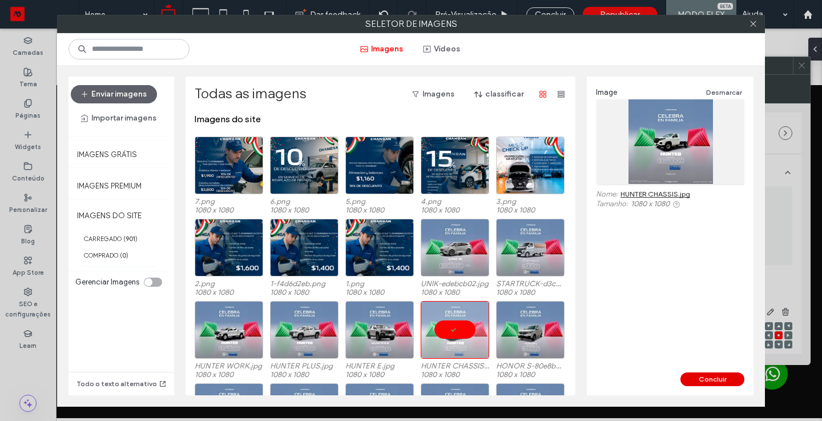
click at [724, 381] on button "Concluir" at bounding box center [712, 379] width 64 height 14
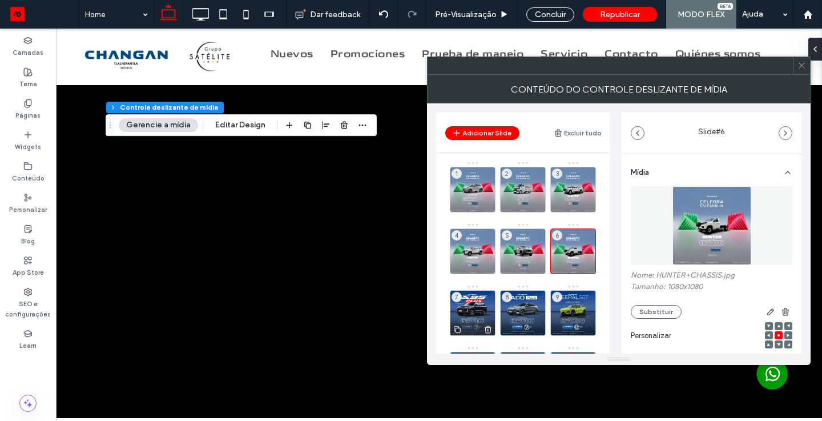
click at [476, 308] on div "7" at bounding box center [473, 313] width 46 height 46
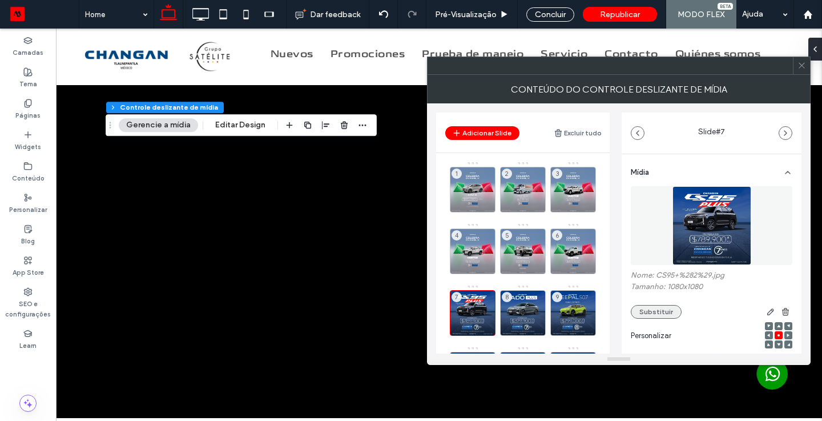
click at [670, 313] on button "Substituir" at bounding box center [656, 312] width 51 height 14
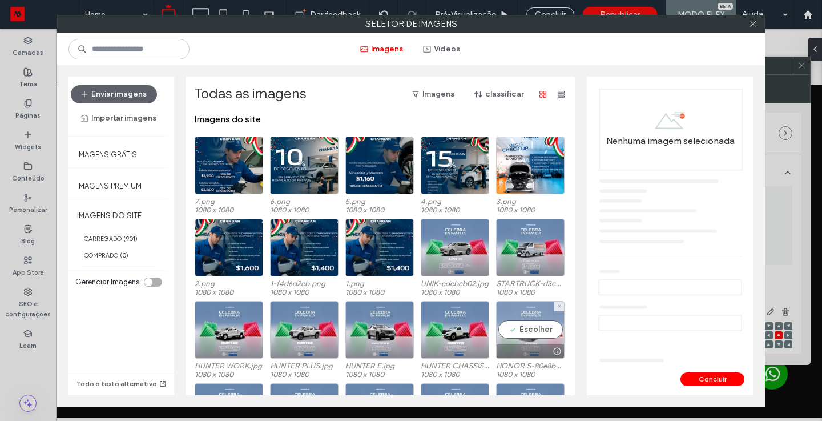
click at [524, 325] on div "Escolher" at bounding box center [530, 330] width 68 height 58
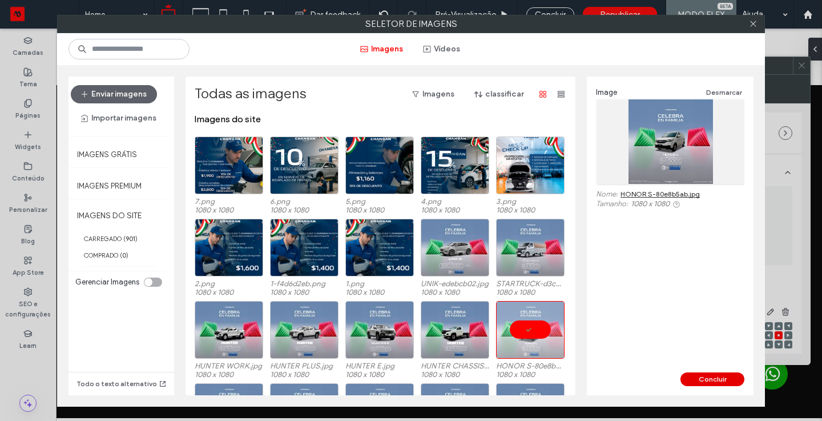
click at [705, 377] on button "Concluir" at bounding box center [712, 379] width 64 height 14
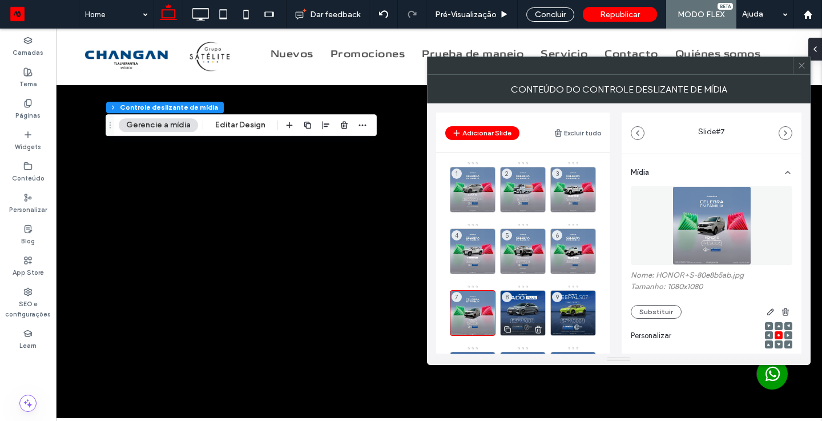
click at [534, 306] on div "8" at bounding box center [523, 313] width 46 height 46
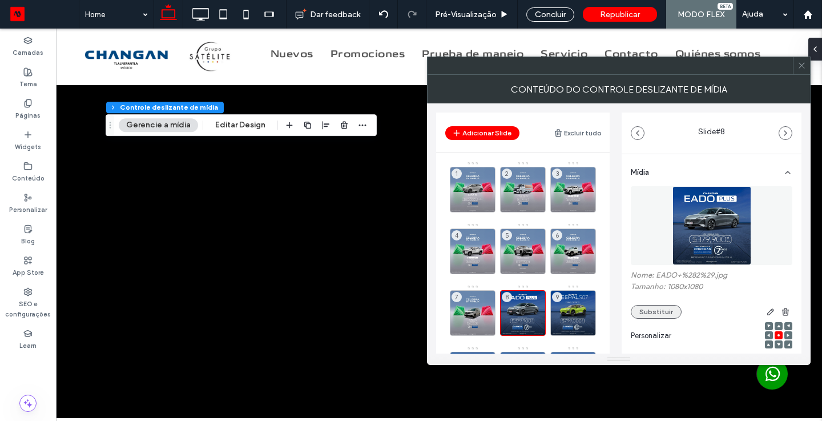
click at [643, 306] on button "Substituir" at bounding box center [656, 312] width 51 height 14
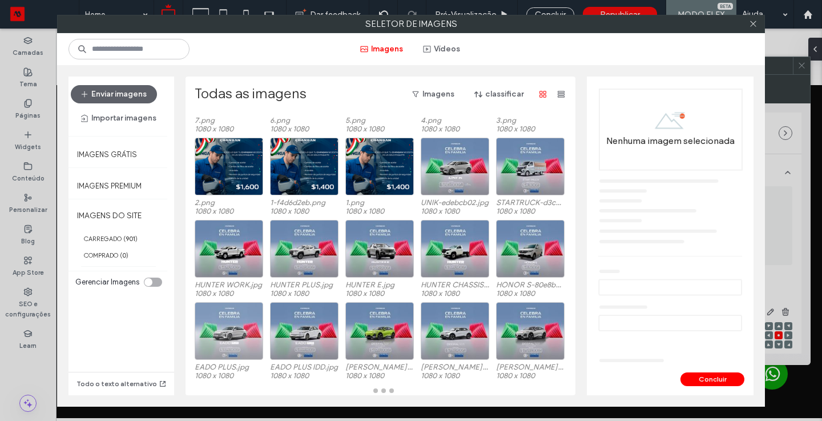
scroll to position [81, 0]
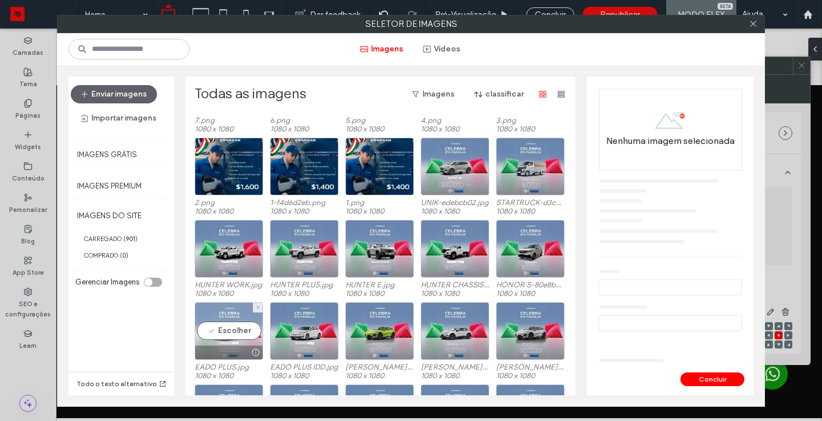
click at [232, 319] on div "Escolher" at bounding box center [229, 331] width 68 height 58
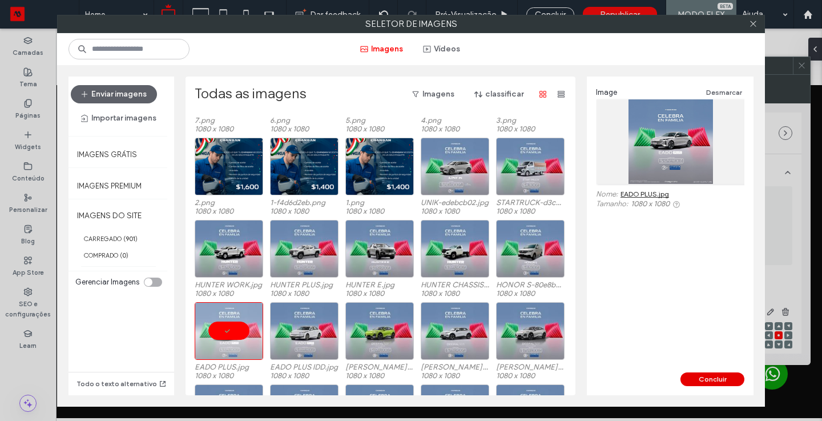
click at [724, 374] on button "Concluir" at bounding box center [712, 379] width 64 height 14
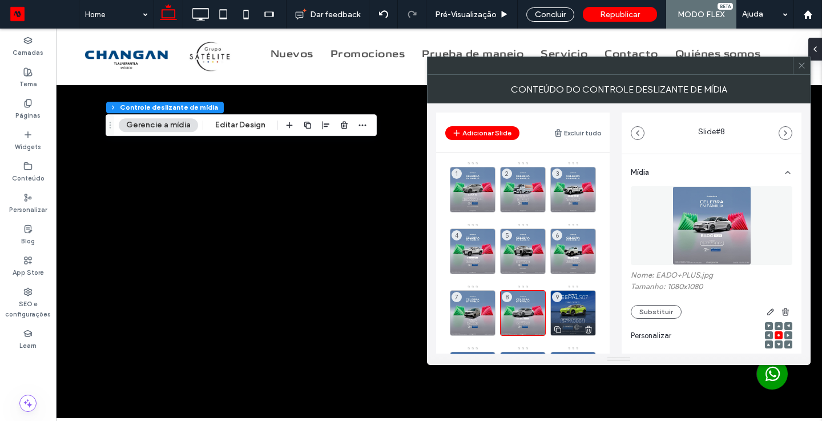
click at [578, 309] on div "9" at bounding box center [573, 313] width 46 height 46
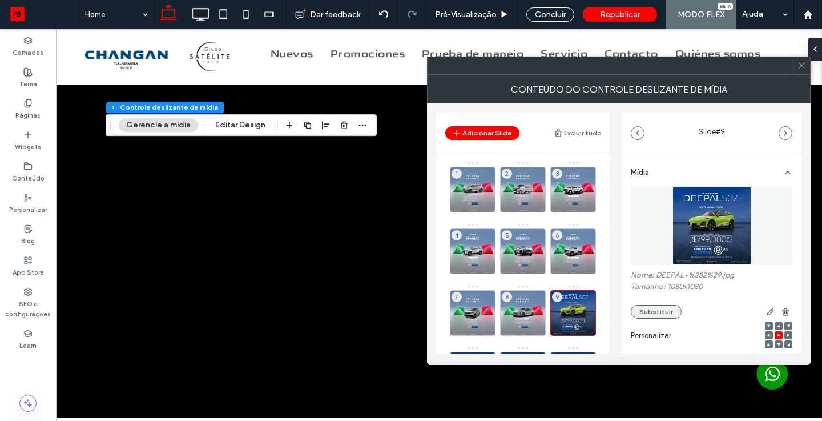
click at [659, 314] on button "Substituir" at bounding box center [656, 312] width 51 height 14
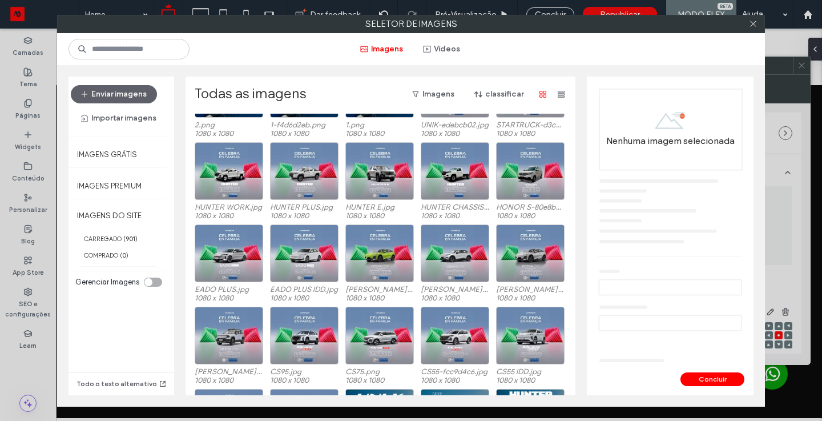
scroll to position [156, 0]
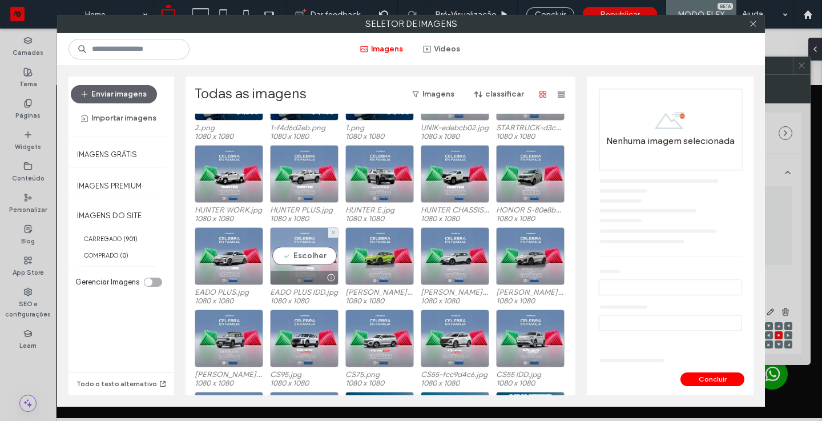
click at [303, 255] on div "Escolher" at bounding box center [304, 256] width 68 height 58
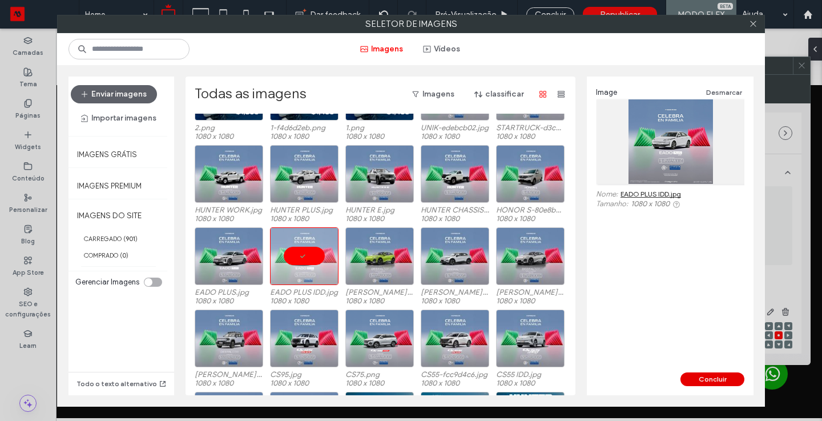
click at [716, 379] on button "Concluir" at bounding box center [712, 379] width 64 height 14
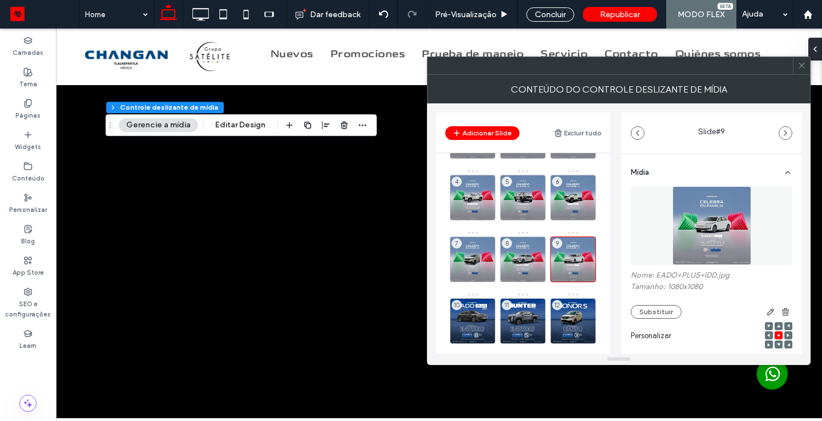
scroll to position [55, 0]
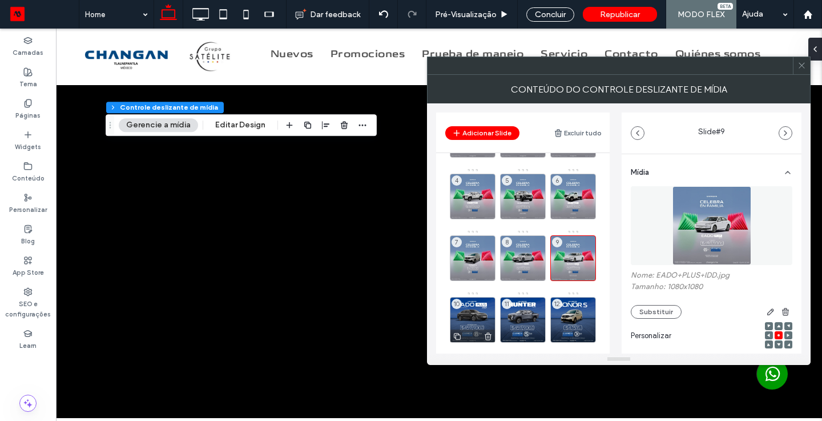
click at [477, 314] on div "10" at bounding box center [473, 320] width 46 height 46
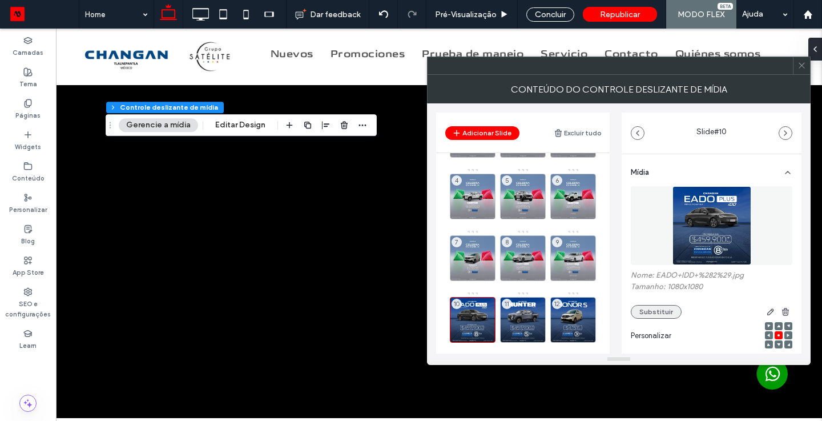
click at [666, 310] on button "Substituir" at bounding box center [656, 312] width 51 height 14
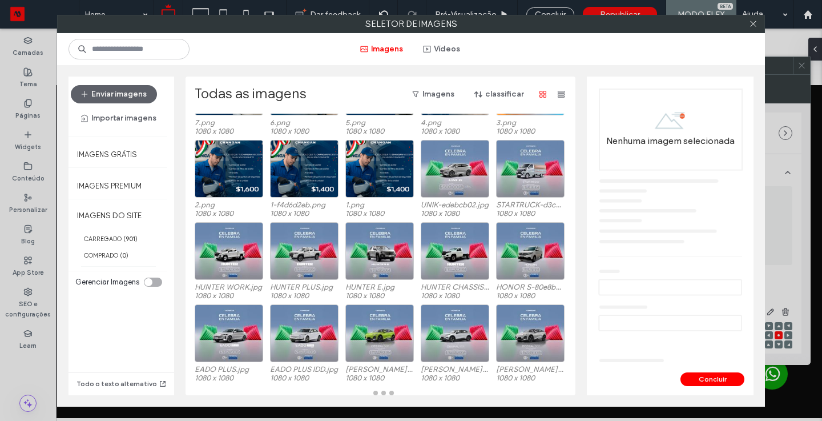
scroll to position [79, 0]
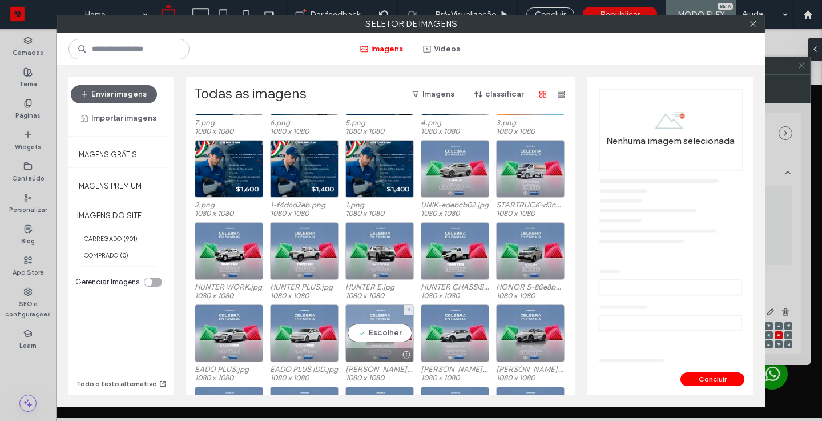
click at [368, 327] on div "Escolher" at bounding box center [379, 333] width 68 height 58
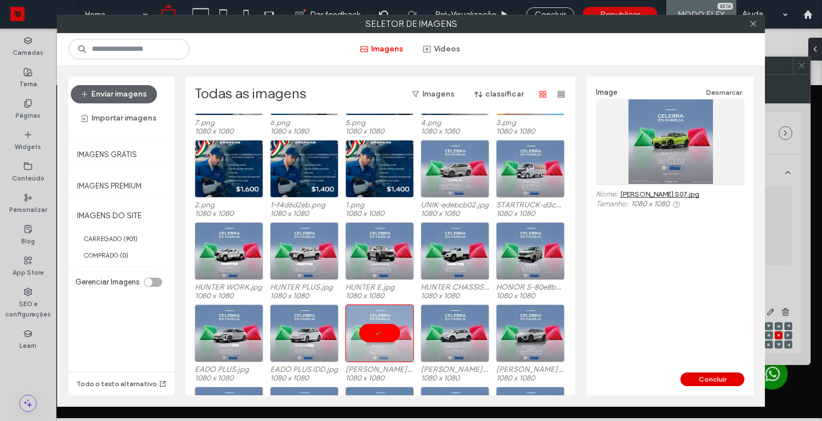
click at [703, 378] on button "Concluir" at bounding box center [712, 379] width 64 height 14
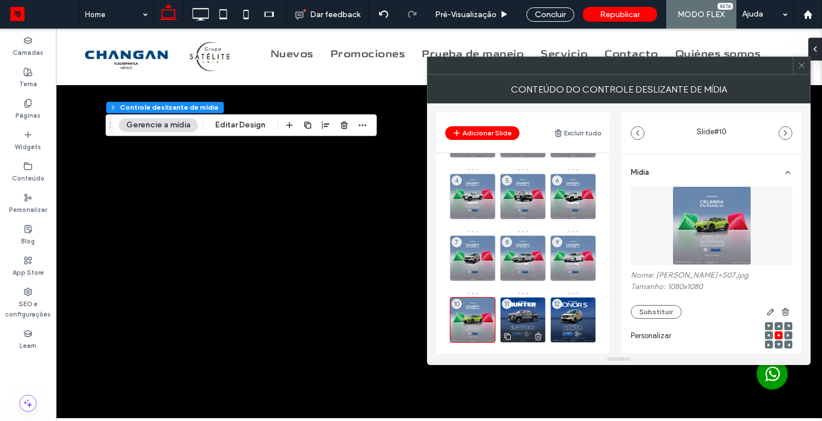
click at [530, 310] on div "11" at bounding box center [523, 320] width 46 height 46
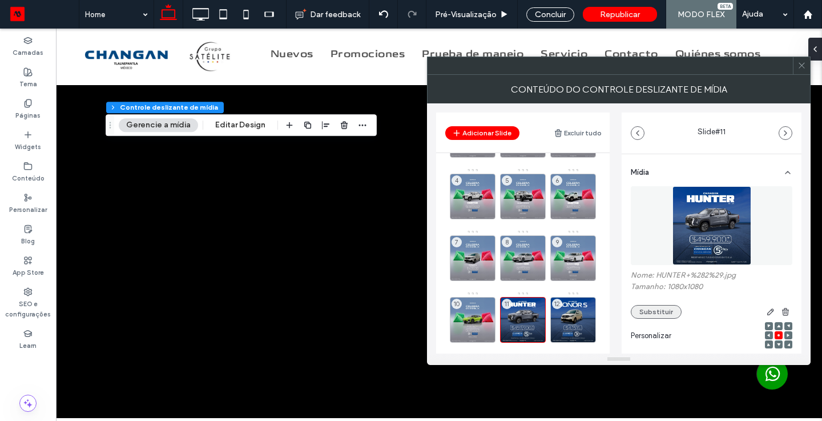
click at [671, 313] on button "Substituir" at bounding box center [656, 312] width 51 height 14
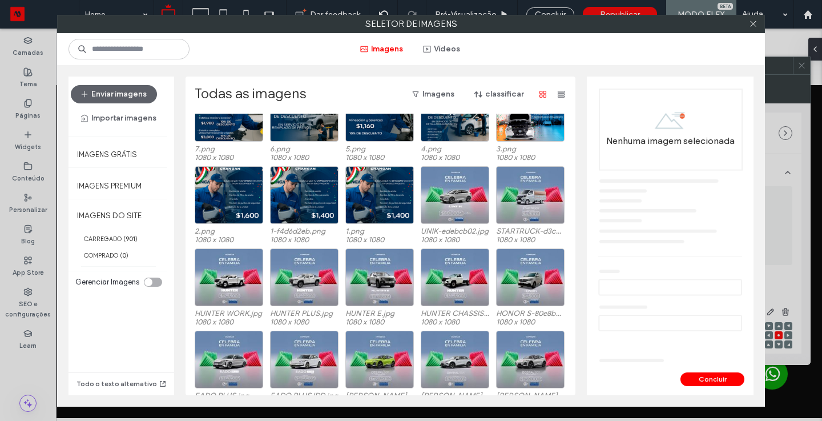
scroll to position [71, 0]
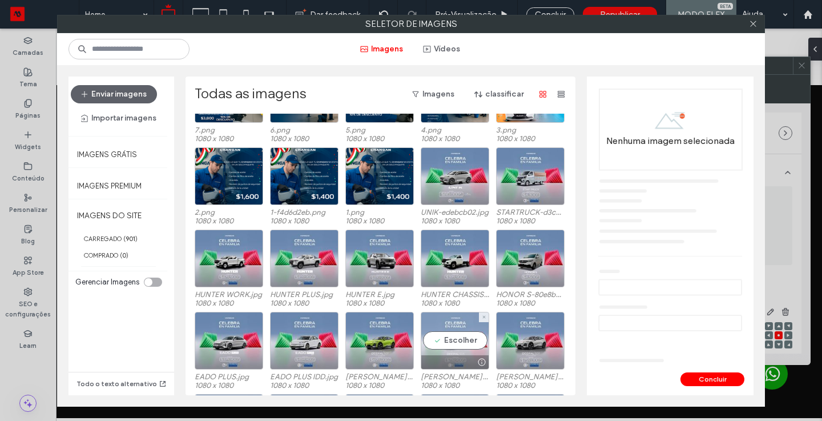
click at [466, 342] on div "Escolher" at bounding box center [455, 341] width 68 height 58
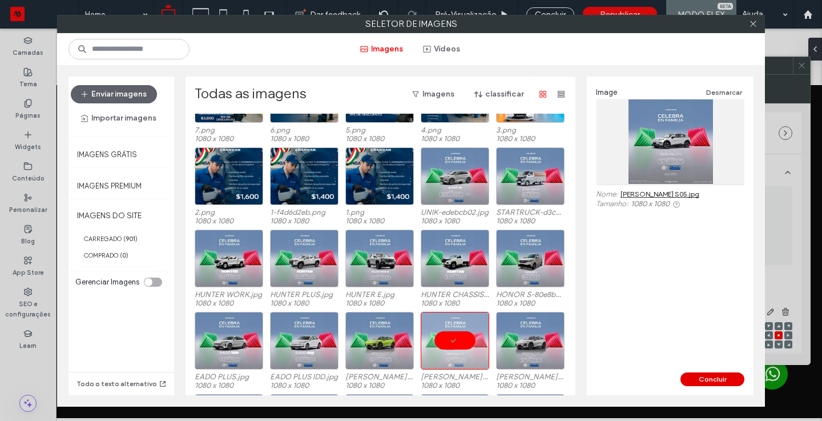
click at [703, 377] on button "Concluir" at bounding box center [712, 379] width 64 height 14
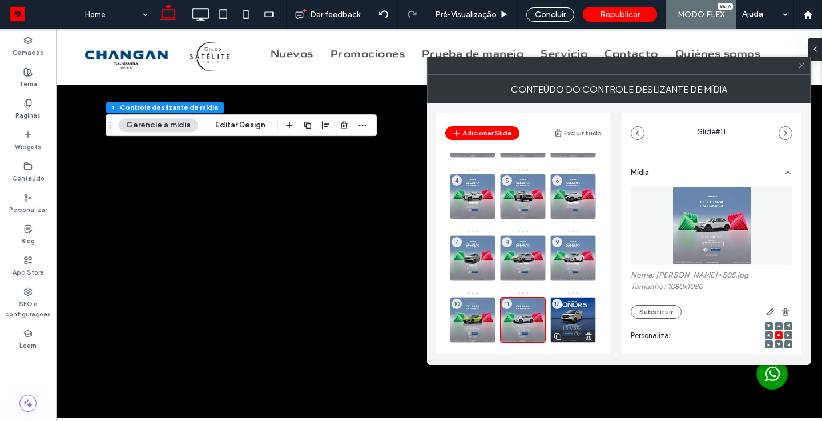
click at [571, 314] on div "12" at bounding box center [573, 320] width 46 height 46
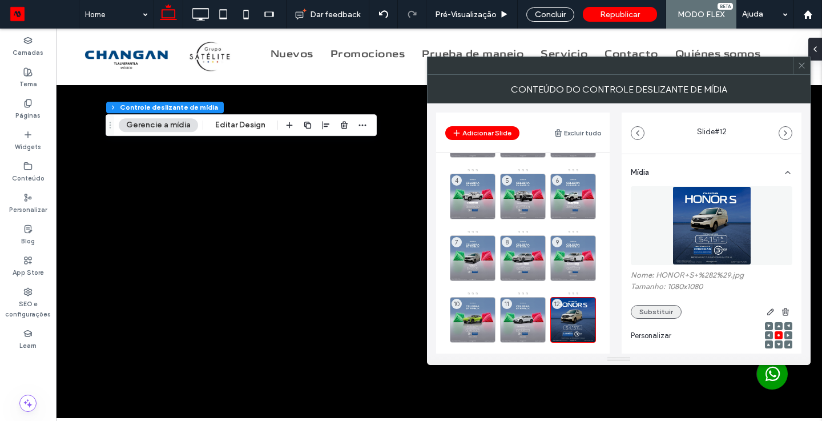
click at [643, 312] on button "Substituir" at bounding box center [656, 312] width 51 height 14
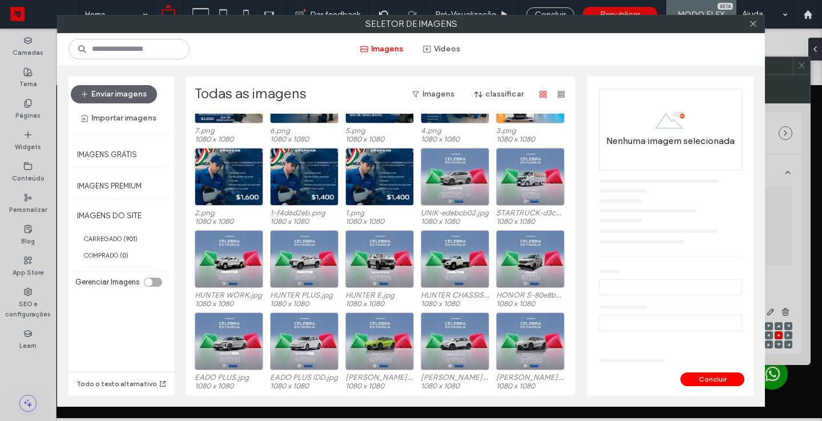
scroll to position [71, 0]
click at [510, 340] on div "Escolher" at bounding box center [530, 341] width 68 height 58
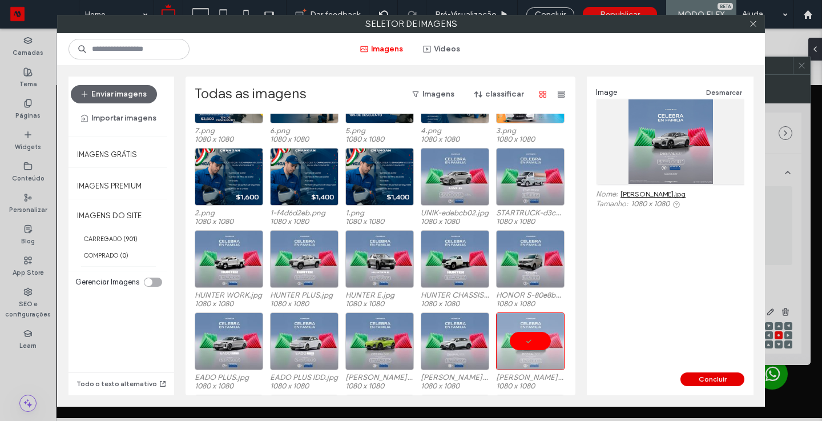
click at [701, 377] on button "Concluir" at bounding box center [712, 379] width 64 height 14
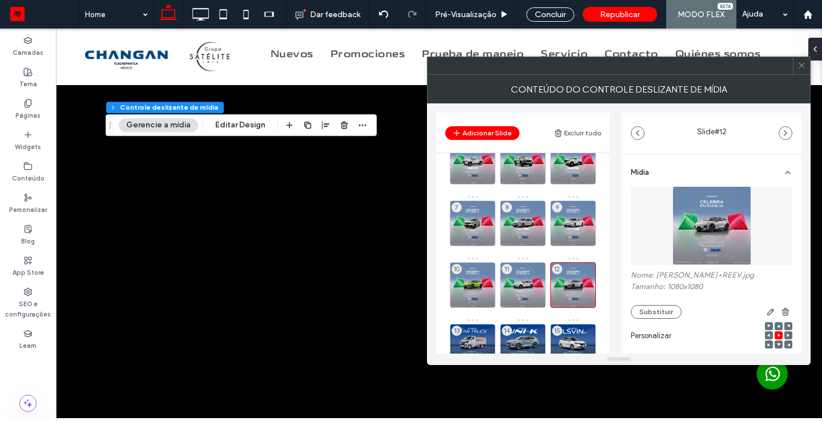
scroll to position [131, 0]
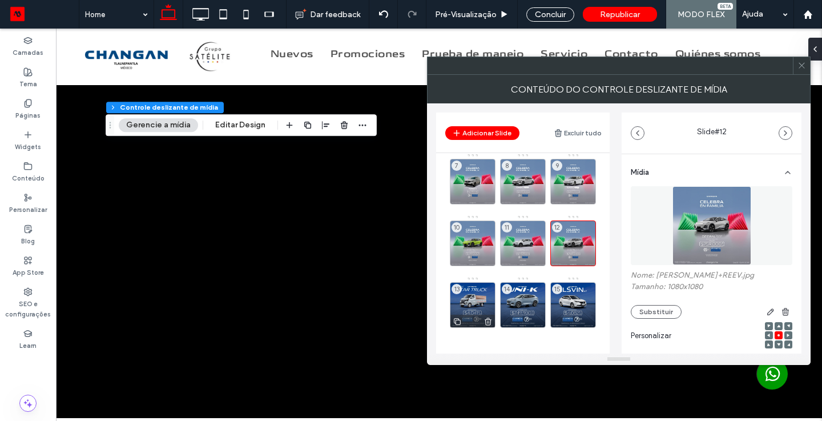
click at [473, 291] on div "13" at bounding box center [473, 305] width 46 height 46
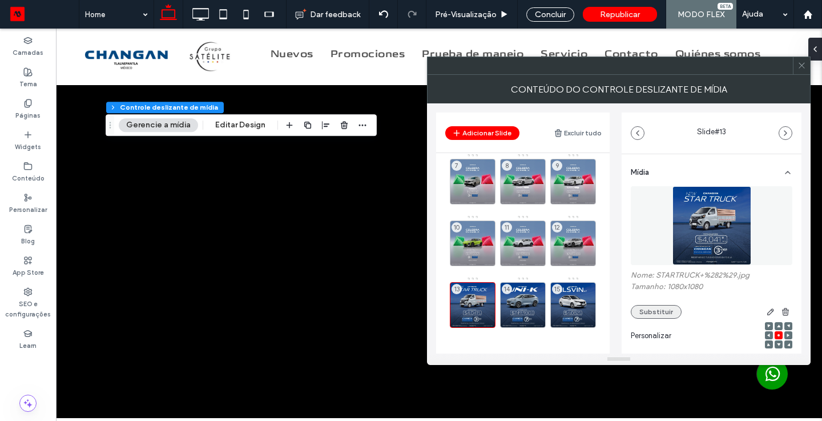
click at [658, 313] on button "Substituir" at bounding box center [656, 312] width 51 height 14
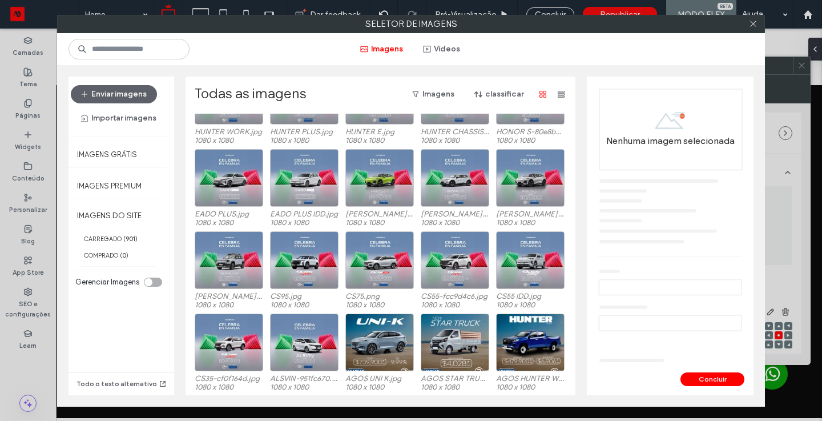
scroll to position [253, 0]
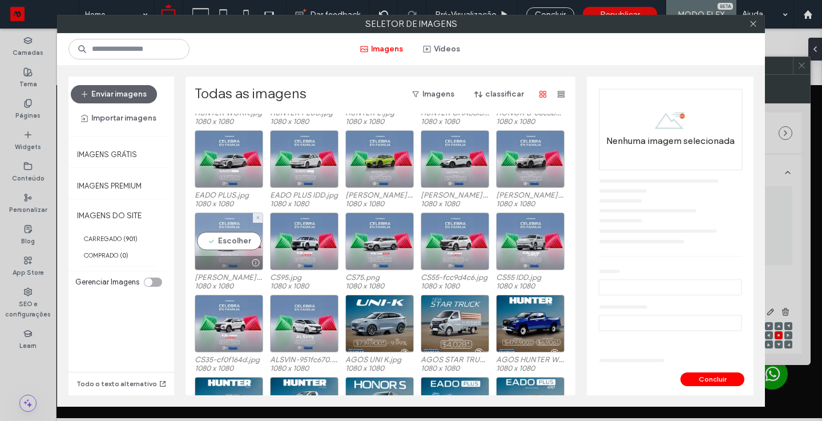
click at [211, 238] on div "Escolher" at bounding box center [229, 241] width 68 height 58
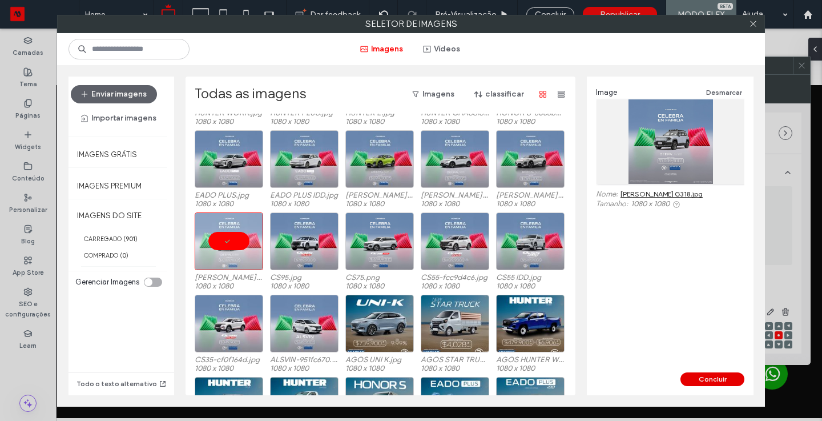
click at [694, 376] on button "Concluir" at bounding box center [712, 379] width 64 height 14
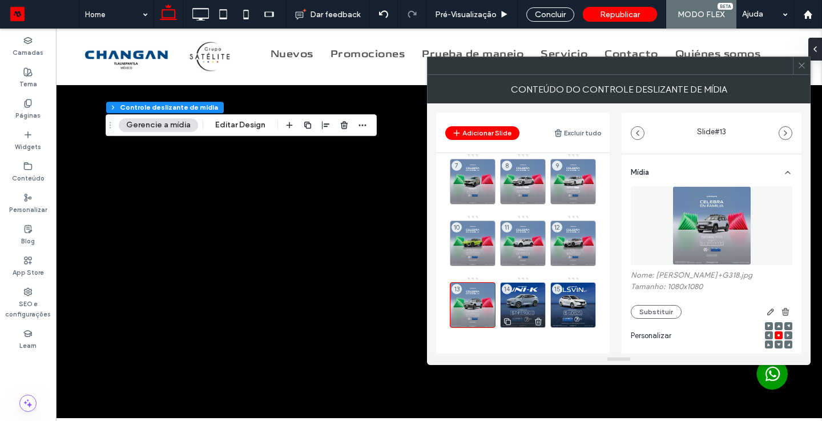
click at [528, 295] on div "14" at bounding box center [523, 305] width 46 height 46
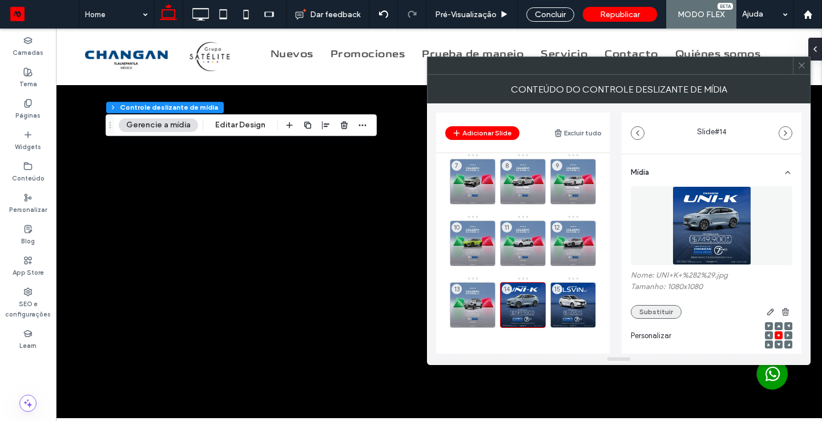
click at [648, 313] on button "Substituir" at bounding box center [656, 312] width 51 height 14
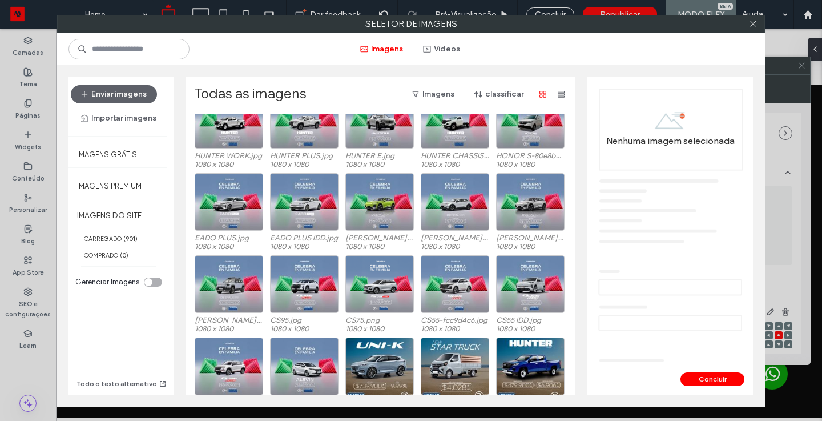
scroll to position [227, 0]
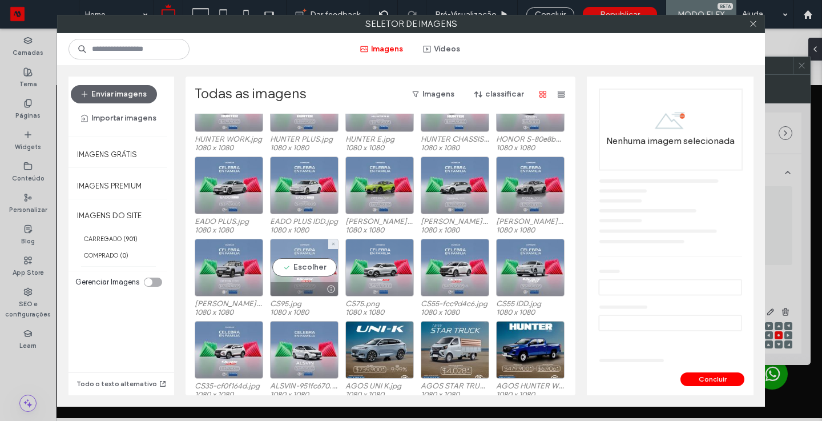
click at [289, 257] on div "Escolher" at bounding box center [304, 268] width 68 height 58
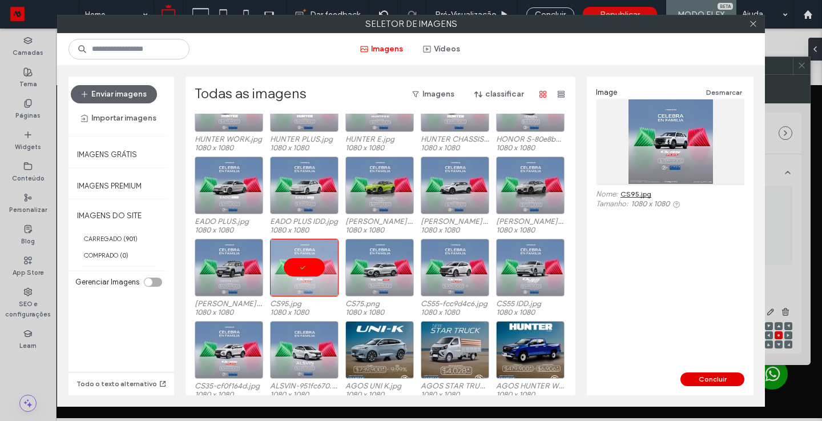
click at [714, 377] on button "Concluir" at bounding box center [712, 379] width 64 height 14
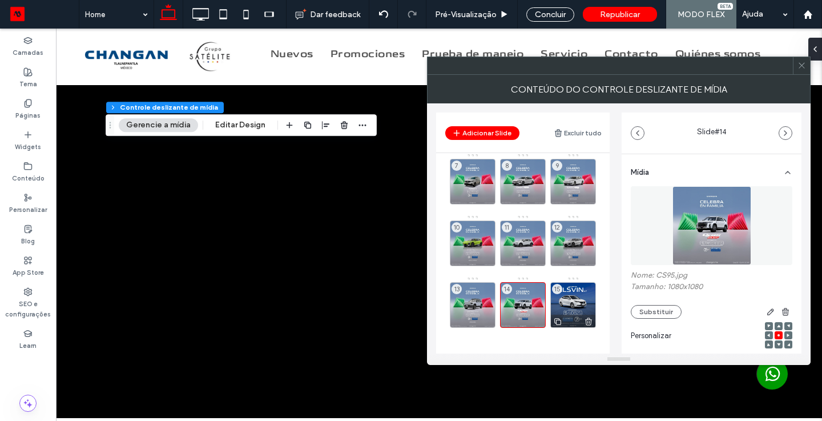
click at [559, 322] on icon at bounding box center [557, 321] width 9 height 10
click at [569, 298] on div "15" at bounding box center [573, 305] width 46 height 46
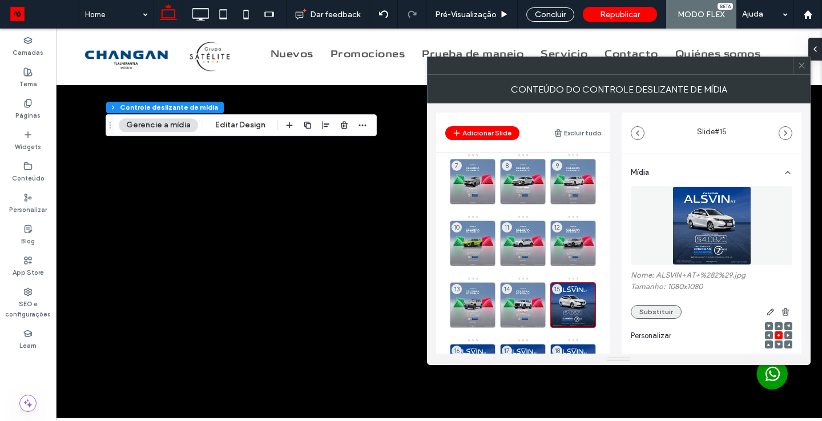
click at [658, 308] on button "Substituir" at bounding box center [656, 312] width 51 height 14
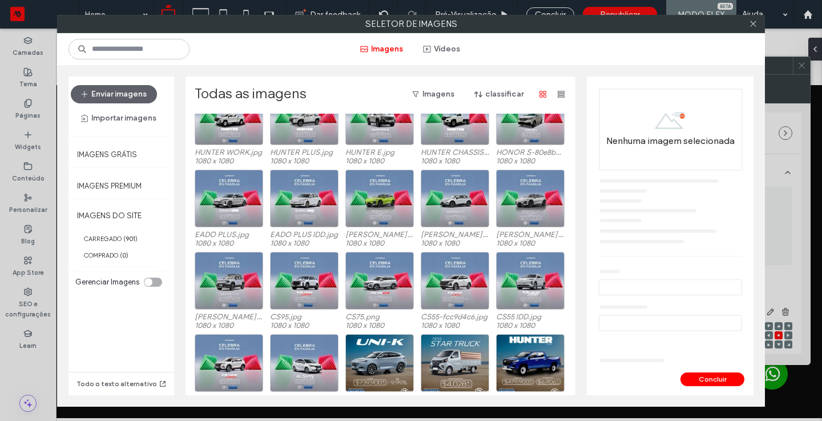
scroll to position [216, 0]
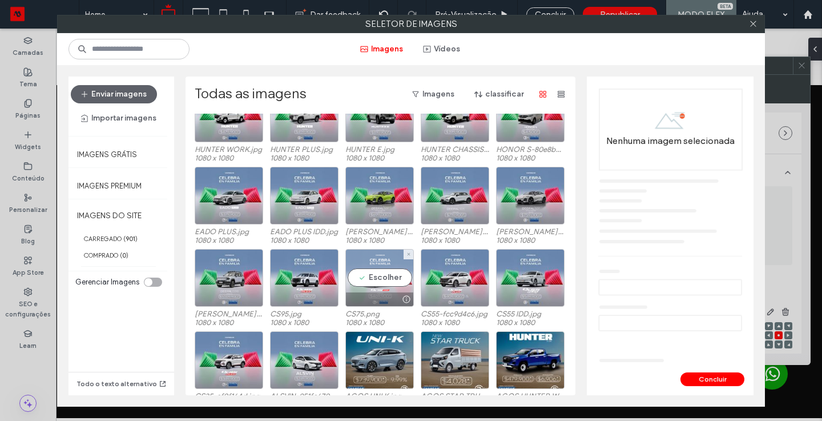
click at [364, 273] on div "Escolher" at bounding box center [379, 278] width 68 height 58
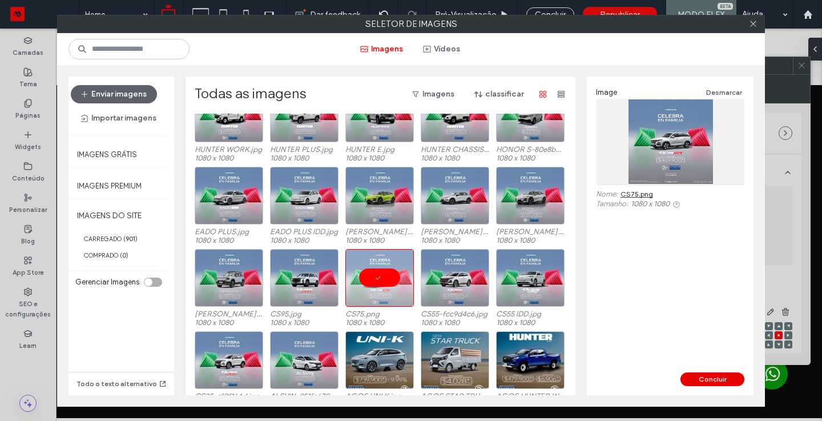
click at [706, 378] on button "Concluir" at bounding box center [712, 379] width 64 height 14
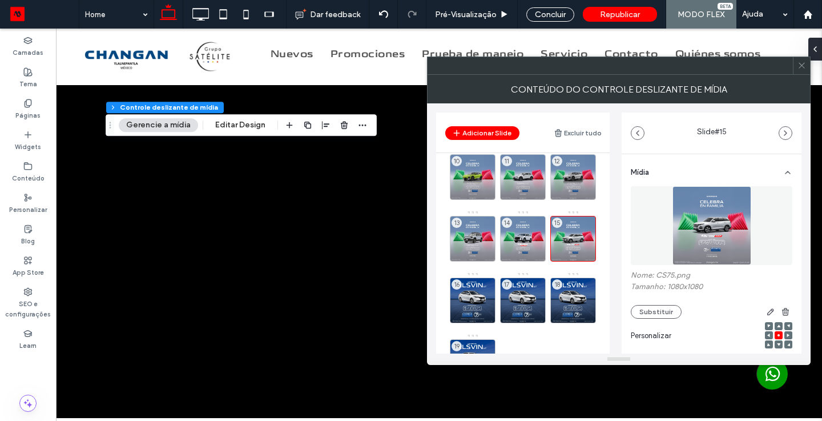
scroll to position [205, 0]
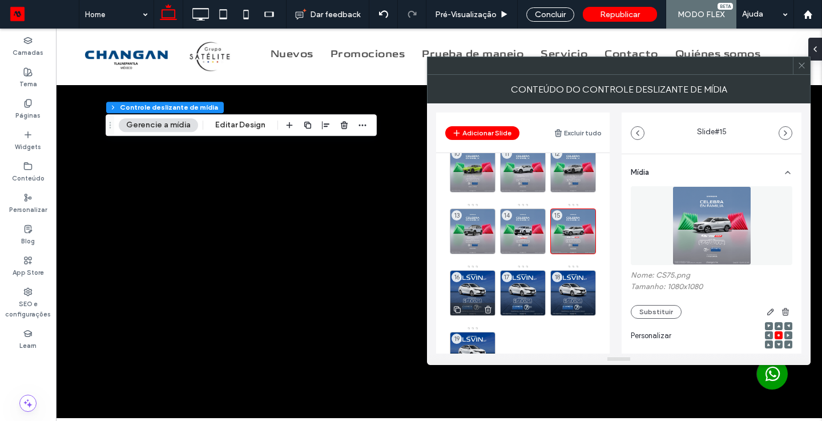
click at [467, 279] on div "16" at bounding box center [473, 293] width 46 height 46
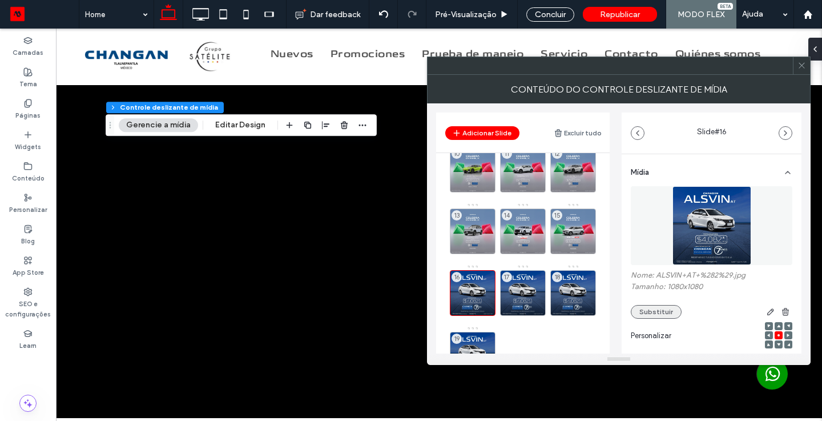
click at [653, 319] on button "Substituir" at bounding box center [656, 312] width 51 height 14
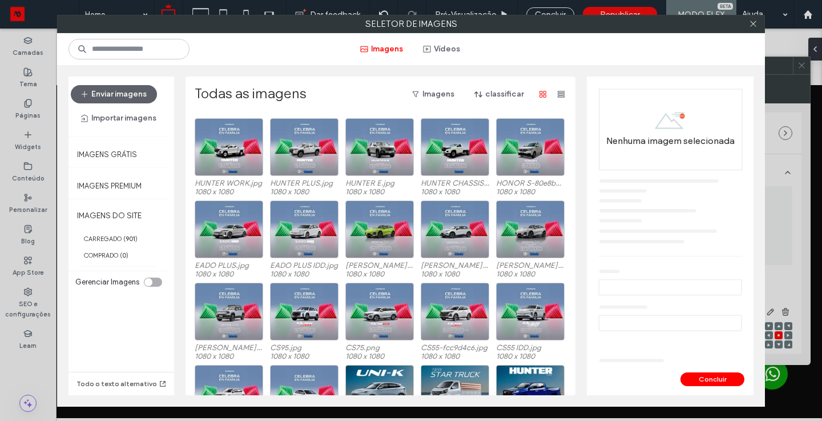
scroll to position [184, 0]
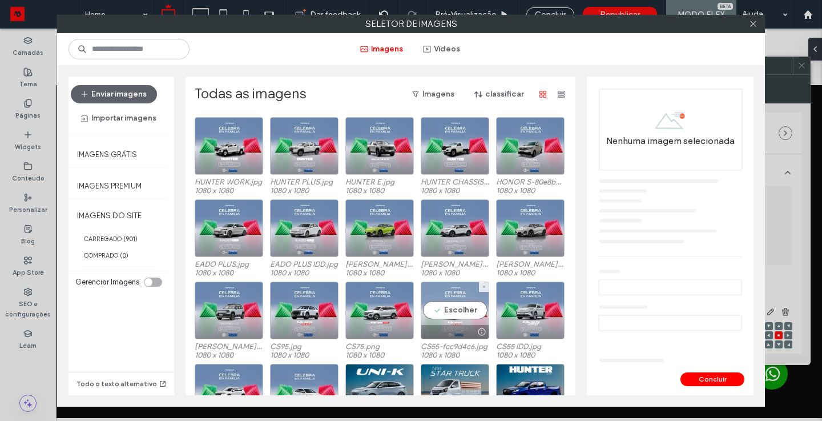
click at [453, 303] on div "Escolher" at bounding box center [455, 310] width 68 height 58
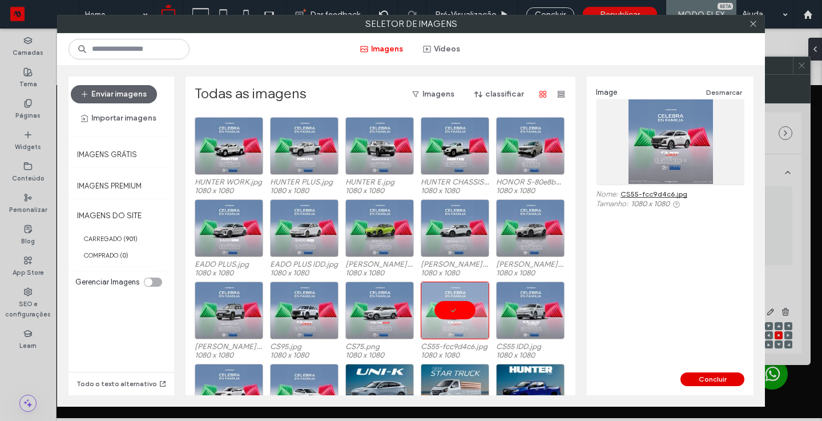
click at [706, 376] on button "Concluir" at bounding box center [712, 379] width 64 height 14
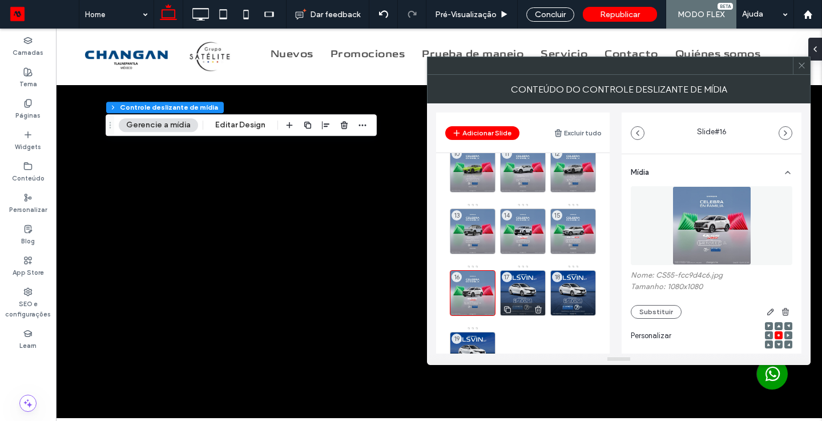
click at [522, 281] on div "17" at bounding box center [523, 293] width 46 height 46
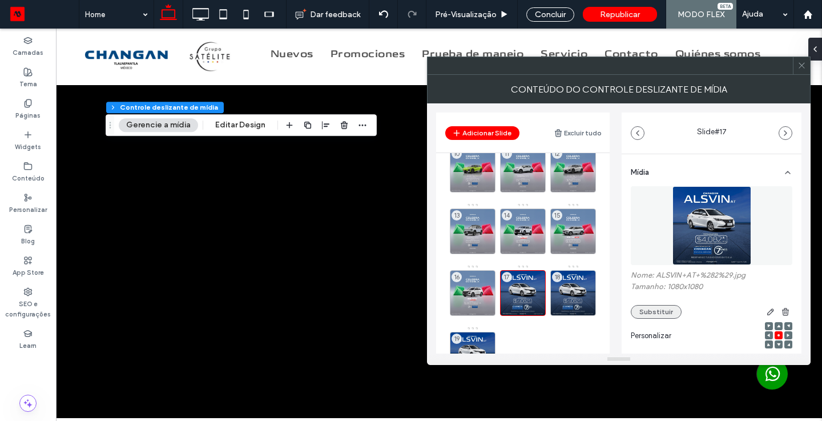
click at [650, 312] on button "Substituir" at bounding box center [656, 312] width 51 height 14
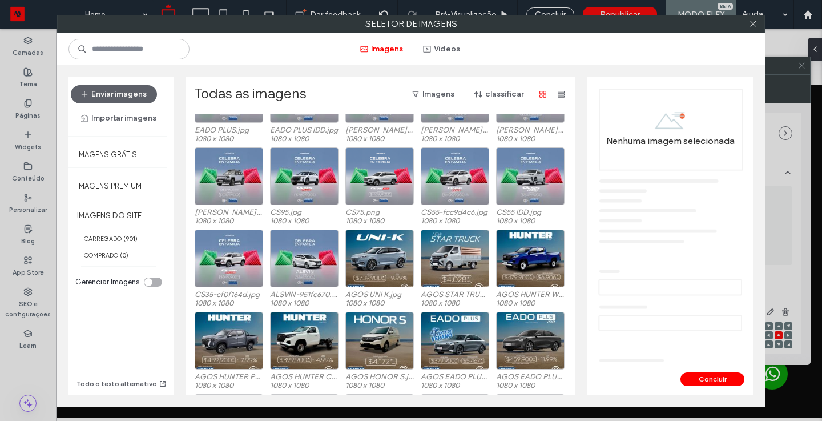
scroll to position [316, 0]
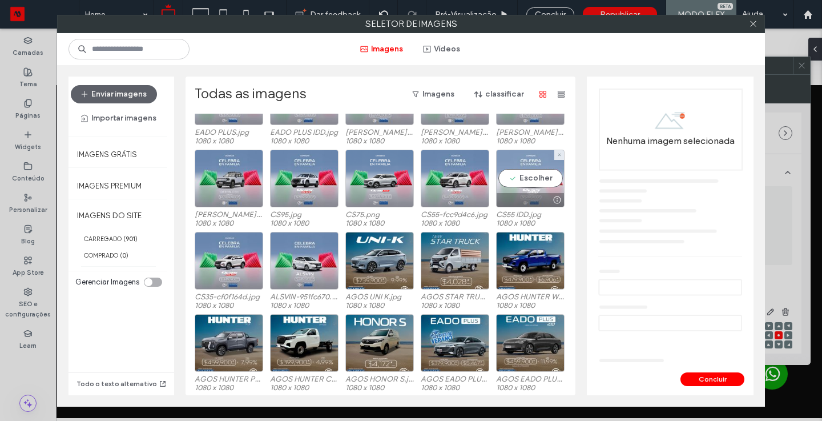
click at [527, 180] on div "Escolher" at bounding box center [530, 179] width 68 height 58
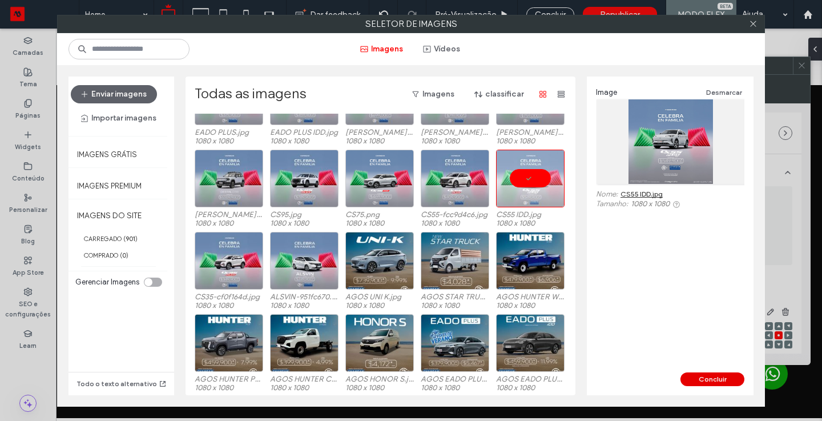
click at [707, 377] on button "Concluir" at bounding box center [712, 379] width 64 height 14
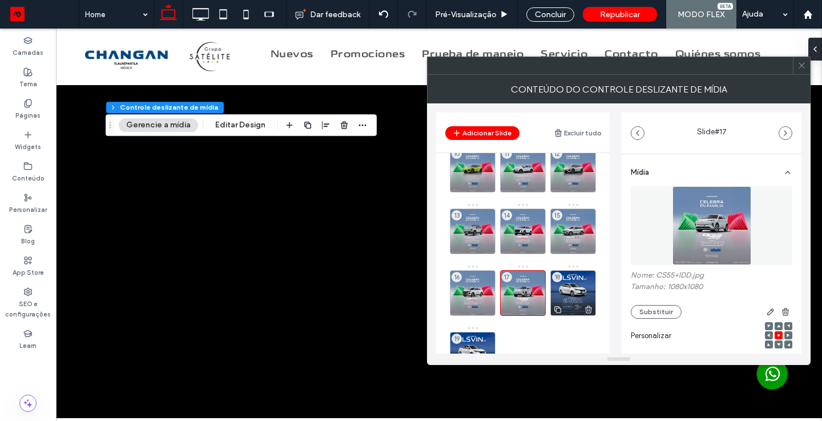
click at [586, 292] on div "18" at bounding box center [573, 293] width 46 height 46
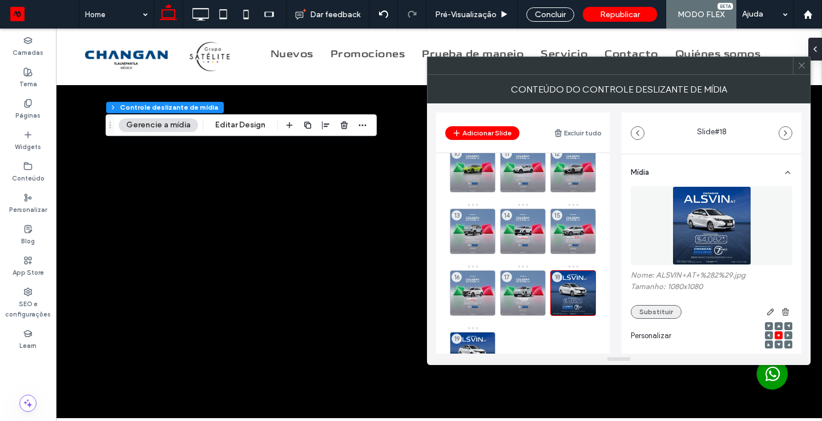
click at [670, 312] on button "Substituir" at bounding box center [656, 312] width 51 height 14
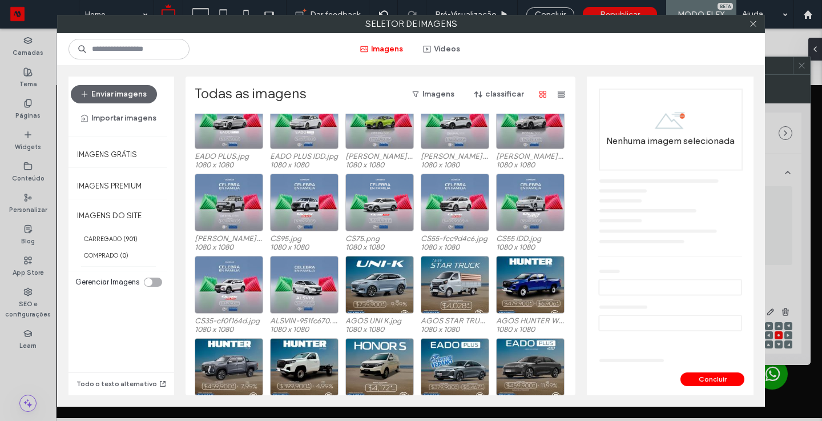
scroll to position [294, 0]
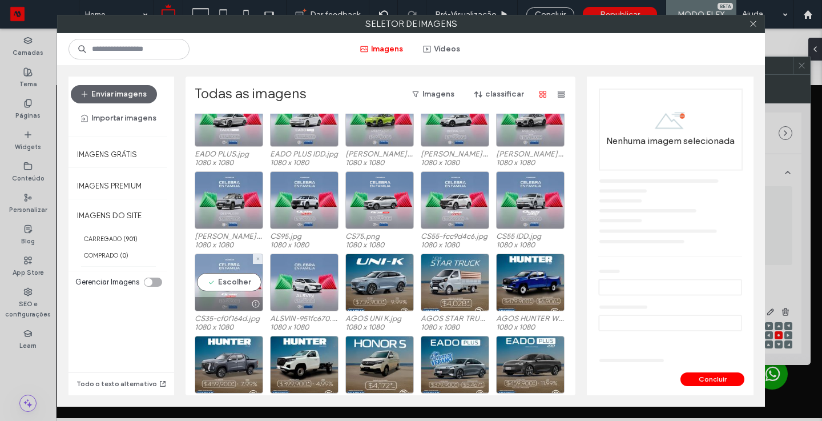
click at [208, 273] on div "Escolher" at bounding box center [229, 282] width 68 height 58
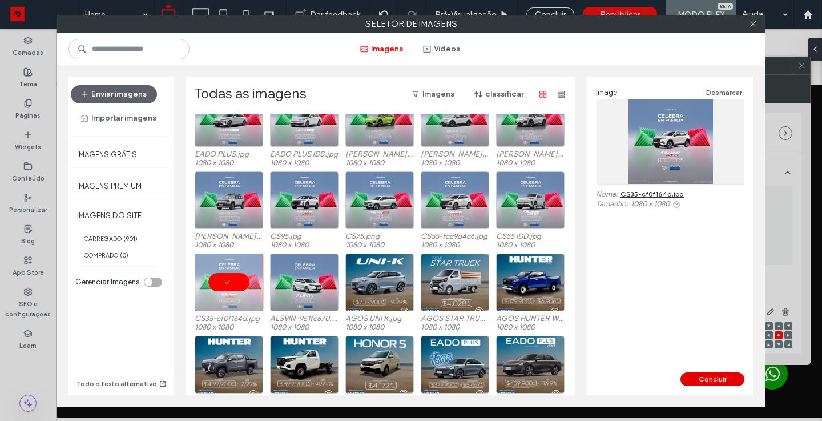
click at [728, 376] on button "Concluir" at bounding box center [712, 379] width 64 height 14
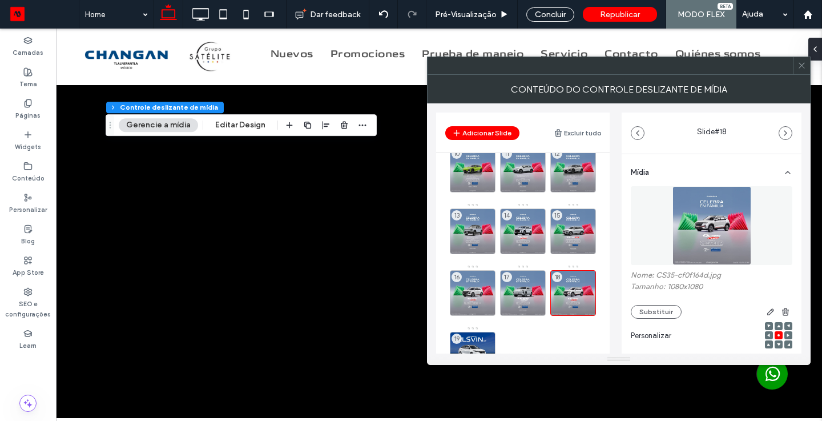
click at [480, 340] on div "19" at bounding box center [473, 355] width 46 height 46
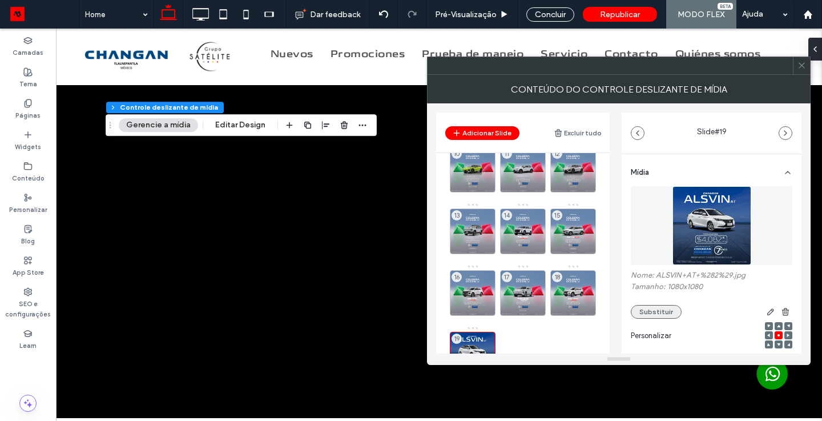
click at [647, 313] on button "Substituir" at bounding box center [656, 312] width 51 height 14
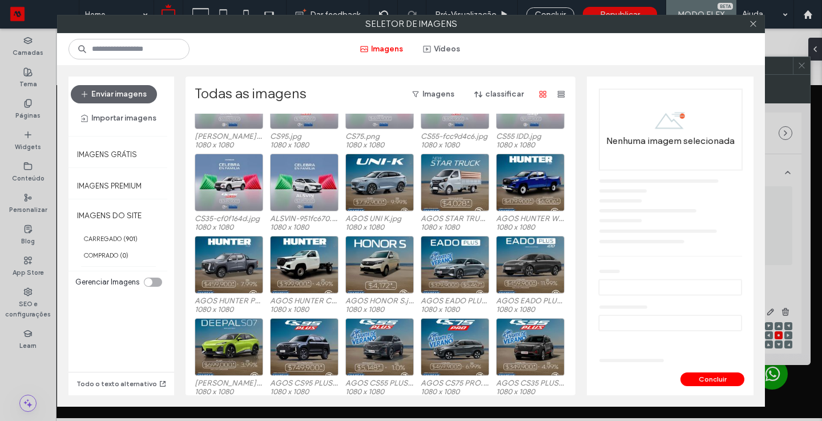
scroll to position [393, 0]
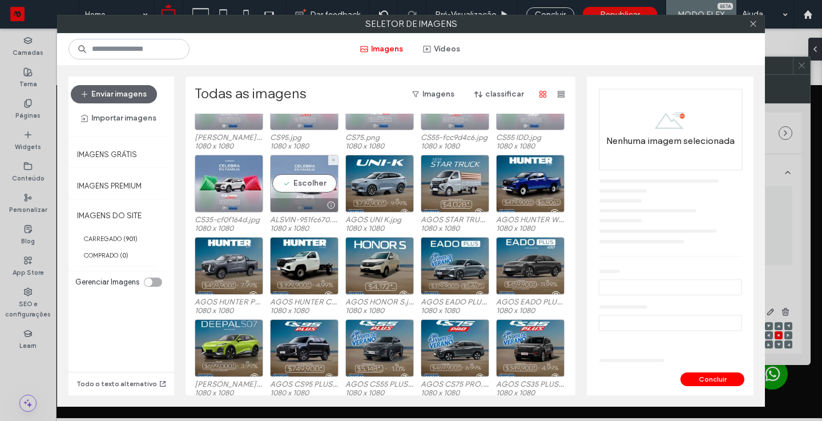
click at [294, 181] on div "Escolher" at bounding box center [304, 184] width 68 height 58
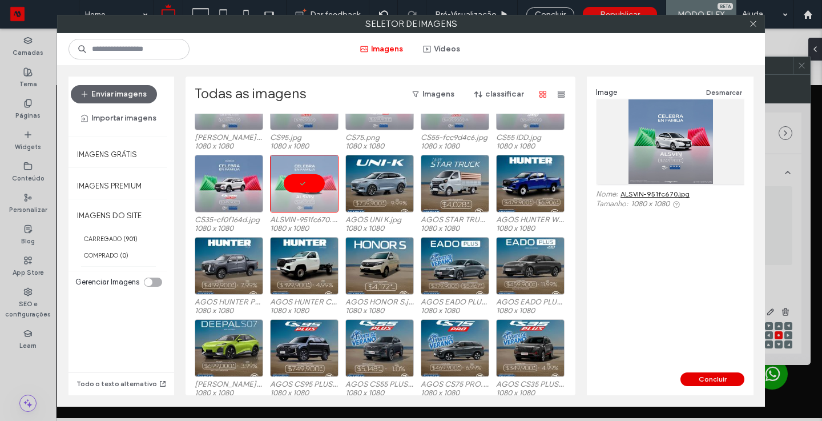
click at [719, 381] on button "Concluir" at bounding box center [712, 379] width 64 height 14
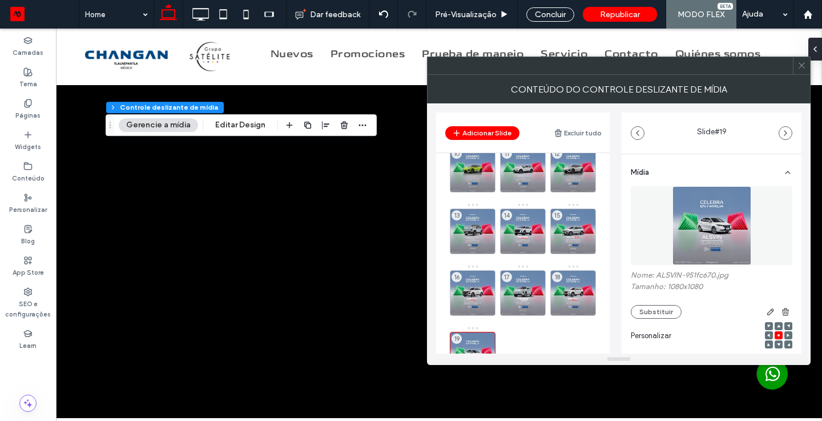
click at [800, 68] on icon at bounding box center [801, 65] width 9 height 9
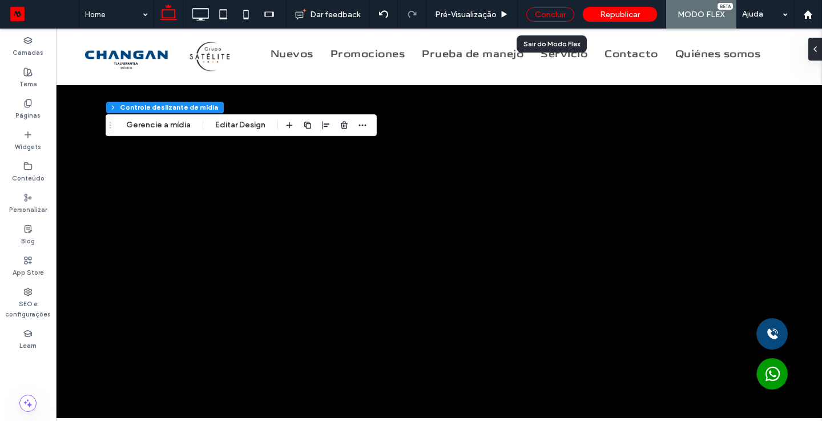
click at [560, 15] on div "Concluir" at bounding box center [550, 14] width 48 height 14
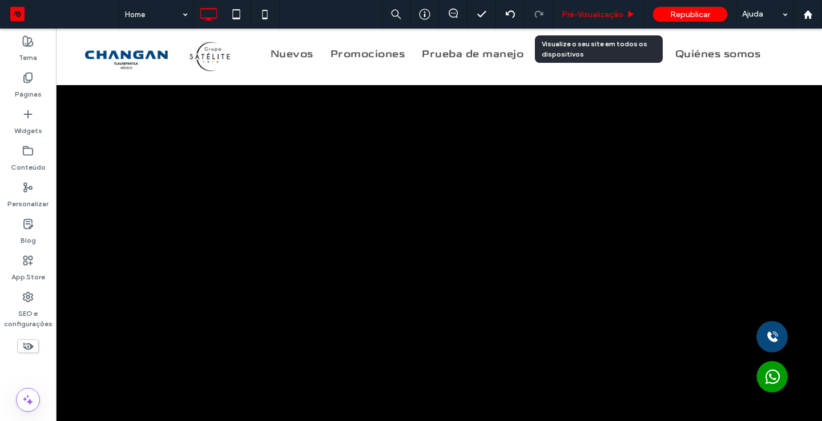
click at [607, 17] on span "Pré-Visualizaçāo" at bounding box center [593, 15] width 62 height 10
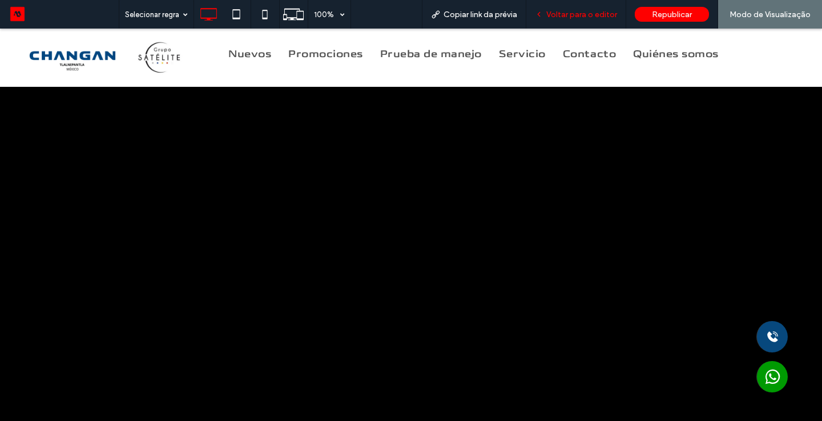
click at [578, 19] on div "Voltar para o editor" at bounding box center [576, 14] width 100 height 29
click at [565, 15] on span "Voltar para o editor" at bounding box center [581, 15] width 71 height 10
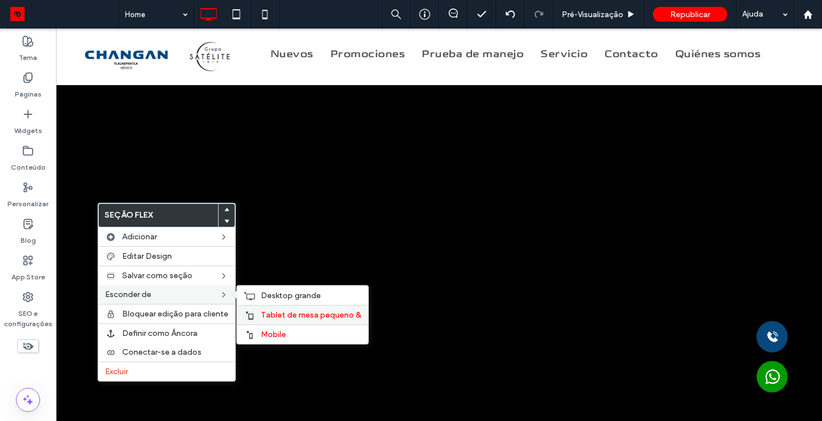
click at [264, 317] on span "Tablet de mesa pequeno &" at bounding box center [311, 315] width 100 height 10
click at [264, 330] on div at bounding box center [411, 210] width 822 height 421
click at [268, 332] on span "Mobile" at bounding box center [273, 334] width 25 height 10
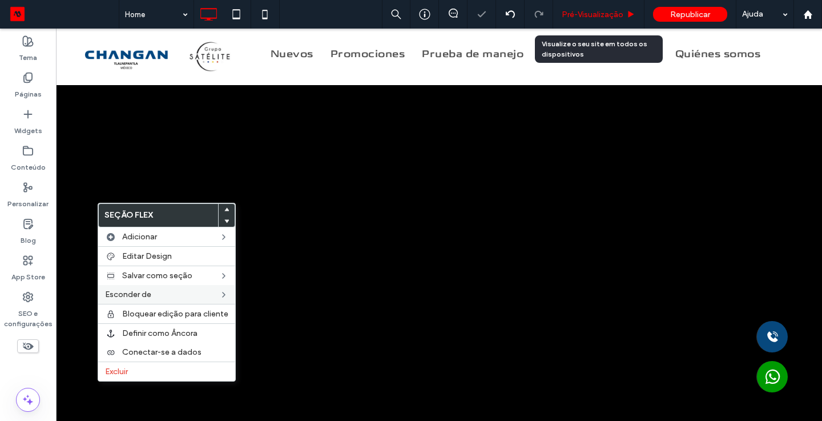
click at [614, 13] on span "Pré-Visualizaçāo" at bounding box center [593, 15] width 62 height 10
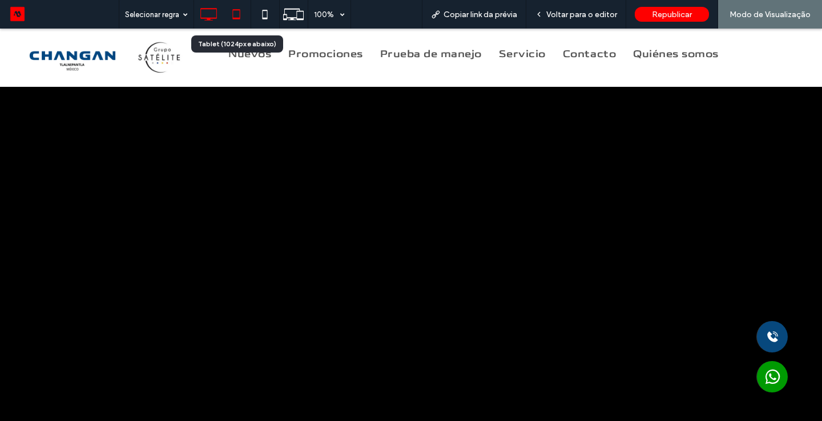
click at [243, 9] on icon at bounding box center [236, 14] width 23 height 23
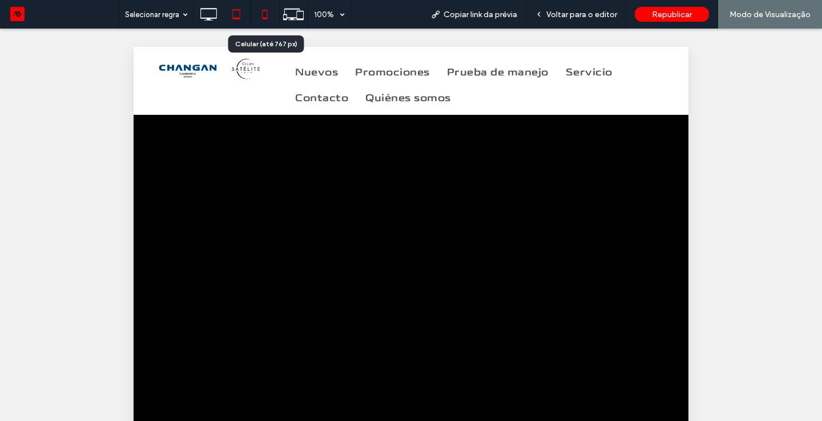
click at [265, 15] on icon at bounding box center [264, 14] width 23 height 23
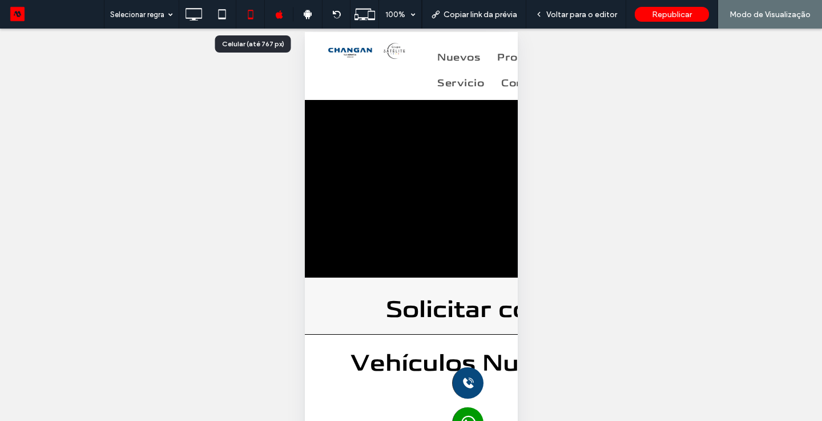
scroll to position [30, 0]
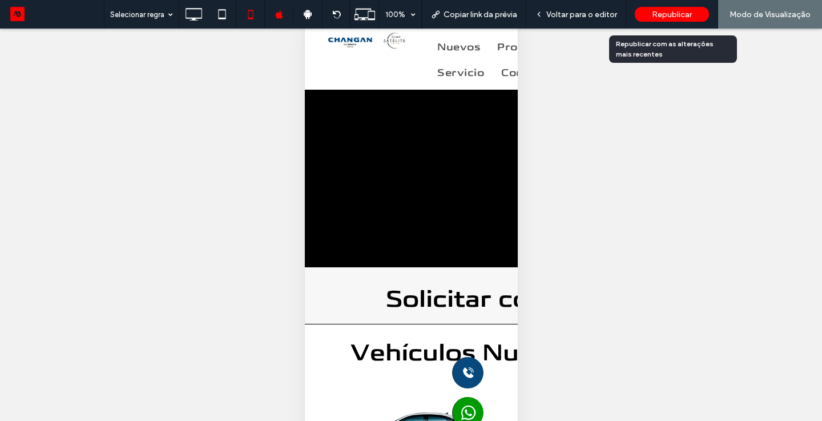
click at [674, 10] on span "Republicar" at bounding box center [672, 15] width 40 height 10
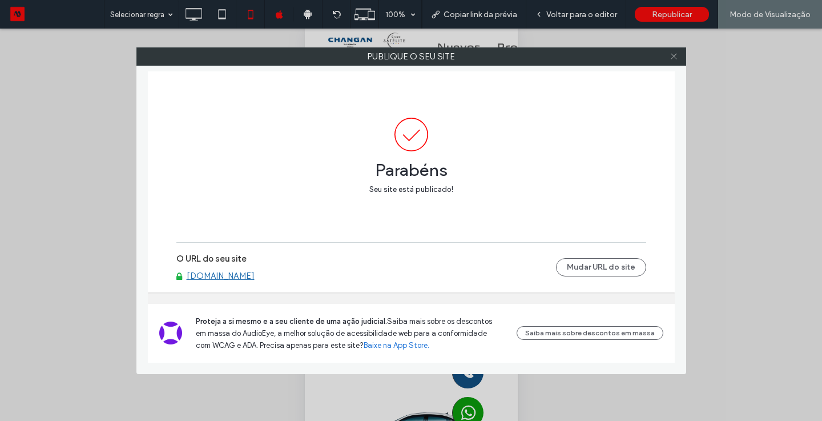
click at [674, 49] on span at bounding box center [674, 56] width 9 height 17
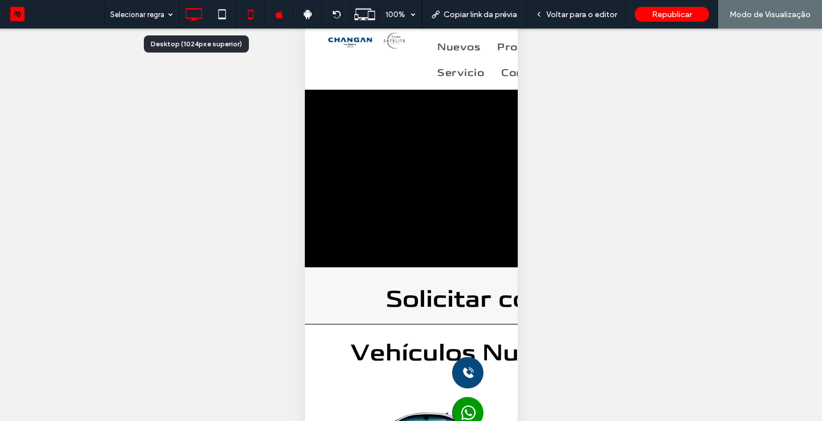
click at [194, 13] on icon at bounding box center [193, 14] width 23 height 23
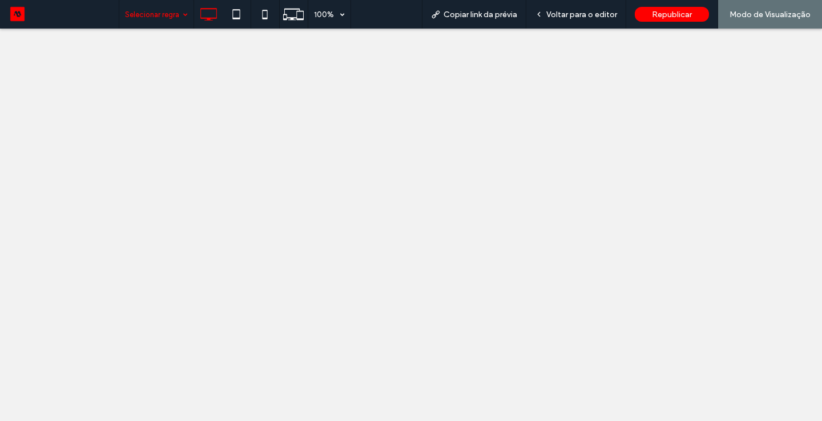
scroll to position [0, 0]
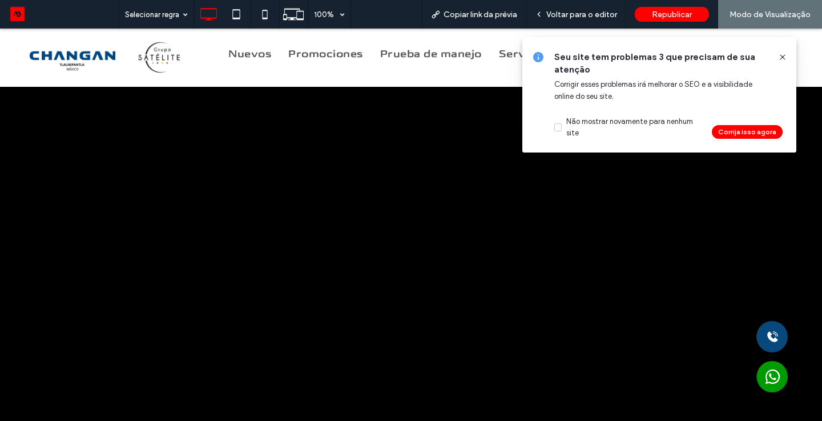
click at [779, 57] on icon at bounding box center [782, 57] width 9 height 9
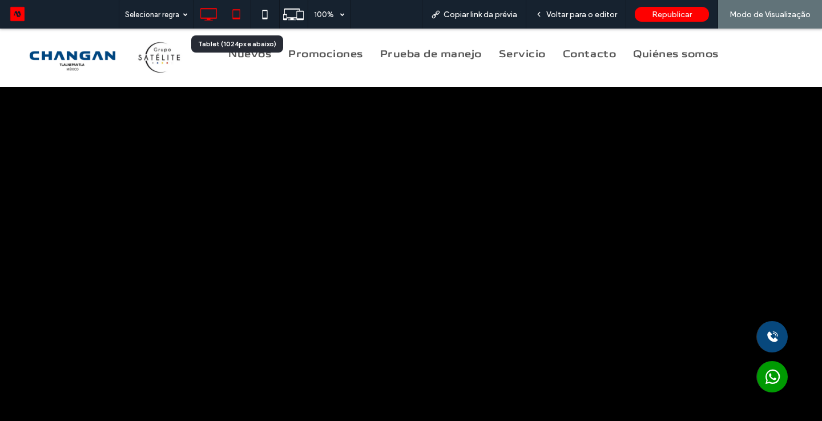
click at [229, 9] on icon at bounding box center [236, 14] width 23 height 23
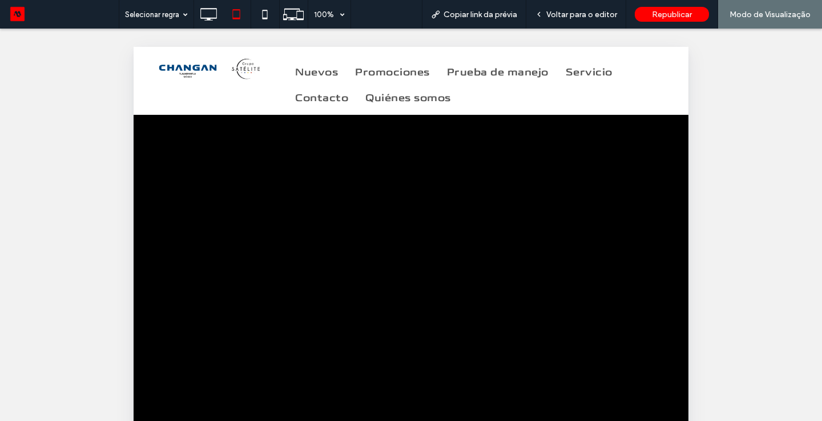
click at [779, 250] on div "Reexibir? Sim Reexibir? Sim Reexibir? Sim Reexibir? Sim Reexibir? Sim Reexibir?…" at bounding box center [411, 239] width 822 height 421
click at [207, 11] on icon at bounding box center [208, 14] width 23 height 23
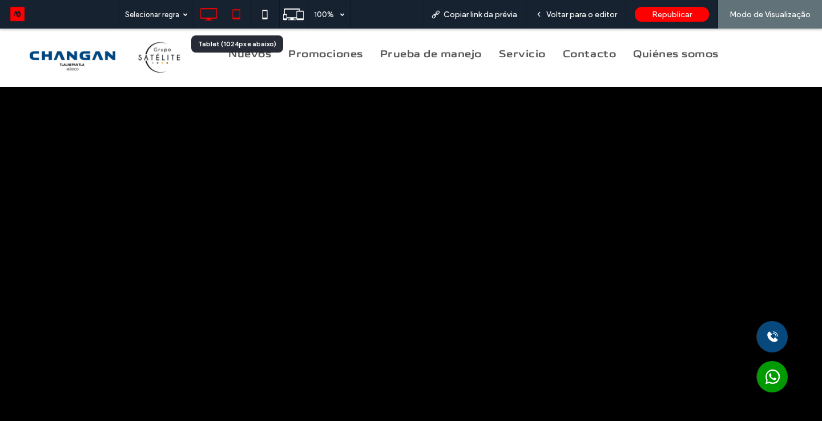
click at [238, 11] on icon at bounding box center [236, 14] width 23 height 23
